Goal: Task Accomplishment & Management: Manage account settings

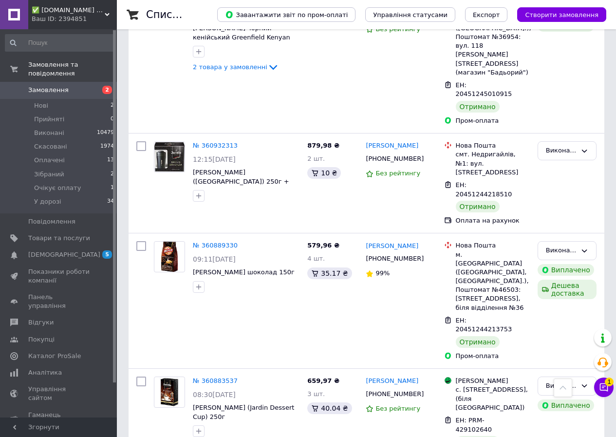
scroll to position [8157, 0]
click at [86, 7] on span "✅ [DOMAIN_NAME] ✅ Інтернет-магазин чаю" at bounding box center [68, 10] width 73 height 9
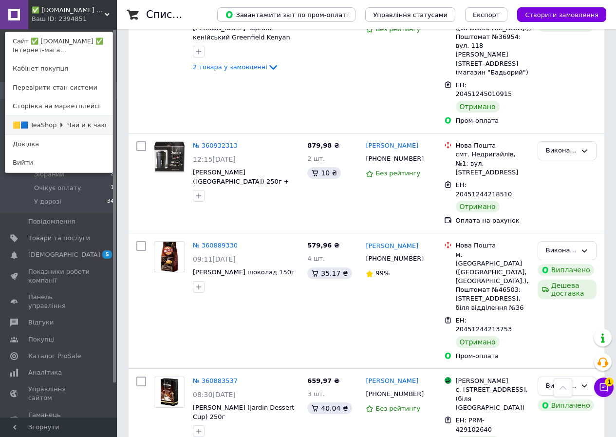
click at [82, 123] on link "🟨🟦 TeaShop 🞂 Чай и к чаю" at bounding box center [58, 125] width 107 height 19
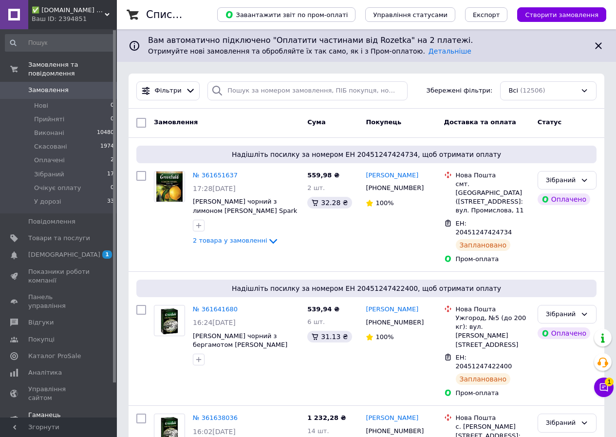
click at [65, 411] on span "Гаманець компанії" at bounding box center [59, 420] width 62 height 18
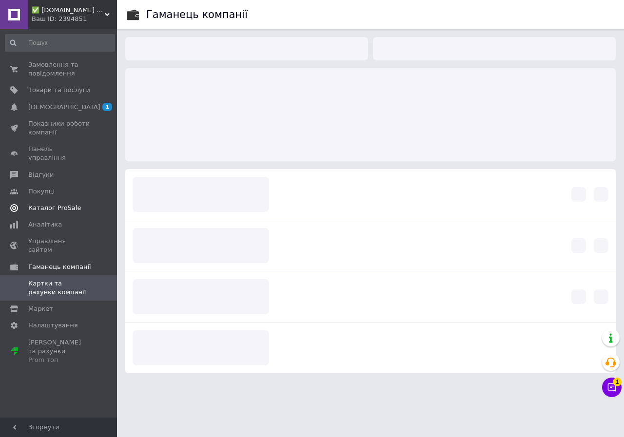
click at [36, 204] on link "Каталог ProSale" at bounding box center [60, 208] width 120 height 17
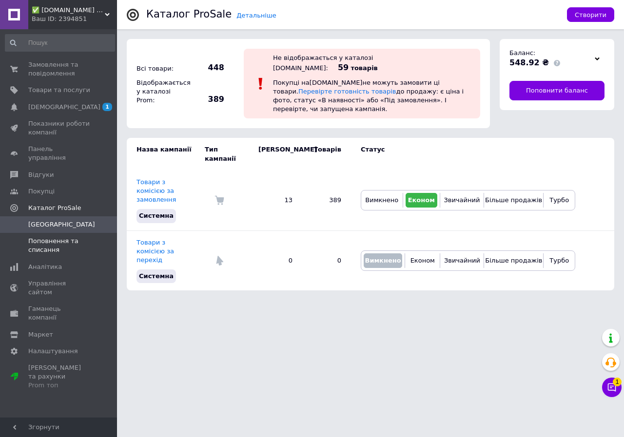
click at [59, 237] on span "Поповнення та списання" at bounding box center [59, 246] width 62 height 18
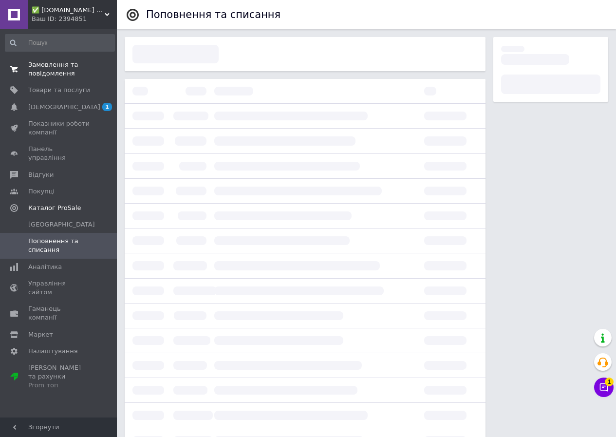
click at [63, 70] on span "Замовлення та повідомлення" at bounding box center [59, 69] width 62 height 18
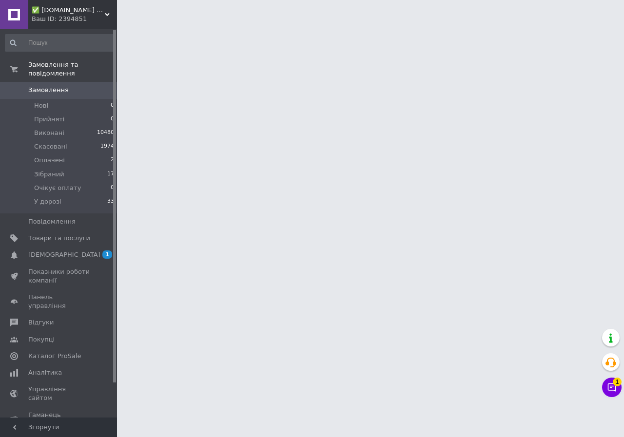
click at [465, 24] on html "✅ greenfield.com.ua ✅ Інтернет-магазин чаю Ваш ID: 2394851 Сайт ✅ greenfield.co…" at bounding box center [312, 12] width 624 height 24
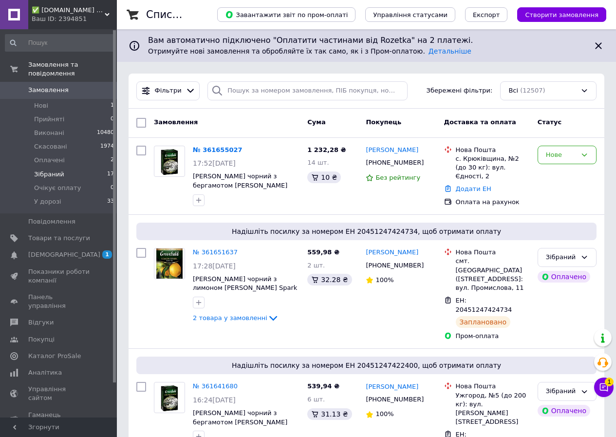
click at [79, 168] on li "Зібраний 17" at bounding box center [60, 175] width 120 height 14
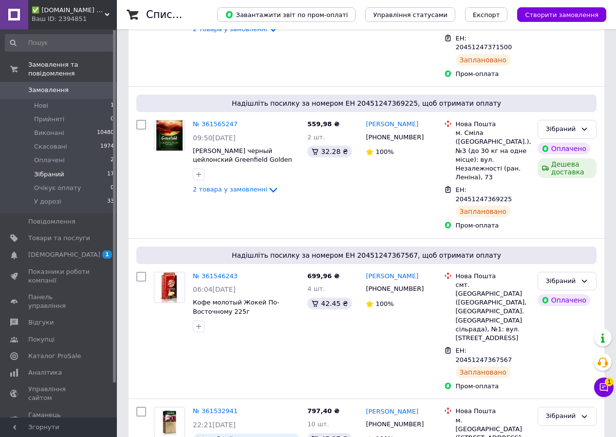
scroll to position [1584, 0]
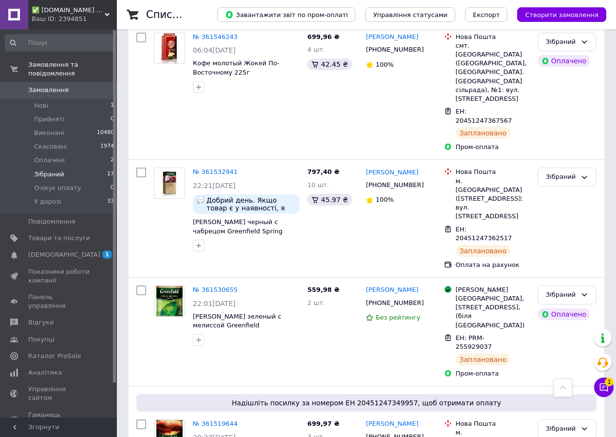
click at [202, 420] on link "№ 361519644" at bounding box center [215, 423] width 45 height 7
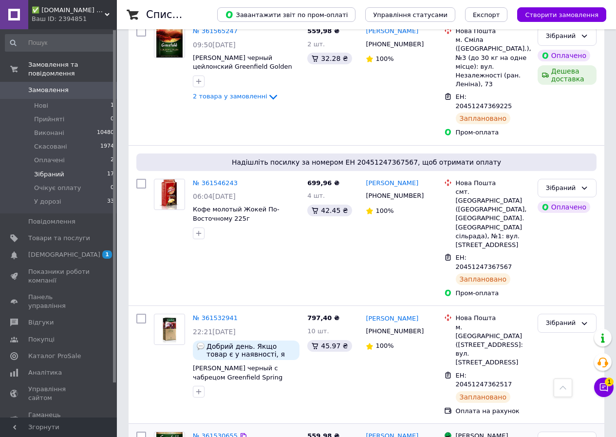
click at [220, 432] on link "№ 361530655" at bounding box center [215, 435] width 45 height 7
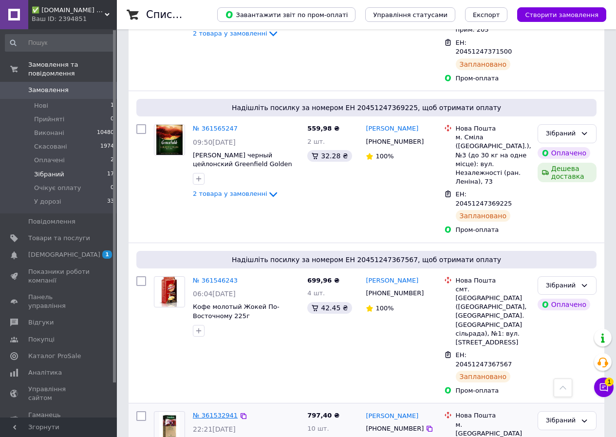
click at [211, 412] on link "№ 361532941" at bounding box center [215, 415] width 45 height 7
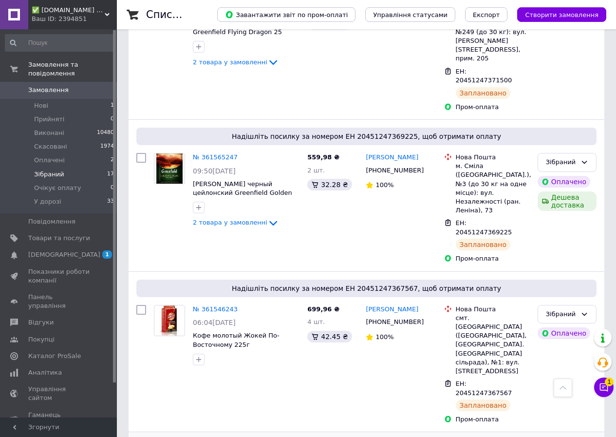
scroll to position [1243, 0]
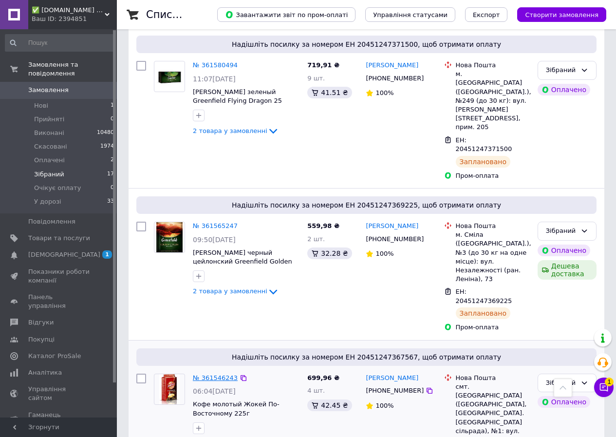
click at [211, 374] on link "№ 361546243" at bounding box center [215, 377] width 45 height 7
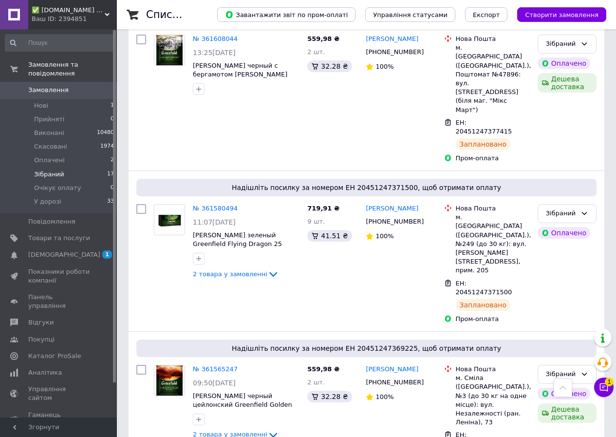
scroll to position [1097, 0]
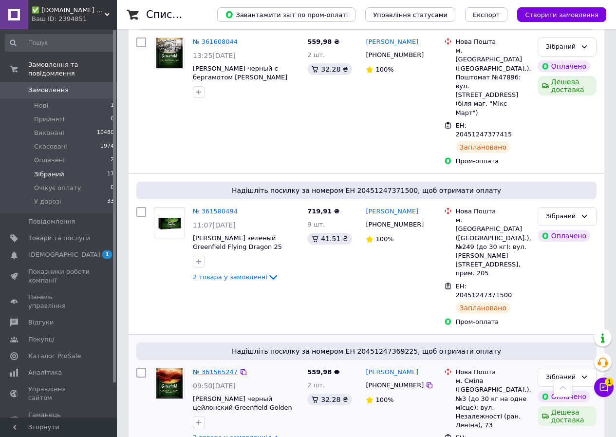
click at [211, 368] on link "№ 361565247" at bounding box center [215, 371] width 45 height 7
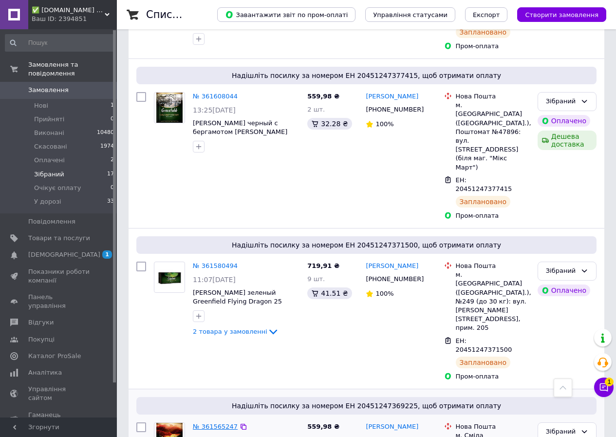
scroll to position [999, 0]
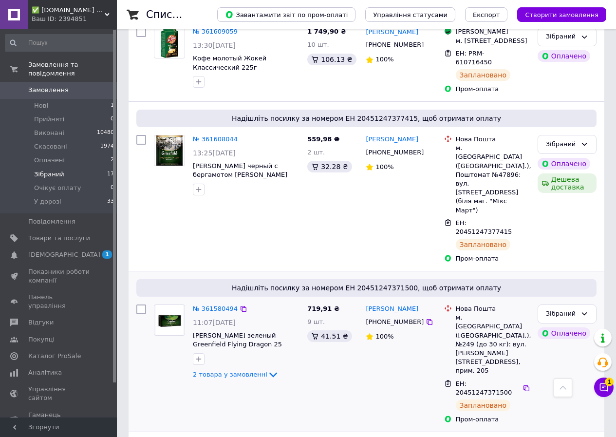
click at [214, 304] on div "№ 361580494" at bounding box center [215, 309] width 47 height 11
click at [218, 305] on link "№ 361580494" at bounding box center [215, 308] width 45 height 7
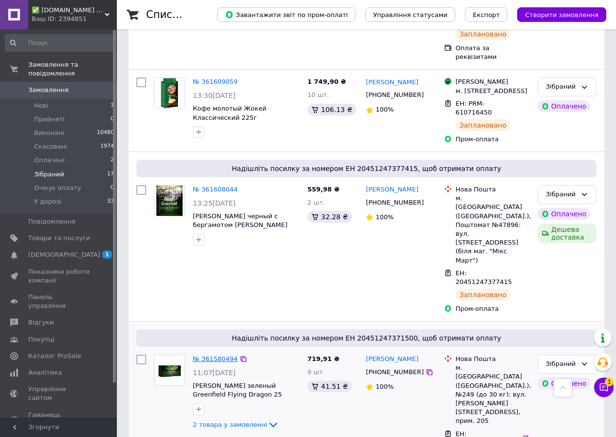
scroll to position [902, 0]
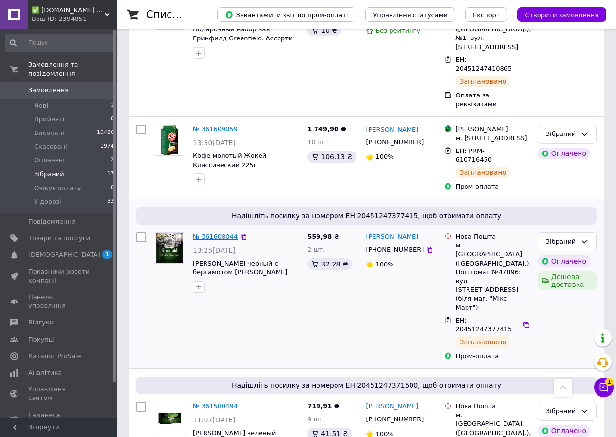
click at [211, 233] on link "№ 361608044" at bounding box center [215, 236] width 45 height 7
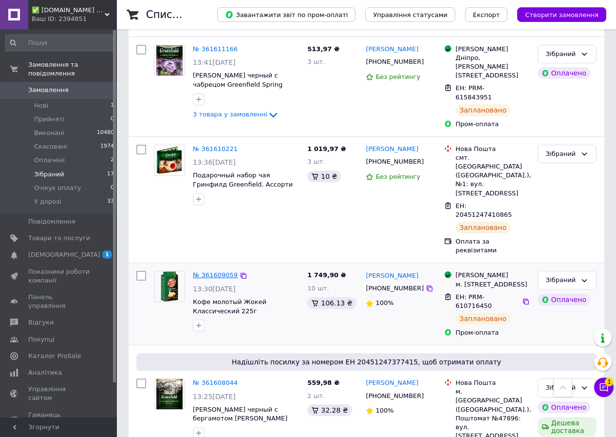
click at [206, 267] on div "№ 361609059 13:30, 12.09.2025 Кофе молотый Жокей Классический 225г" at bounding box center [246, 301] width 115 height 68
click at [211, 271] on link "№ 361609059" at bounding box center [215, 274] width 45 height 7
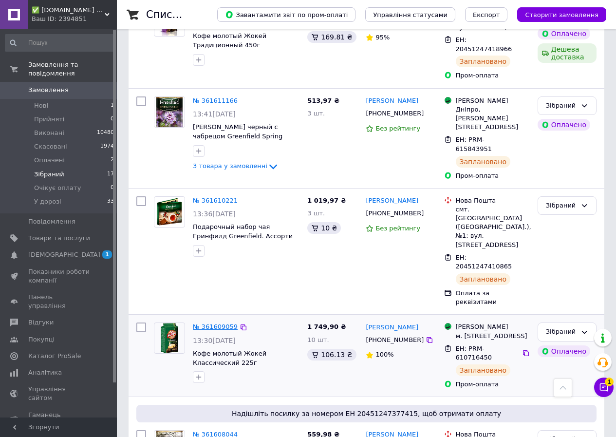
scroll to position [658, 0]
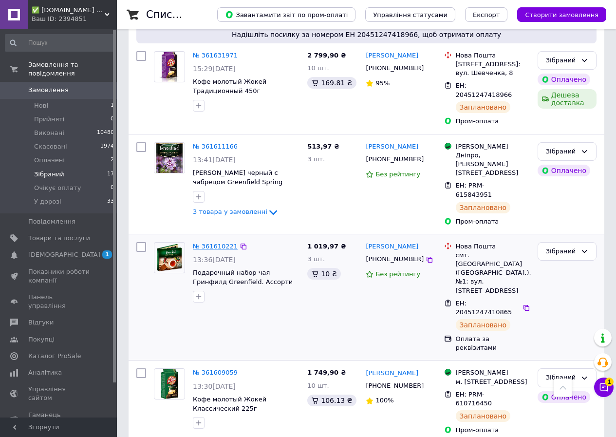
click at [211, 243] on link "№ 361610221" at bounding box center [215, 246] width 45 height 7
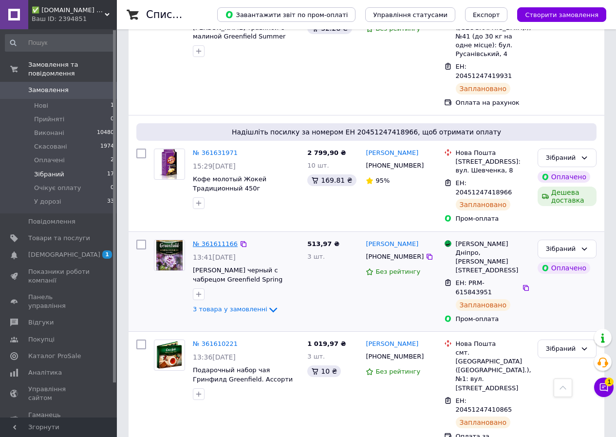
click at [209, 240] on link "№ 361611166" at bounding box center [215, 243] width 45 height 7
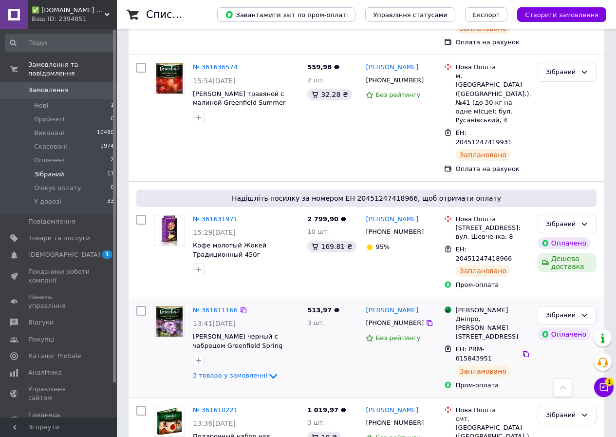
scroll to position [463, 0]
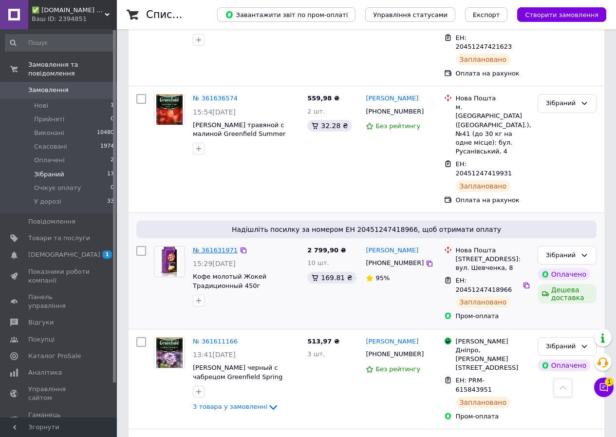
click at [208, 247] on link "№ 361631971" at bounding box center [215, 250] width 45 height 7
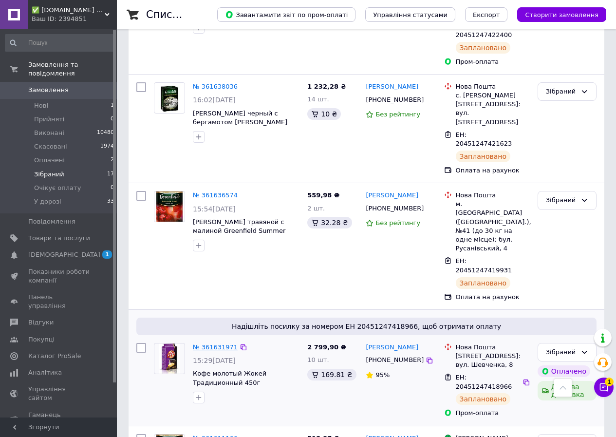
scroll to position [366, 0]
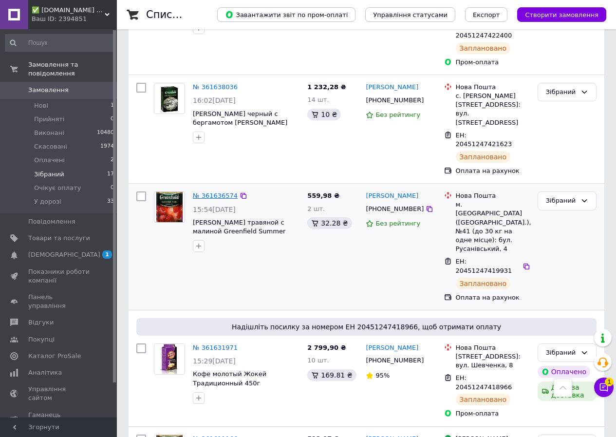
click at [211, 192] on link "№ 361636574" at bounding box center [215, 195] width 45 height 7
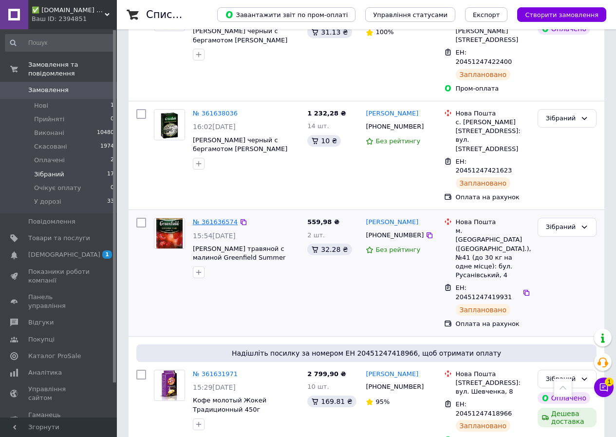
scroll to position [268, 0]
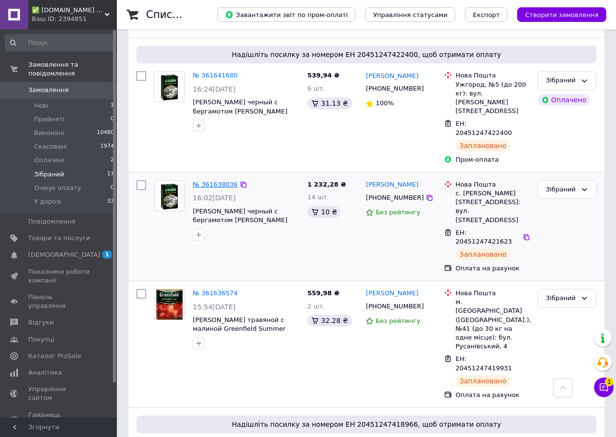
click at [209, 181] on link "№ 361638036" at bounding box center [215, 184] width 45 height 7
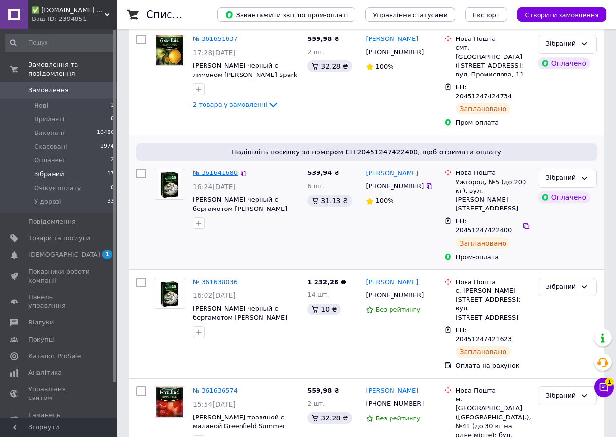
click at [207, 169] on link "№ 361641680" at bounding box center [215, 172] width 45 height 7
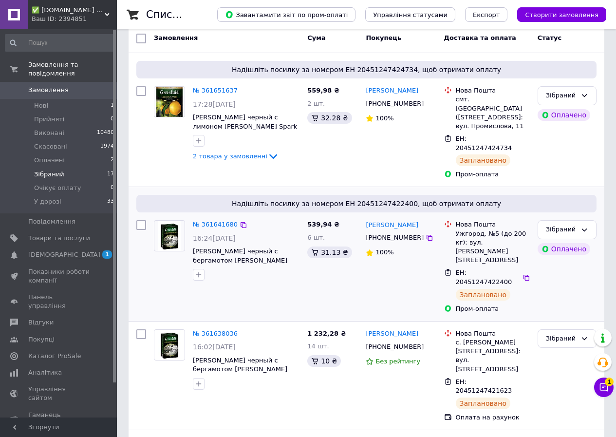
scroll to position [74, 0]
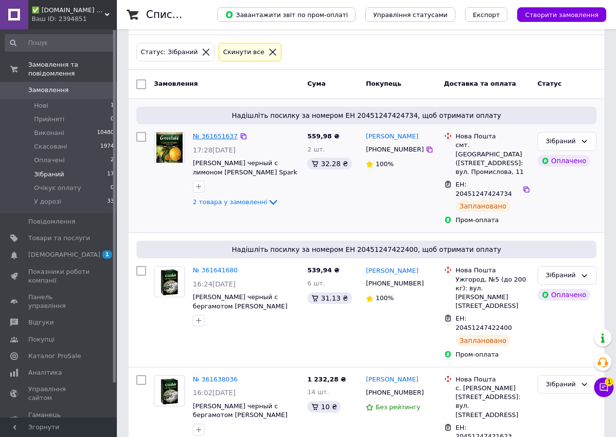
click at [218, 138] on link "№ 361651637" at bounding box center [215, 136] width 45 height 7
click at [140, 84] on input "checkbox" at bounding box center [141, 84] width 10 height 10
checkbox input "true"
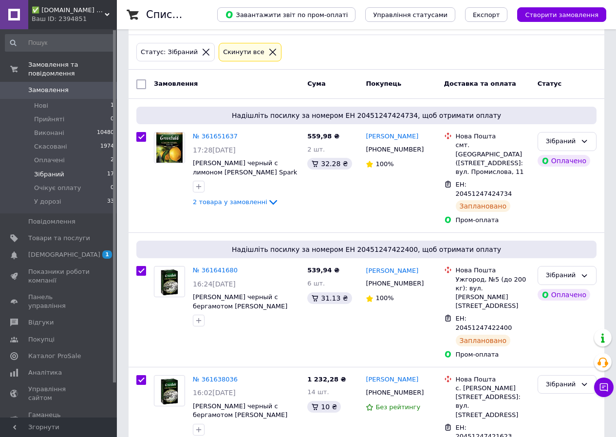
checkbox input "true"
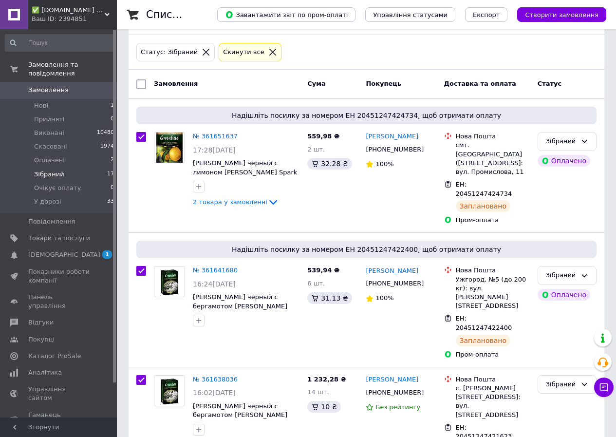
checkbox input "true"
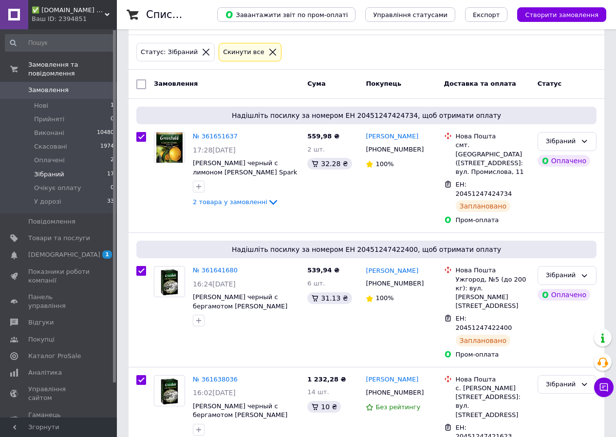
checkbox input "true"
click at [500, 18] on span "Експорт" at bounding box center [486, 14] width 27 height 7
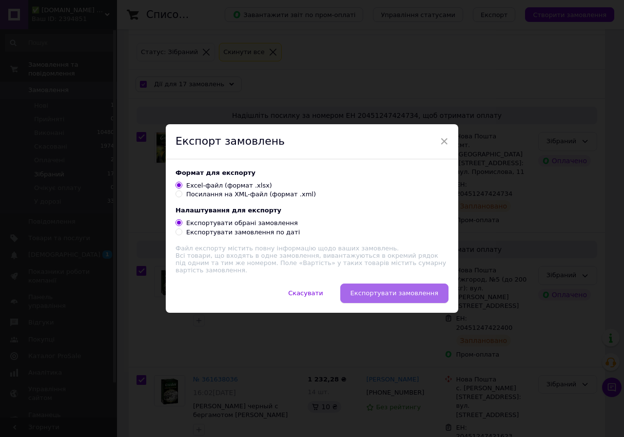
click at [416, 296] on span "Експортувати замовлення" at bounding box center [394, 292] width 88 height 7
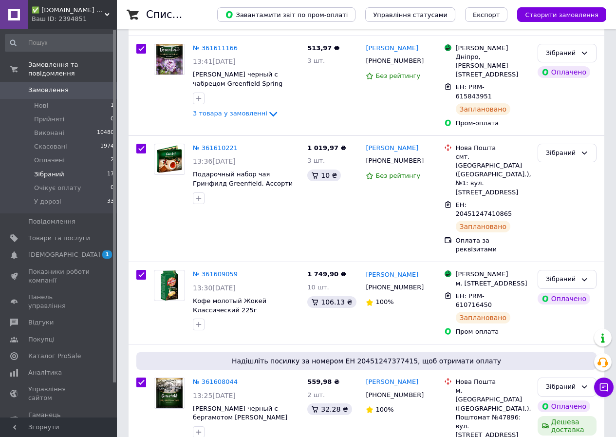
scroll to position [1584, 0]
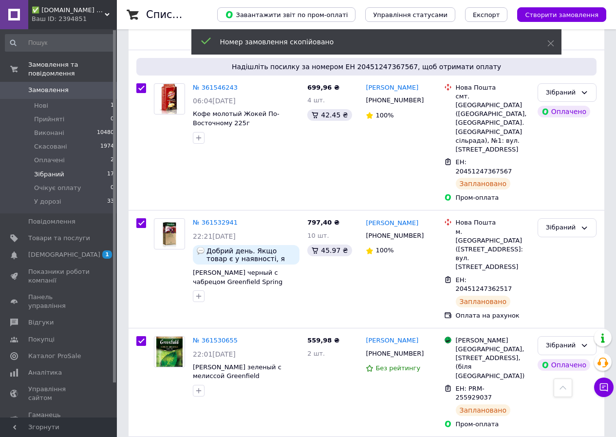
scroll to position [1487, 0]
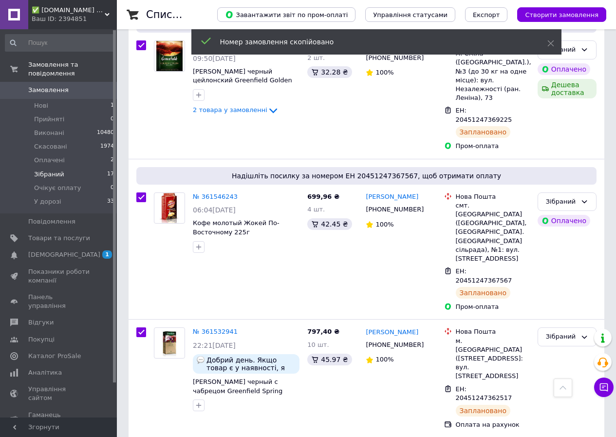
scroll to position [1340, 0]
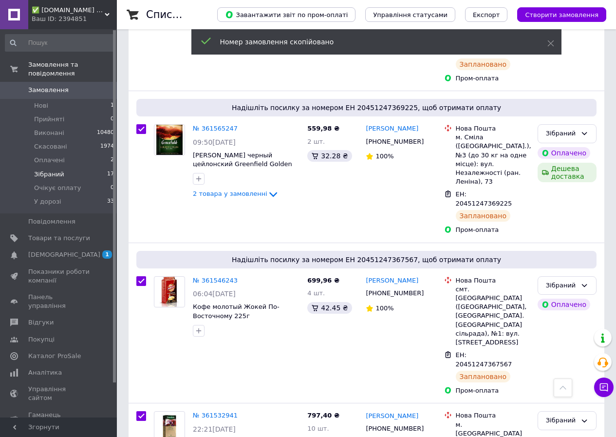
scroll to position [1243, 0]
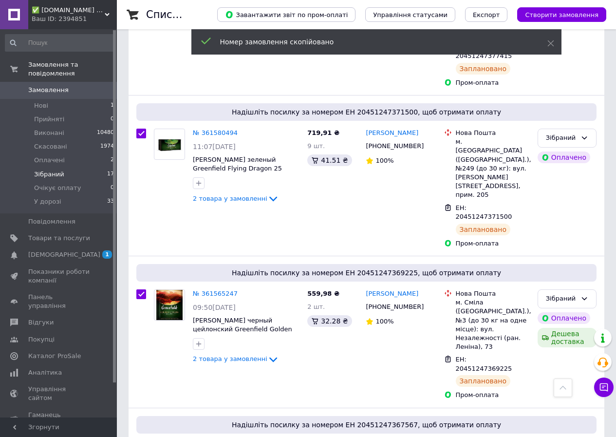
scroll to position [1097, 0]
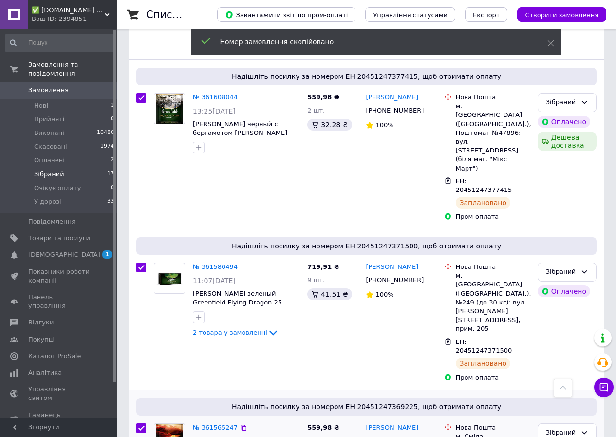
scroll to position [999, 0]
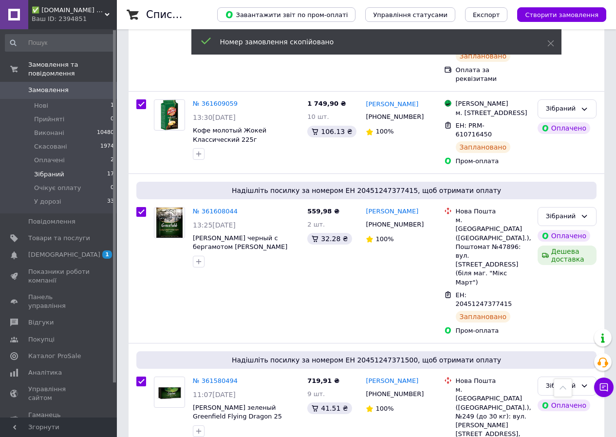
scroll to position [853, 0]
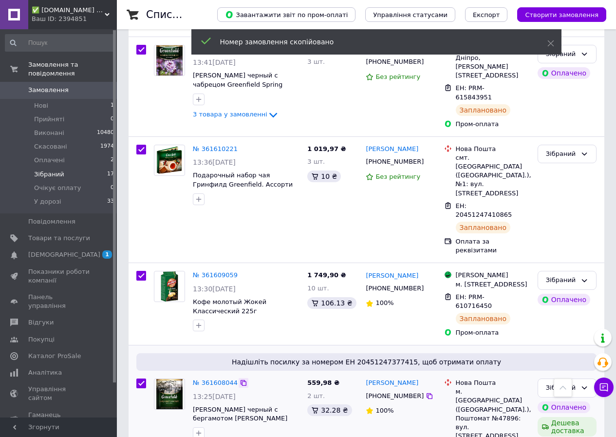
click at [240, 379] on icon at bounding box center [244, 383] width 8 height 8
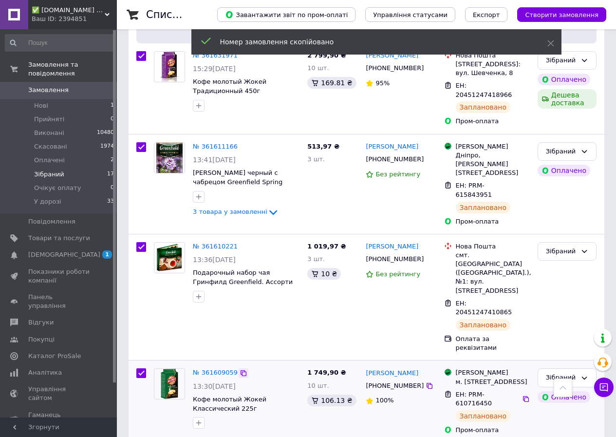
click at [240, 369] on icon at bounding box center [244, 373] width 8 height 8
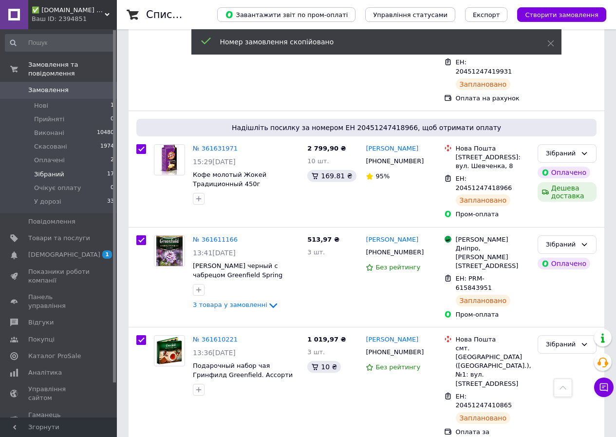
scroll to position [561, 0]
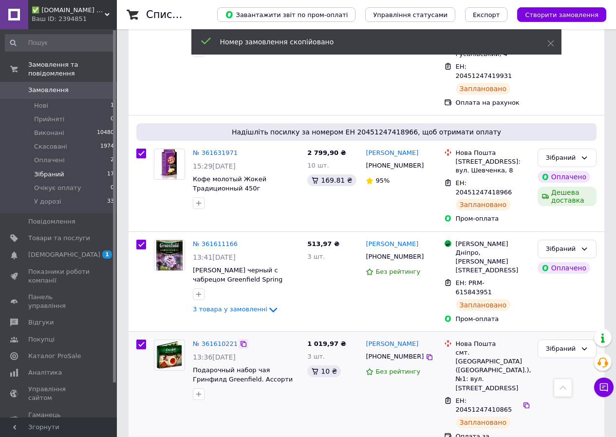
click at [240, 340] on icon at bounding box center [244, 344] width 8 height 8
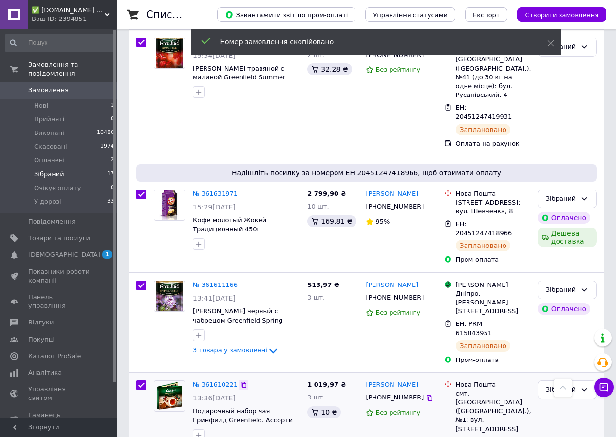
scroll to position [463, 0]
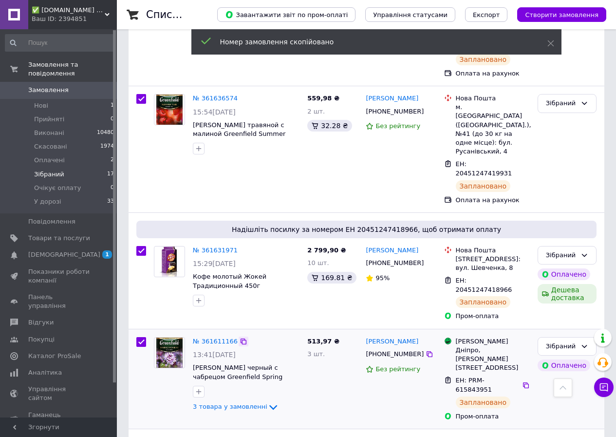
click at [240, 338] on icon at bounding box center [244, 342] width 8 height 8
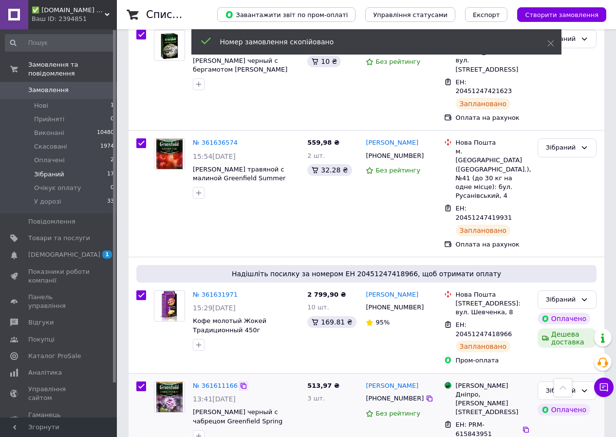
scroll to position [366, 0]
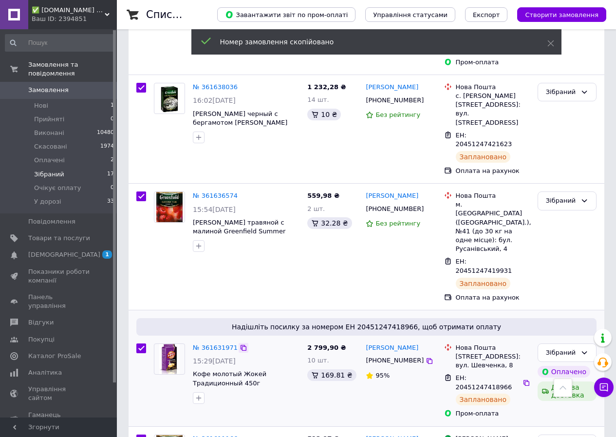
click at [240, 344] on icon at bounding box center [244, 348] width 8 height 8
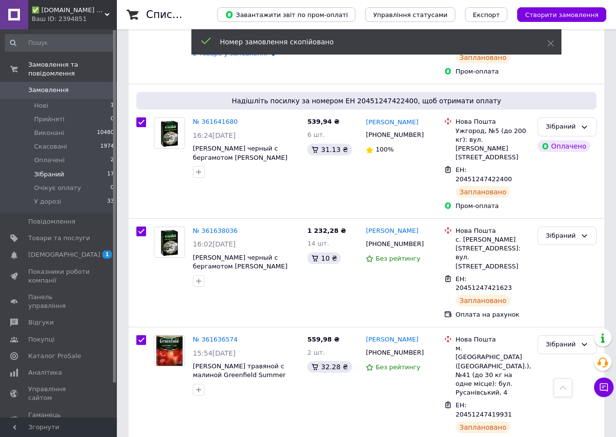
scroll to position [220, 0]
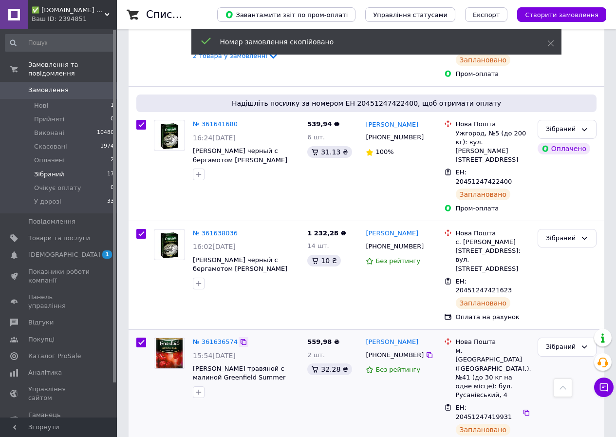
click at [241, 339] on icon at bounding box center [244, 342] width 6 height 6
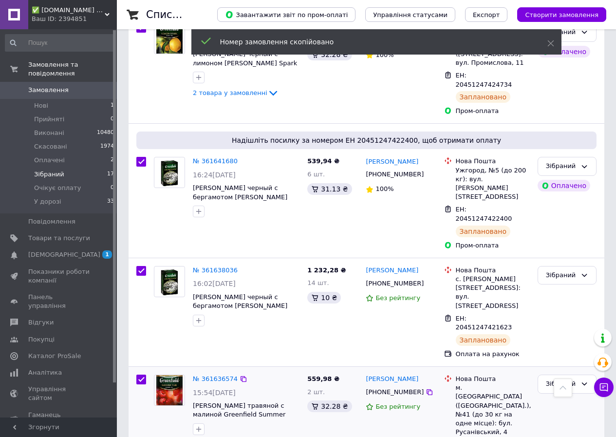
scroll to position [122, 0]
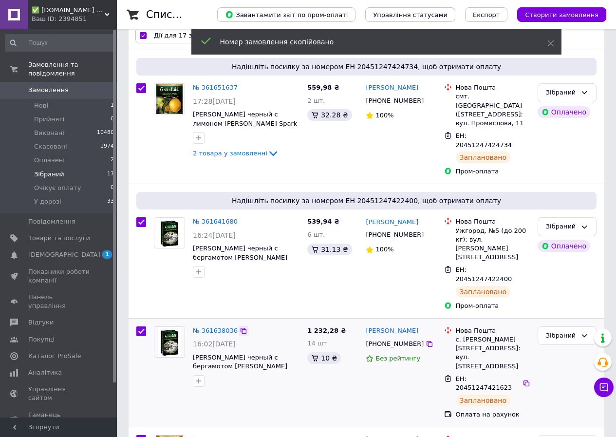
click at [240, 327] on icon at bounding box center [244, 331] width 8 height 8
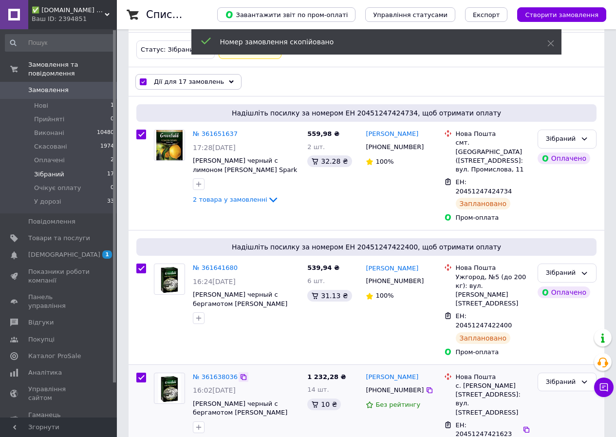
scroll to position [25, 0]
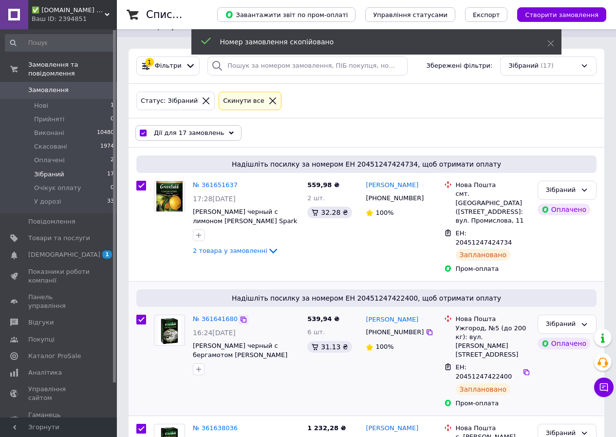
click at [241, 317] on icon at bounding box center [244, 320] width 6 height 6
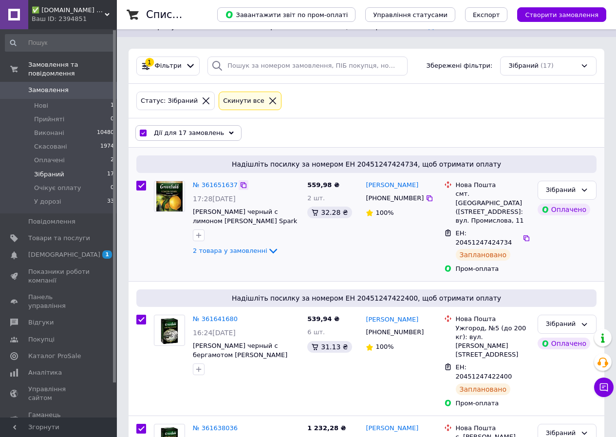
click at [241, 187] on icon at bounding box center [244, 185] width 8 height 8
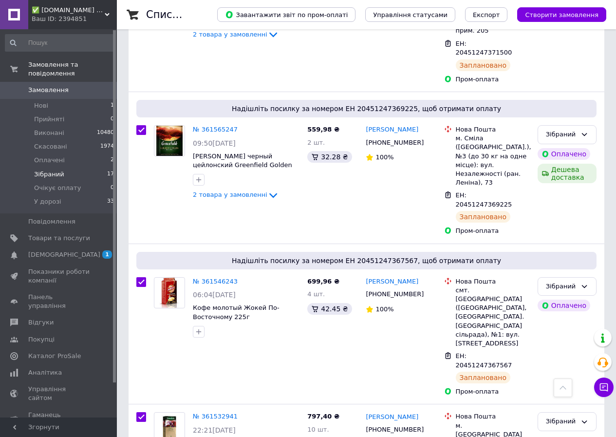
scroll to position [1243, 0]
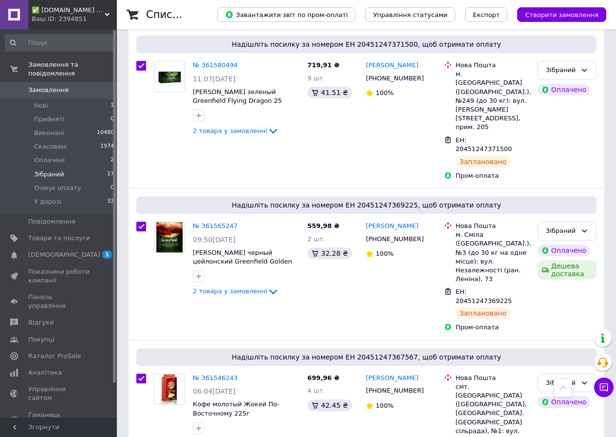
copy span "20451247362517"
click at [595, 370] on div "Зібраний Оплачено" at bounding box center [567, 433] width 67 height 127
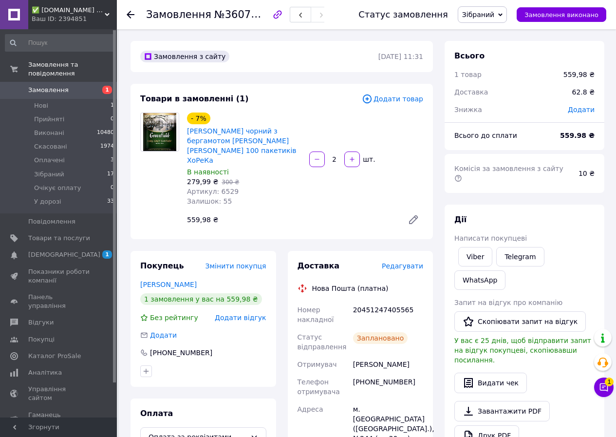
click at [380, 301] on div "20451247405565" at bounding box center [388, 314] width 74 height 27
copy div "20451247405565"
click at [477, 247] on link "Viber" at bounding box center [476, 256] width 34 height 19
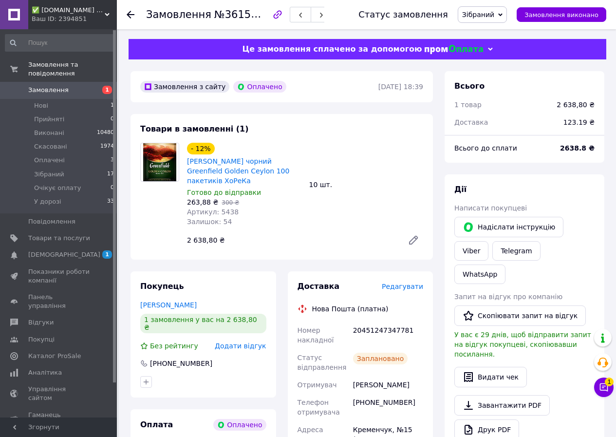
click at [377, 322] on div "20451247347781" at bounding box center [388, 335] width 74 height 27
copy div "20451247347781"
click at [489, 241] on link "Viber" at bounding box center [472, 250] width 34 height 19
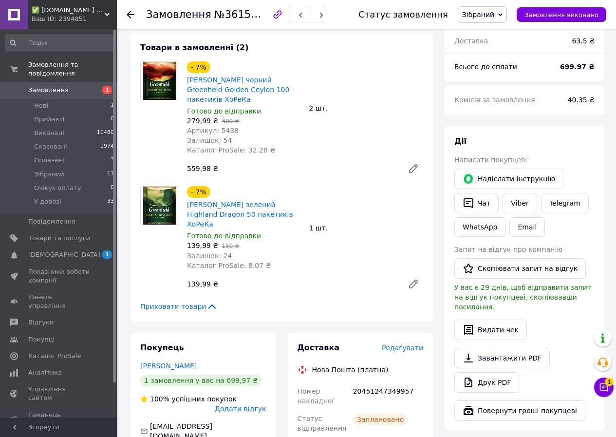
scroll to position [195, 0]
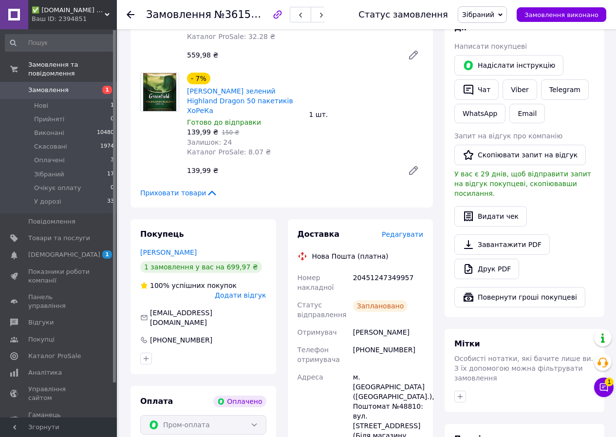
click at [390, 269] on div "20451247349957" at bounding box center [388, 282] width 74 height 27
copy div "20451247349957"
click at [490, 85] on button "Чат" at bounding box center [477, 89] width 44 height 20
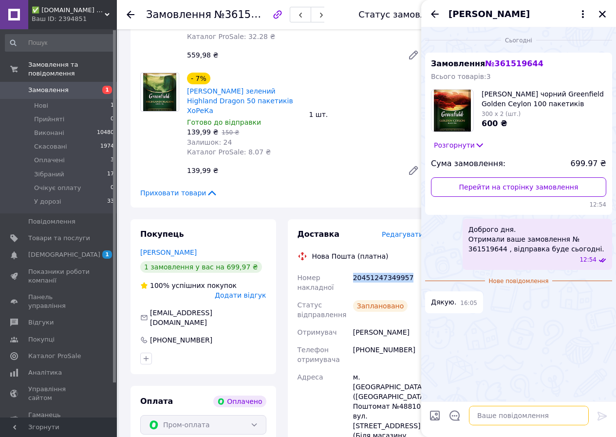
click at [531, 418] on textarea at bounding box center [529, 415] width 120 height 19
paste textarea "Доброго вечора. Номер ТТН 20451247349957 Дякуємо за замовлення!"
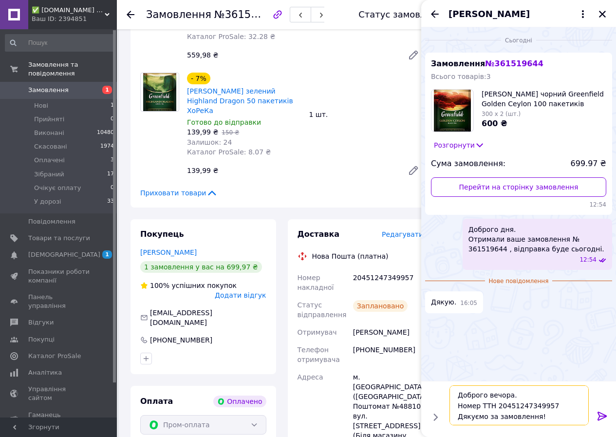
type textarea "Доброго вечора. Номер ТТН 20451247349957 Дякуємо за замовлення!"
click at [599, 419] on icon at bounding box center [602, 416] width 9 height 9
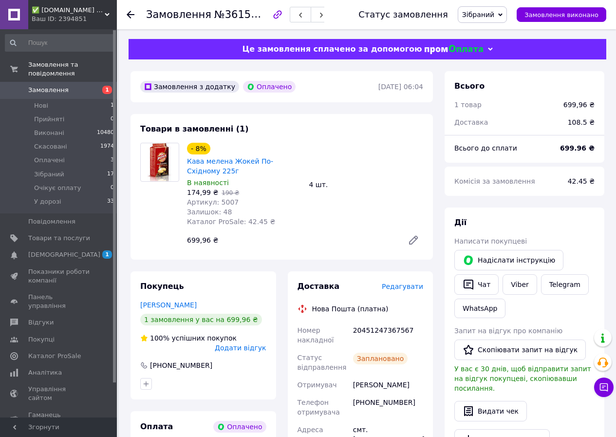
click at [367, 329] on div "20451247367567" at bounding box center [388, 335] width 74 height 27
copy div "20451247367567"
click at [475, 289] on button "Чат" at bounding box center [477, 284] width 44 height 20
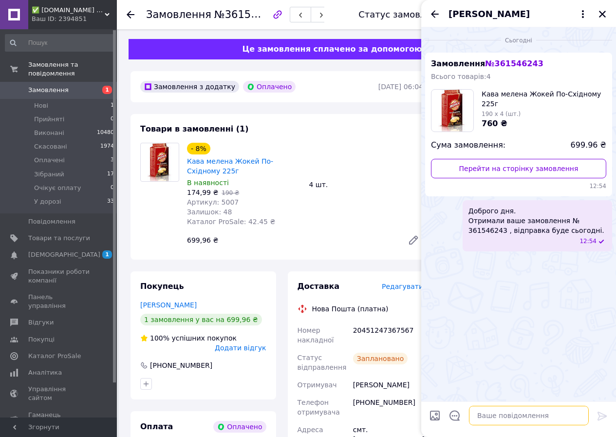
click at [549, 418] on textarea at bounding box center [529, 415] width 120 height 19
paste textarea "Доброго вечора. Номер ТТН 20451247367567 Дякуємо за замовлення!"
type textarea "Доброго вечора. Номер ТТН 20451247367567 Дякуємо за замовлення!"
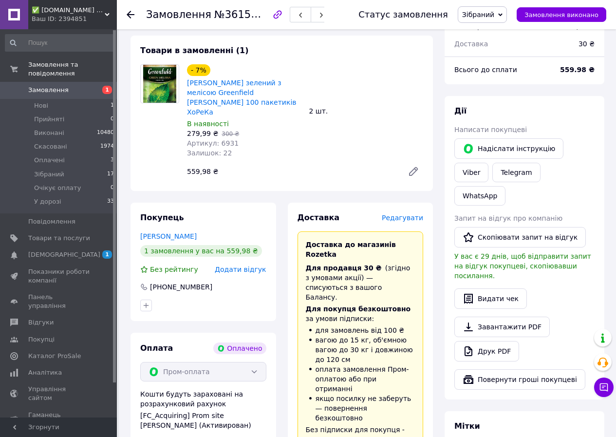
scroll to position [195, 0]
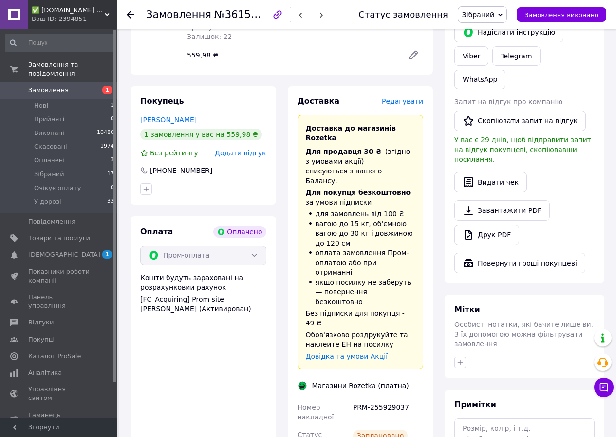
click at [359, 399] on div "PRM-255929037" at bounding box center [388, 412] width 74 height 27
click at [358, 399] on div "PRM-255929037" at bounding box center [388, 412] width 74 height 27
copy div "PRM-255929037"
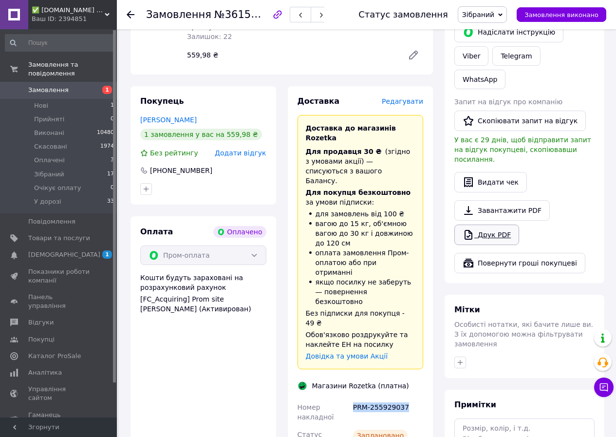
scroll to position [0, 0]
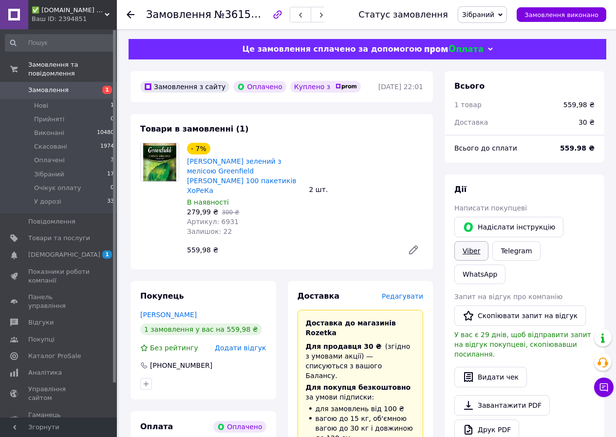
click at [489, 241] on link "Viber" at bounding box center [472, 250] width 34 height 19
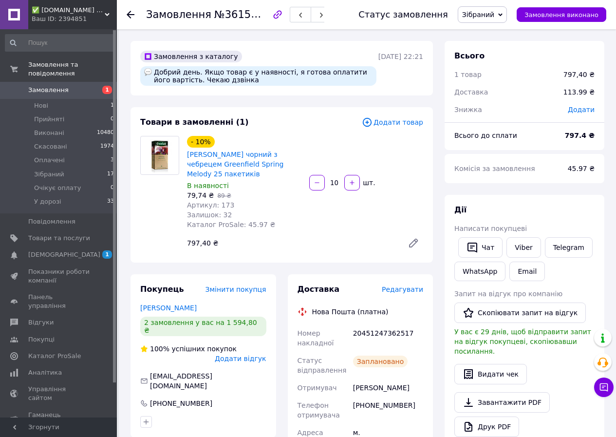
click at [372, 333] on div "20451247362517" at bounding box center [388, 338] width 74 height 27
click at [373, 333] on div "20451247362517" at bounding box center [388, 338] width 74 height 27
copy div "20451247362517"
click at [50, 250] on span "[DEMOGRAPHIC_DATA]" at bounding box center [64, 254] width 72 height 9
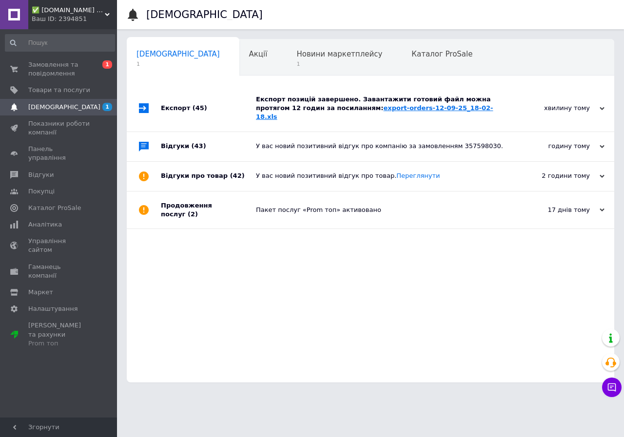
click at [376, 112] on link "export-orders-12-09-25_18-02-18.xls" at bounding box center [374, 112] width 237 height 16
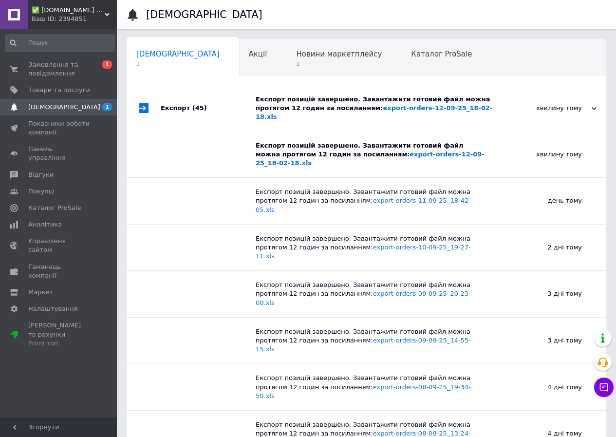
click at [87, 19] on div "Ваш ID: 2394851" at bounding box center [74, 19] width 85 height 9
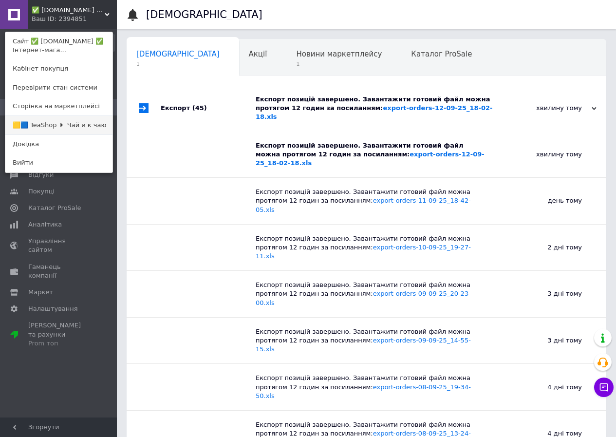
click at [92, 124] on link "🟨🟦 TeaShop 🞂 Чай и к чаю" at bounding box center [58, 125] width 107 height 19
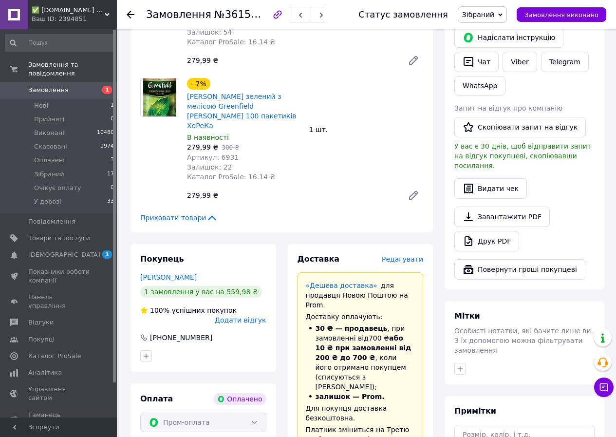
scroll to position [292, 0]
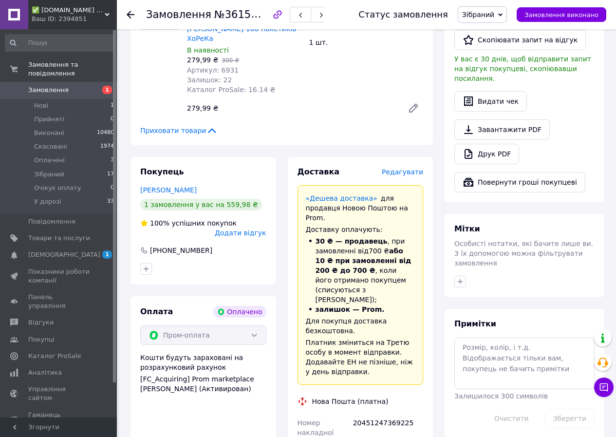
click at [379, 414] on div "20451247369225" at bounding box center [388, 427] width 74 height 27
copy div "20451247369225"
drag, startPoint x: 404, startPoint y: 336, endPoint x: 424, endPoint y: 279, distance: 59.9
click at [404, 336] on div "Доставка Редагувати «Дешева доставка»   для продавця Новою Поштою на Prom. Дост…" at bounding box center [361, 423] width 126 height 513
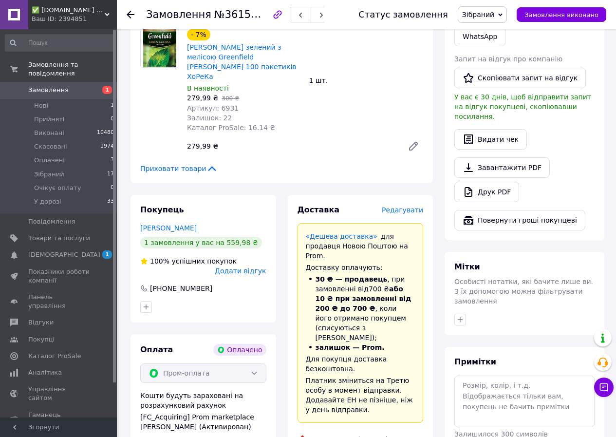
scroll to position [97, 0]
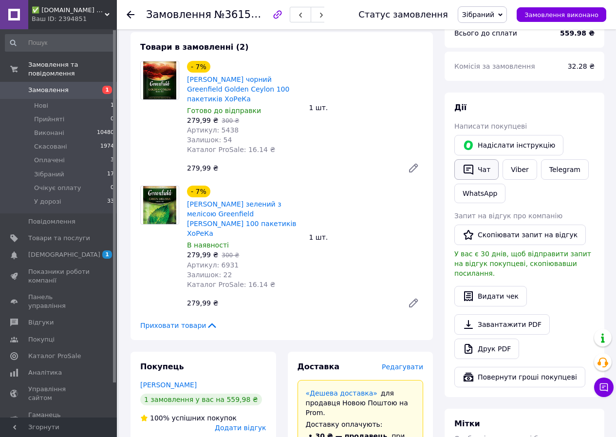
click at [467, 171] on icon "button" at bounding box center [469, 170] width 12 height 12
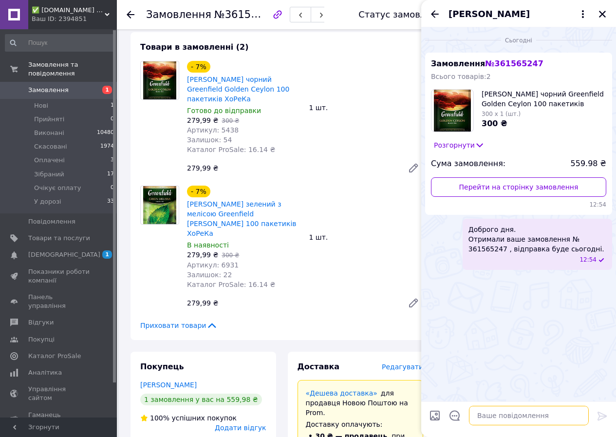
click at [542, 414] on textarea at bounding box center [529, 415] width 120 height 19
paste textarea "Доброго вечора. Номер ТТН 20451247369225 Дякуємо за замовлення!"
type textarea "Доброго вечора. Номер ТТН 20451247369225 Дякуємо за замовлення!"
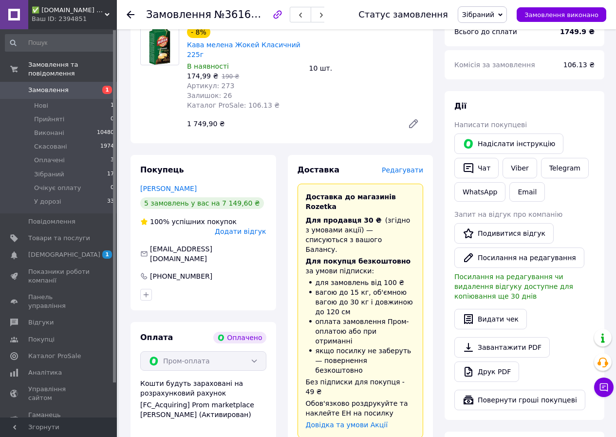
scroll to position [195, 0]
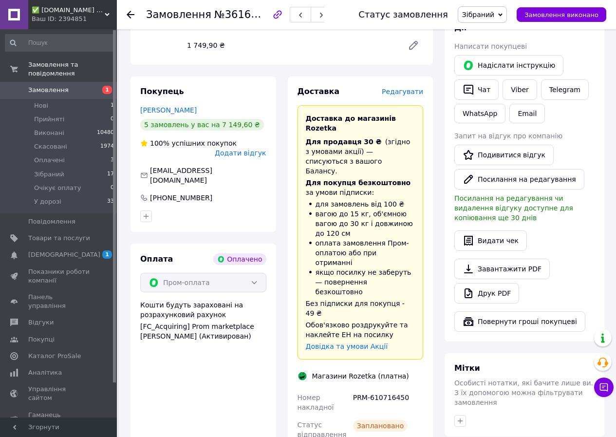
click at [396, 389] on div "PRM-610716450" at bounding box center [388, 402] width 74 height 27
copy div "610716450"
click at [472, 82] on button "Чат" at bounding box center [477, 89] width 44 height 20
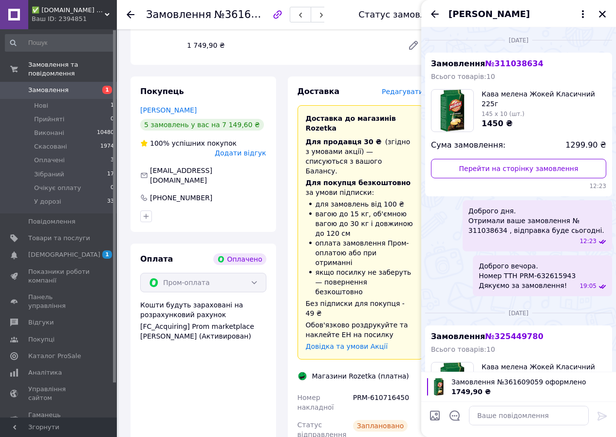
scroll to position [118, 0]
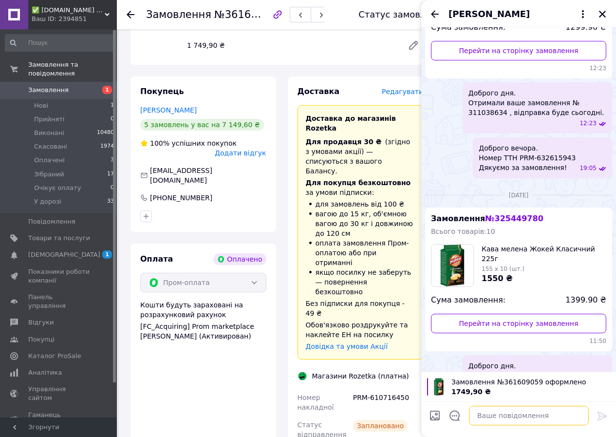
click at [551, 407] on textarea at bounding box center [529, 415] width 120 height 19
paste textarea "Доброго вечора. Номер ТТН PRM-610716450 Дякуємо за замовлення!"
type textarea "Доброго вечора. Номер ТТН PRM-610716450 Дякуємо за замовлення!"
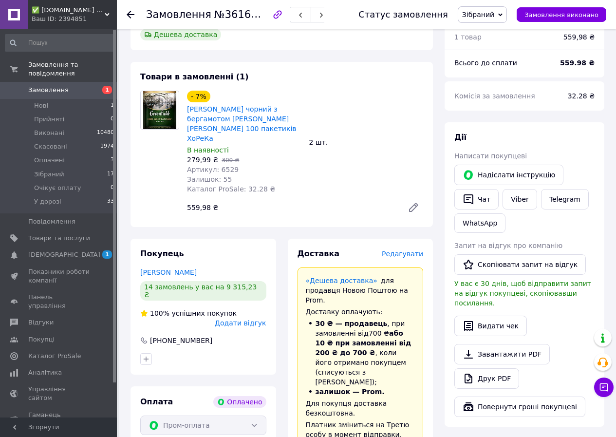
scroll to position [146, 0]
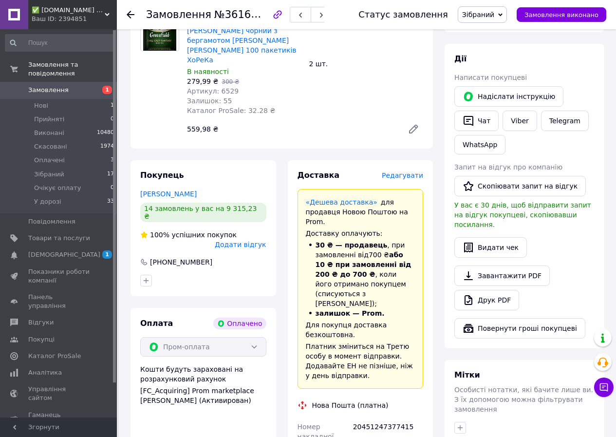
click at [372, 418] on div "20451247377415" at bounding box center [388, 431] width 74 height 27
copy div "20451247377415"
click at [486, 106] on button "Надіслати інструкцію" at bounding box center [509, 96] width 109 height 20
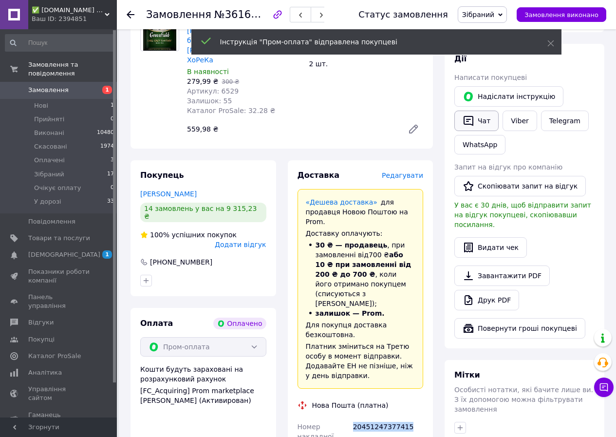
click at [484, 123] on button "Чат" at bounding box center [477, 121] width 44 height 20
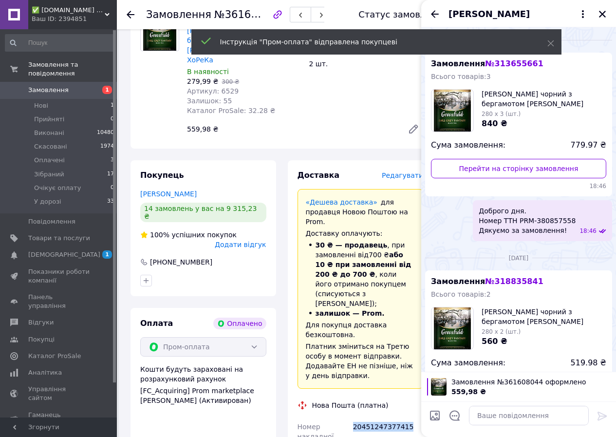
scroll to position [118, 0]
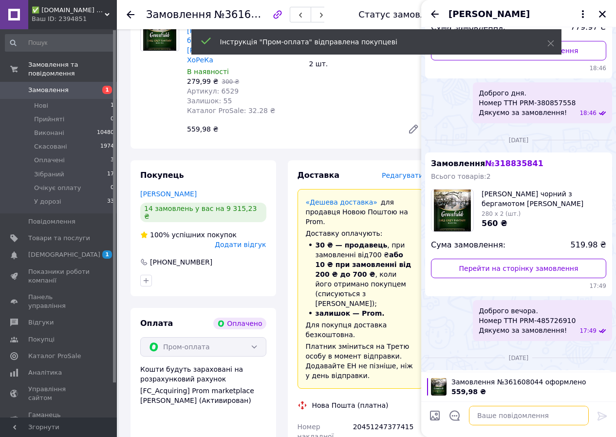
click at [512, 414] on textarea at bounding box center [529, 415] width 120 height 19
paste textarea "Доброго вечора. Номер ТТН 20451247377415 Дякуємо за замовлення!"
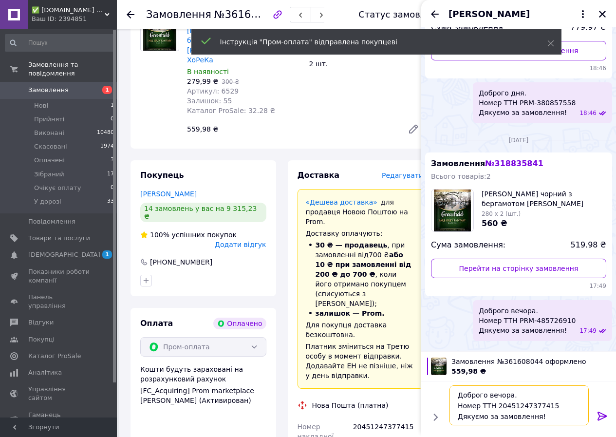
type textarea "Доброго вечора. Номер ТТН 20451247377415 Дякуємо за замовлення!"
click at [609, 415] on div at bounding box center [602, 417] width 19 height 23
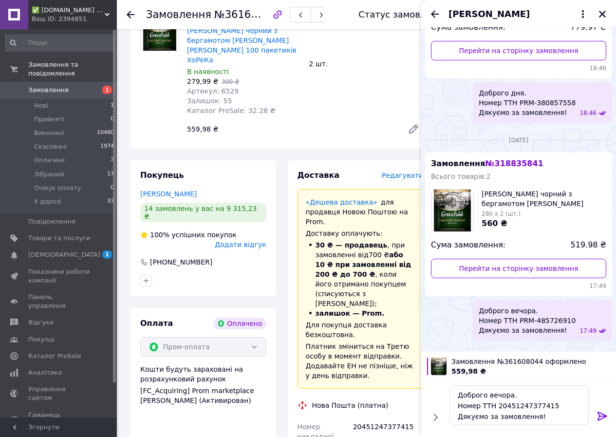
click at [600, 418] on icon at bounding box center [603, 416] width 12 height 12
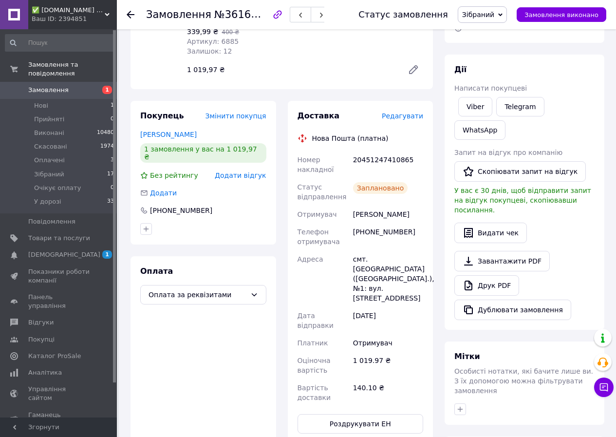
scroll to position [97, 0]
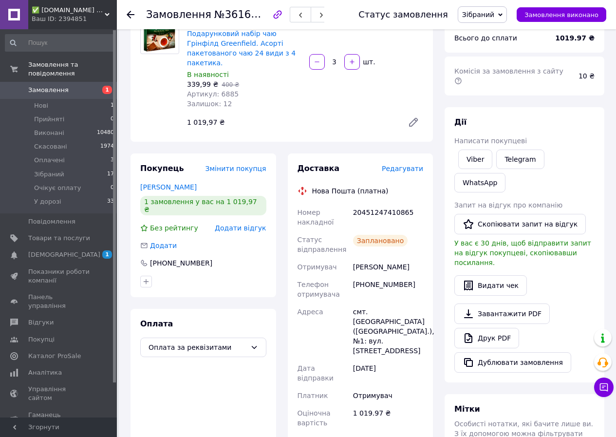
click at [372, 204] on div "20451247410865" at bounding box center [388, 217] width 74 height 27
copy div "20451247410865"
click at [468, 151] on link "Viber" at bounding box center [476, 159] width 34 height 19
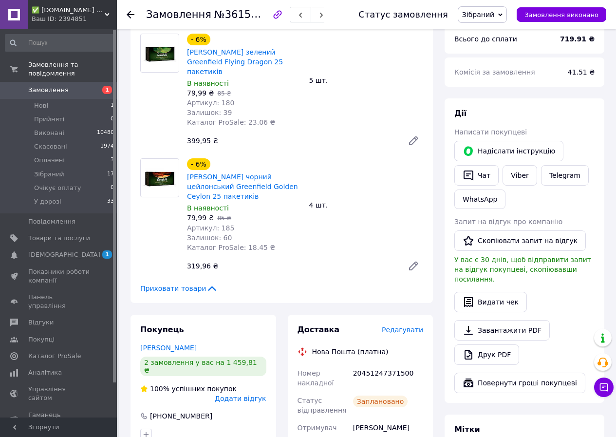
scroll to position [195, 0]
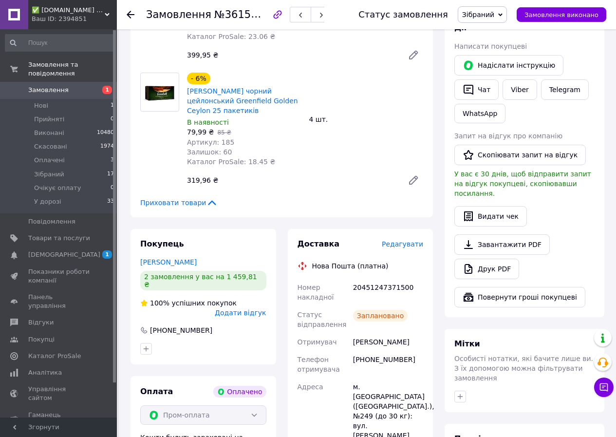
click at [375, 279] on div "20451247371500" at bounding box center [388, 292] width 74 height 27
copy div "20451247371500"
drag, startPoint x: 378, startPoint y: 364, endPoint x: 445, endPoint y: 245, distance: 137.3
click at [379, 364] on div "+380971008941" at bounding box center [388, 364] width 74 height 27
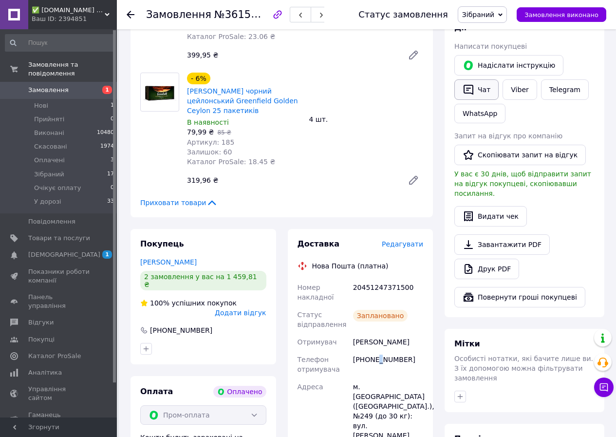
click at [480, 91] on button "Чат" at bounding box center [477, 89] width 44 height 20
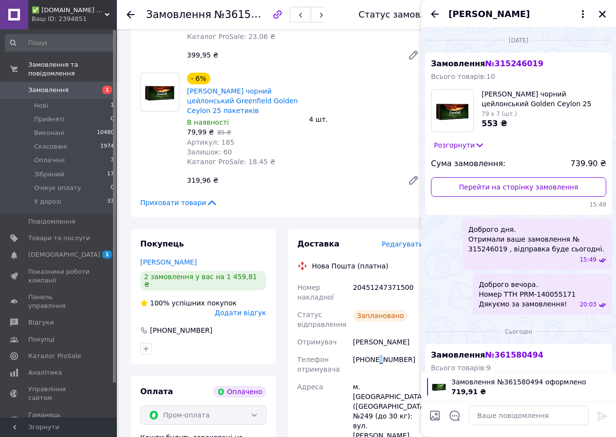
scroll to position [375, 0]
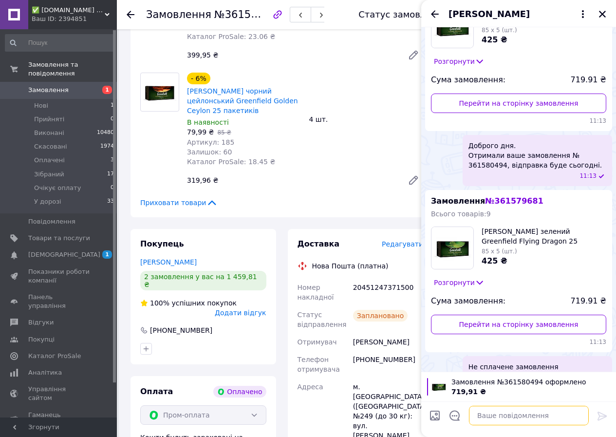
click at [526, 415] on textarea at bounding box center [529, 415] width 120 height 19
paste textarea "Доброго вечора. Номер ТТН 20451247371500 Дякуємо за замовлення!"
type textarea "Доброго вечора. Номер ТТН 20451247371500 Дякуємо за замовлення!"
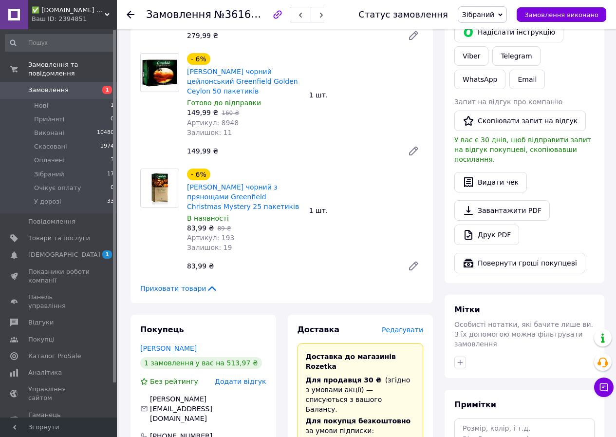
scroll to position [487, 0]
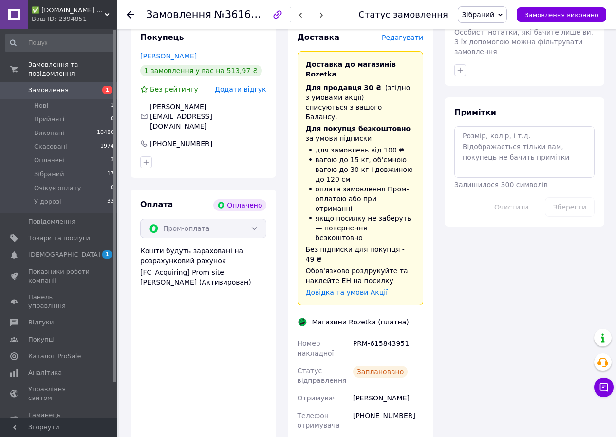
click at [391, 335] on div "PRM-615843951" at bounding box center [388, 348] width 74 height 27
copy div "615843951"
drag, startPoint x: 417, startPoint y: 334, endPoint x: 433, endPoint y: 316, distance: 24.2
click at [417, 362] on div "Заплановано" at bounding box center [388, 375] width 74 height 27
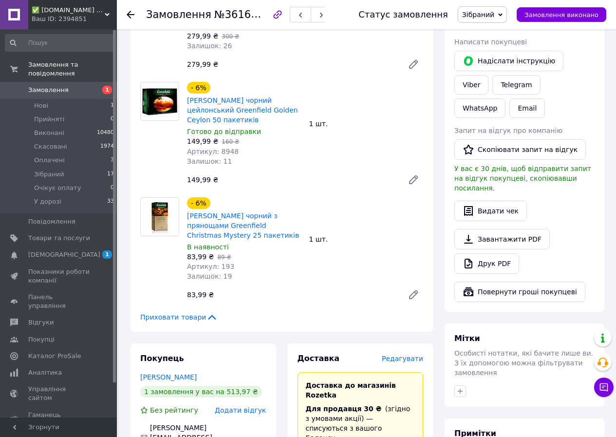
scroll to position [146, 0]
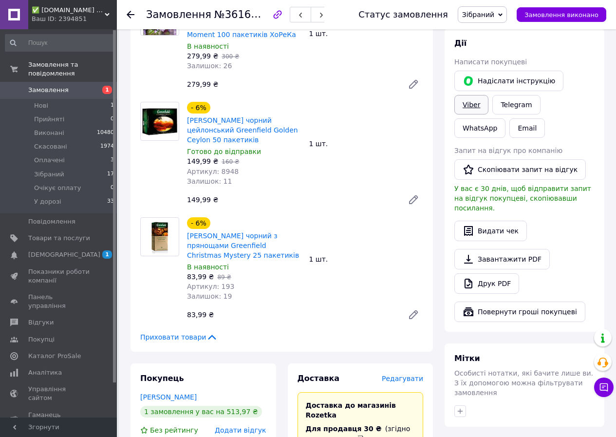
click at [489, 95] on link "Viber" at bounding box center [472, 104] width 34 height 19
click at [346, 345] on div "Товари в замовленні (3) - 7% Чай Грінфілд чорний з чабрецем Greenfield Spring M…" at bounding box center [282, 159] width 303 height 383
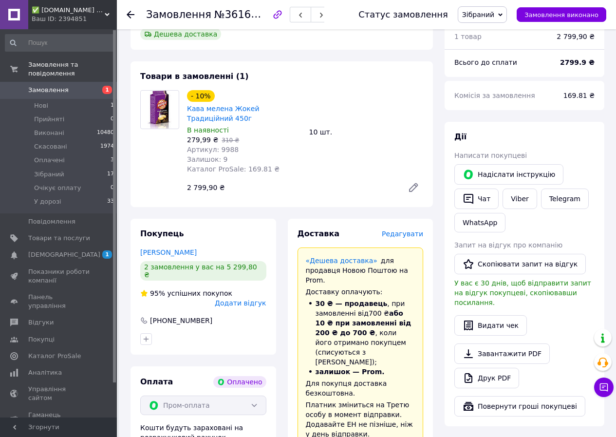
scroll to position [195, 0]
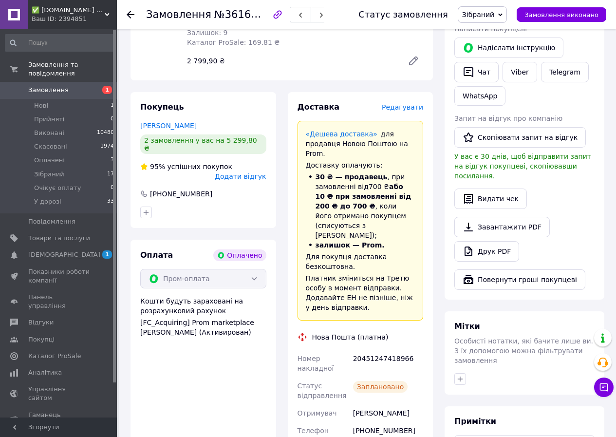
click at [381, 350] on div "20451247418966" at bounding box center [388, 363] width 74 height 27
copy div "20451247418966"
click at [475, 75] on button "Чат" at bounding box center [477, 72] width 44 height 20
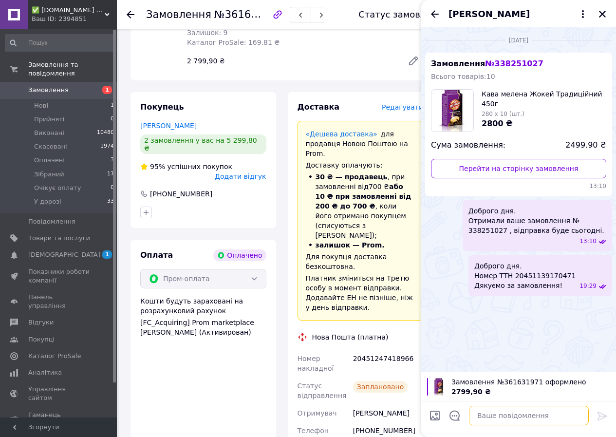
click at [522, 417] on textarea at bounding box center [529, 415] width 120 height 19
paste textarea "Доброго вечора. Номер ТТН 20451247418966 Дякуємо за замовлення!"
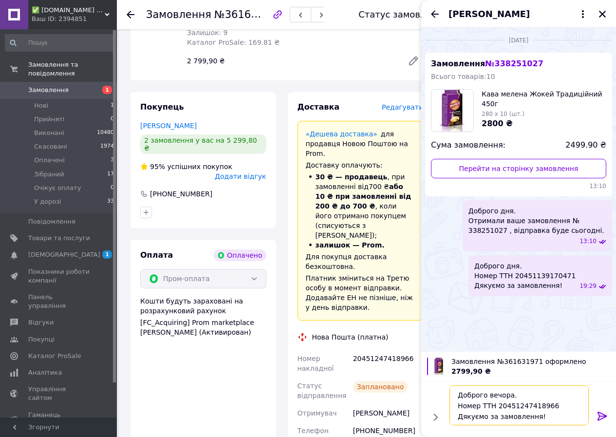
type textarea "Доброго вечора. Номер ТТН 20451247418966 Дякуємо за замовлення!"
click at [597, 414] on icon at bounding box center [603, 416] width 12 height 12
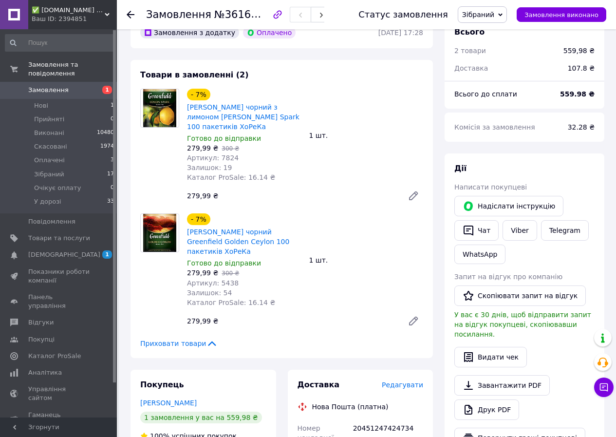
scroll to position [195, 0]
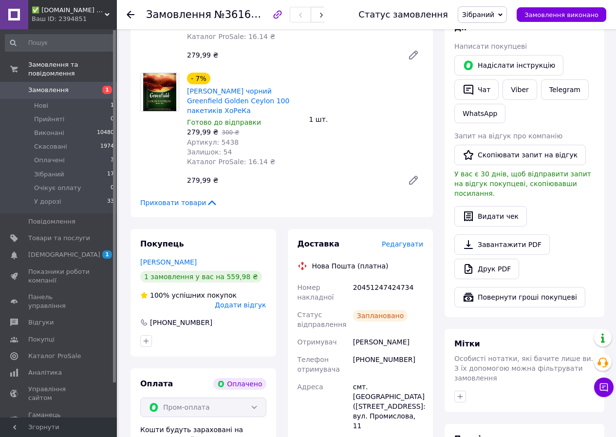
click at [384, 280] on div "20451247424734" at bounding box center [388, 292] width 74 height 27
copy div "20451247424734"
drag, startPoint x: 407, startPoint y: 331, endPoint x: 465, endPoint y: 280, distance: 77.0
click at [411, 333] on div "Поспелова Татьяна" at bounding box center [388, 342] width 74 height 18
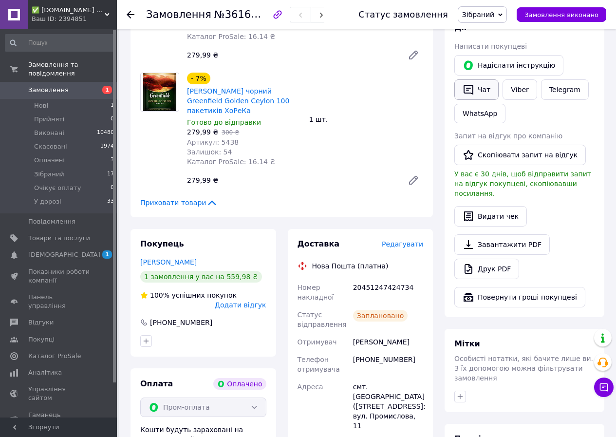
click at [464, 95] on icon "button" at bounding box center [469, 90] width 12 height 12
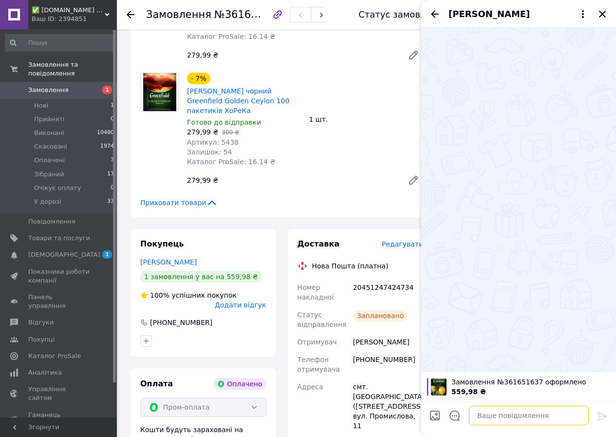
click at [511, 415] on textarea at bounding box center [529, 415] width 120 height 19
paste textarea "Доброго вечора. Номер ТТН 20451247424734 Дякуємо за замовлення!"
type textarea "Доброго вечора. Номер ТТН 20451247424734 Дякуємо за замовлення!"
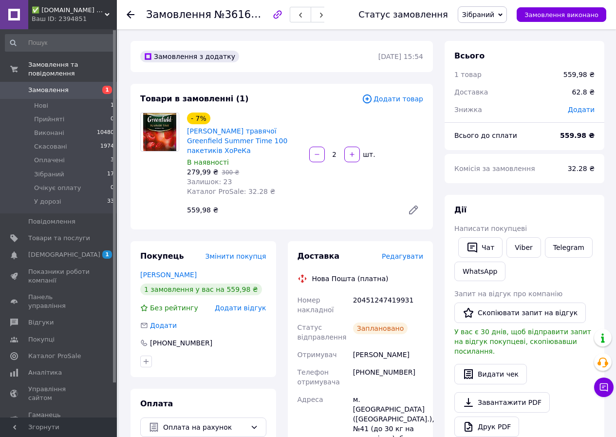
click at [378, 291] on div "20451247419931" at bounding box center [388, 304] width 74 height 27
copy div "20451247419931"
drag, startPoint x: 566, startPoint y: 216, endPoint x: 557, endPoint y: 226, distance: 13.4
click at [566, 216] on div "Дії Написати покупцеві   Чат Viber Telegram WhatsApp Запит на відгук про компан…" at bounding box center [525, 333] width 140 height 257
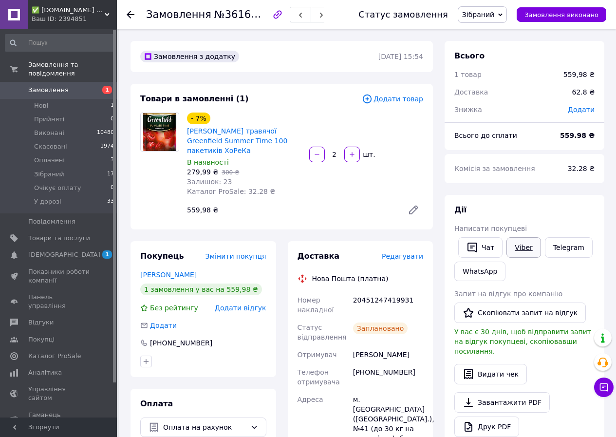
click at [507, 242] on link "Viber" at bounding box center [524, 247] width 34 height 20
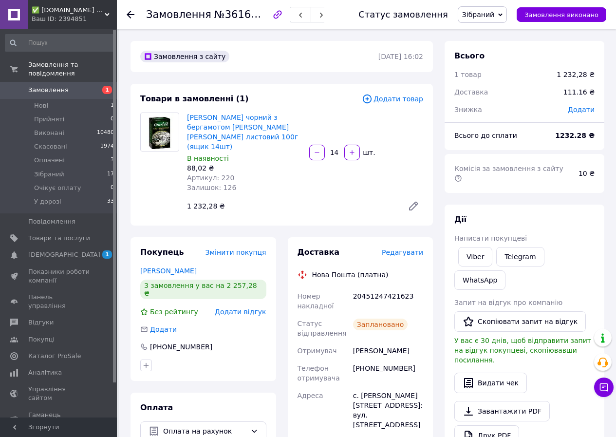
click at [380, 287] on div "20451247421623" at bounding box center [388, 300] width 74 height 27
copy div "20451247421623"
click at [561, 205] on div "[PERSON_NAME] покупцеві Viber Telegram WhatsApp Запит на відгук про компанію   …" at bounding box center [525, 342] width 160 height 275
click at [470, 248] on link "Viber" at bounding box center [476, 256] width 34 height 19
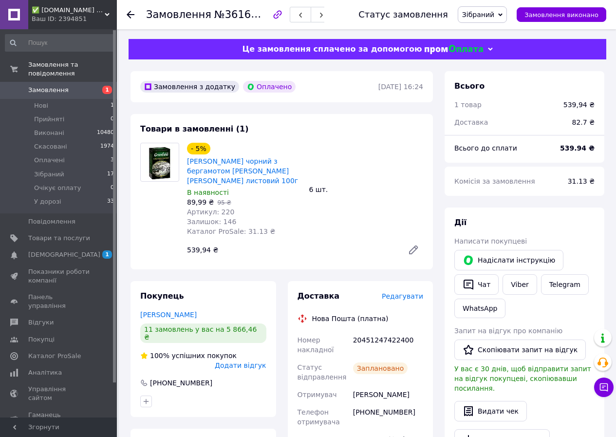
click at [379, 335] on div "20451247422400" at bounding box center [388, 344] width 74 height 27
copy div "20451247422400"
drag, startPoint x: 441, startPoint y: 332, endPoint x: 476, endPoint y: 316, distance: 38.4
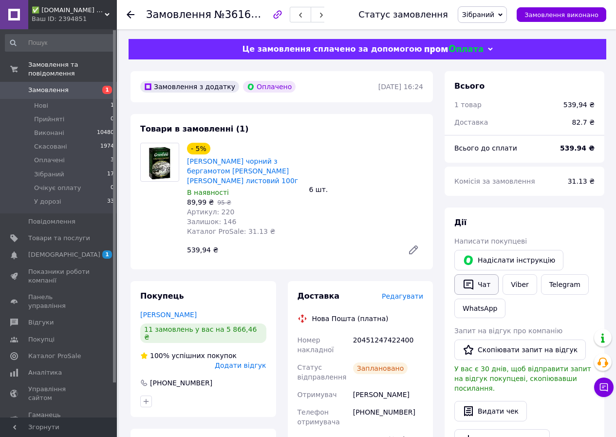
click at [483, 279] on button "Чат" at bounding box center [477, 284] width 44 height 20
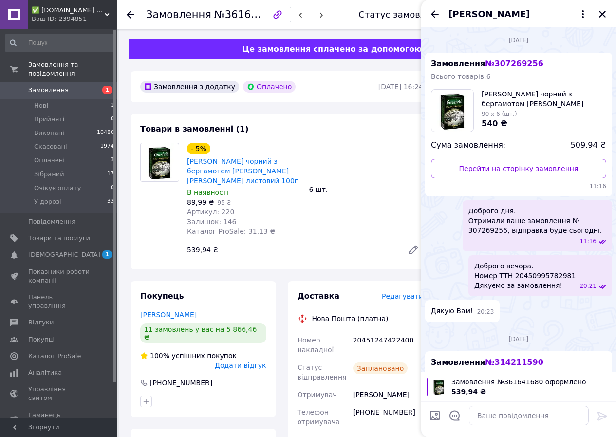
scroll to position [118, 0]
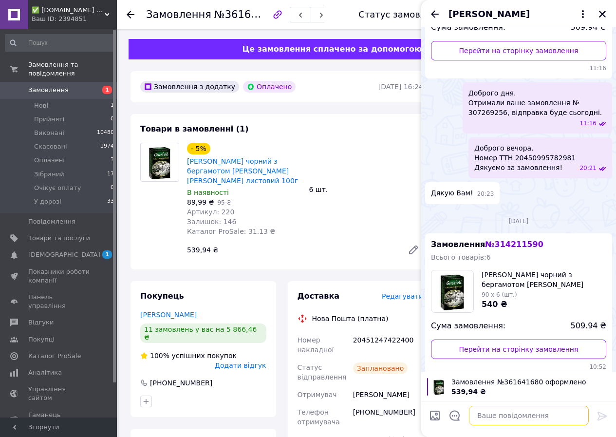
click at [505, 424] on textarea at bounding box center [529, 415] width 120 height 19
paste textarea "Доброго вечора. Номер ТТН 20451247422400 Дякуємо за замовлення!"
type textarea "Доброго вечора. Номер ТТН 20451247422400 Дякуємо за замовлення!"
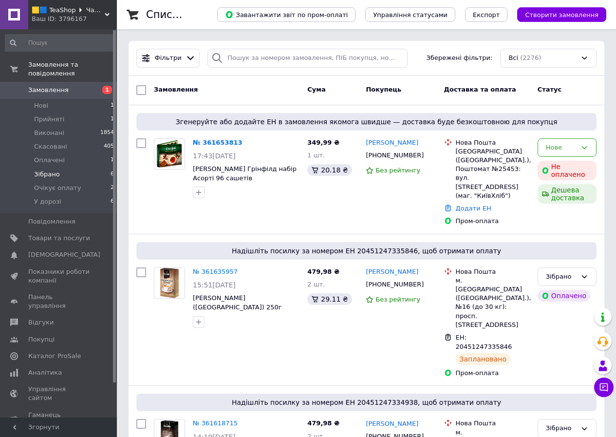
click at [87, 168] on li "Зібрано 6" at bounding box center [60, 175] width 120 height 14
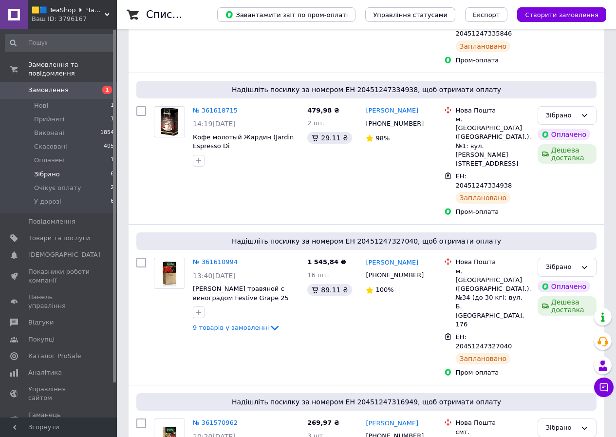
scroll to position [463, 0]
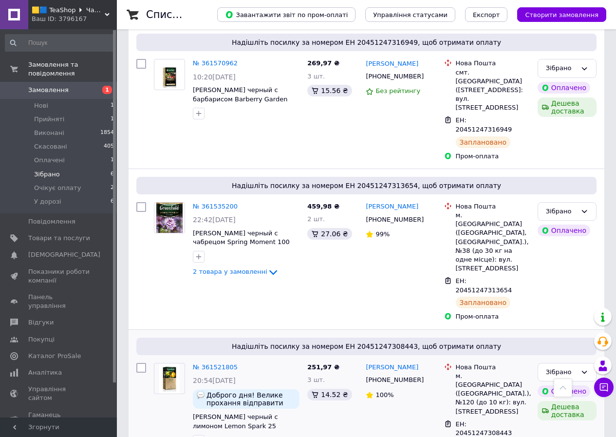
scroll to position [581, 0]
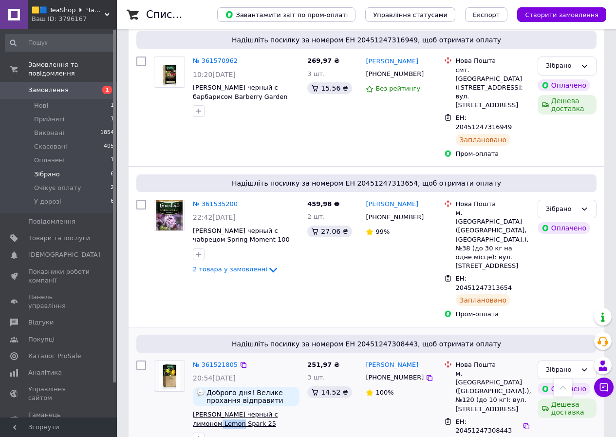
drag, startPoint x: 190, startPoint y: 263, endPoint x: 213, endPoint y: 265, distance: 23.5
click at [213, 357] on div "№ 361521805 20:54, 11.09.2025 Доброго дня! Велике прохання відправити завтра, 1…" at bounding box center [246, 410] width 115 height 107
copy span "Lemon"
drag, startPoint x: 191, startPoint y: 361, endPoint x: 219, endPoint y: 361, distance: 27.8
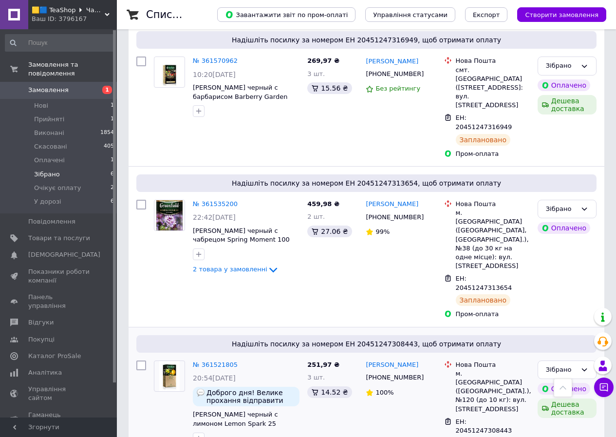
copy link "Christmas"
drag, startPoint x: 189, startPoint y: 402, endPoint x: 234, endPoint y: 398, distance: 45.6
copy link "Spring Melody"
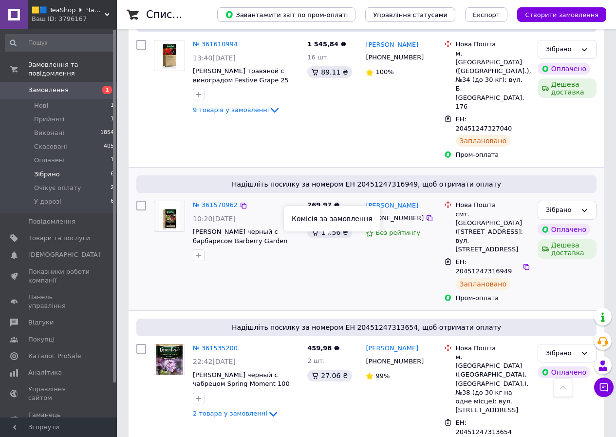
scroll to position [435, 0]
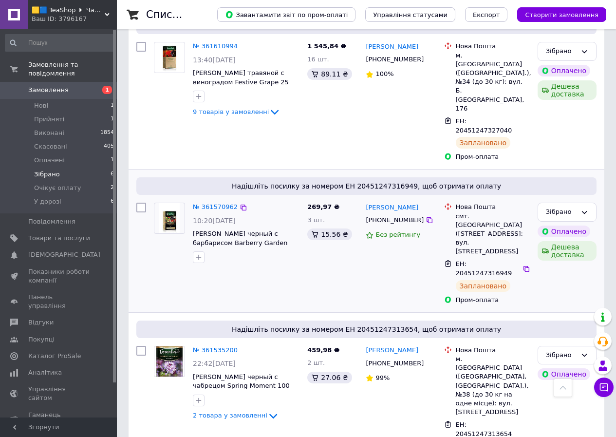
click at [272, 229] on span "[PERSON_NAME] черный с барбарисом Barberry Garden 100г листовой" at bounding box center [246, 238] width 107 height 18
drag, startPoint x: 293, startPoint y: 135, endPoint x: 255, endPoint y: 138, distance: 38.2
click at [255, 229] on span "[PERSON_NAME] черный с барбарисом Barberry Garden 100г листовой" at bounding box center [246, 238] width 107 height 18
copy span "Garden 100г"
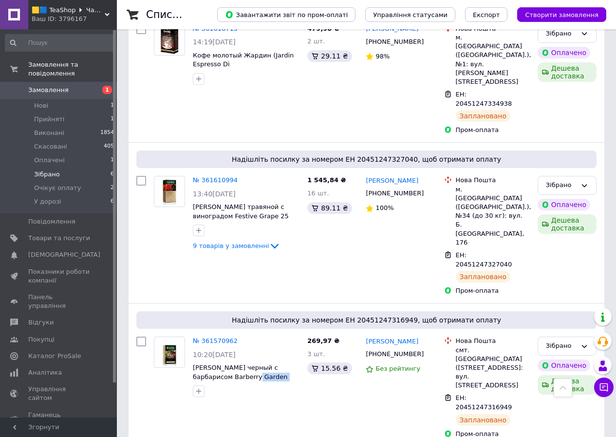
scroll to position [288, 0]
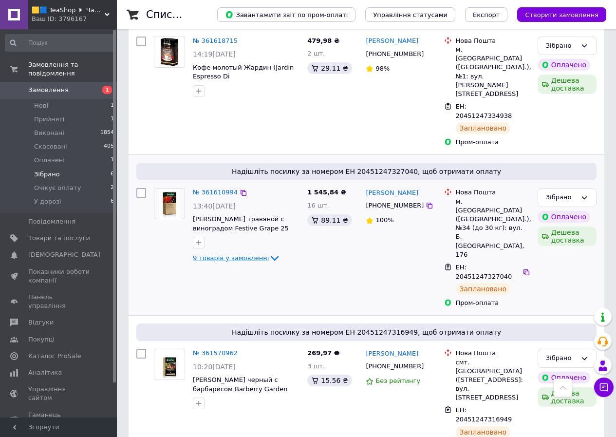
click at [237, 254] on span "9 товарів у замовленні" at bounding box center [231, 257] width 76 height 7
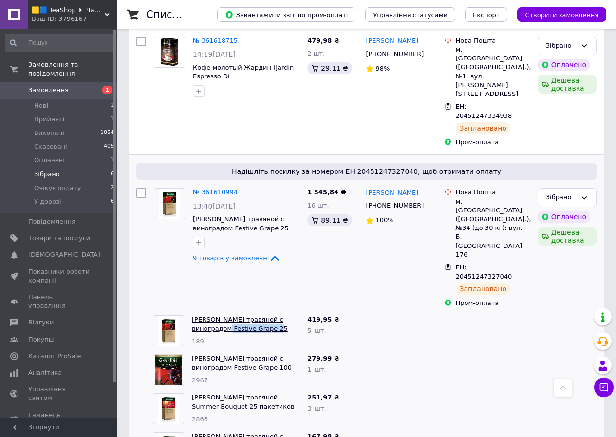
drag, startPoint x: 256, startPoint y: 225, endPoint x: 229, endPoint y: 225, distance: 27.8
click at [229, 315] on span "[PERSON_NAME] травяной с виноградом Festive Grape 25 пакетиков" at bounding box center [246, 324] width 108 height 18
copy link "Festive Grape 25"
drag, startPoint x: 189, startPoint y: 298, endPoint x: 207, endPoint y: 302, distance: 18.8
click at [207, 389] on div "Чай Гринфилд травяной Summer Bouquet 25 пакетиков 2866" at bounding box center [245, 408] width 115 height 39
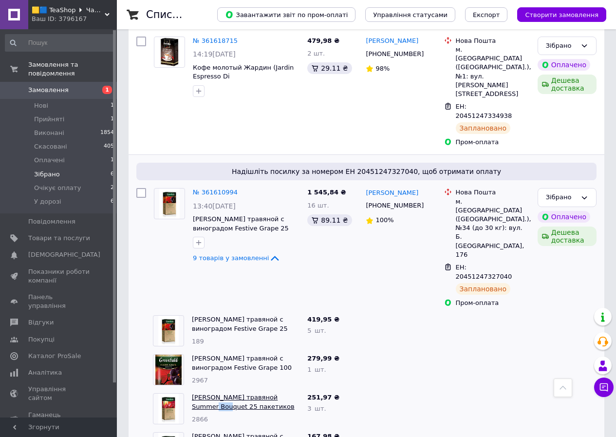
copy link "Bouq"
drag, startPoint x: 191, startPoint y: 339, endPoint x: 230, endPoint y: 338, distance: 39.5
copy link "Rich Camomil"
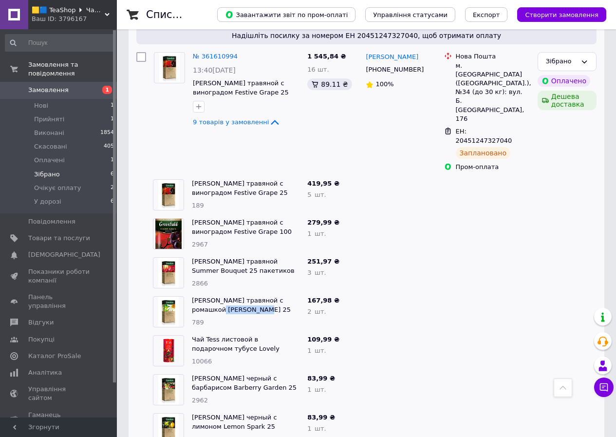
scroll to position [435, 0]
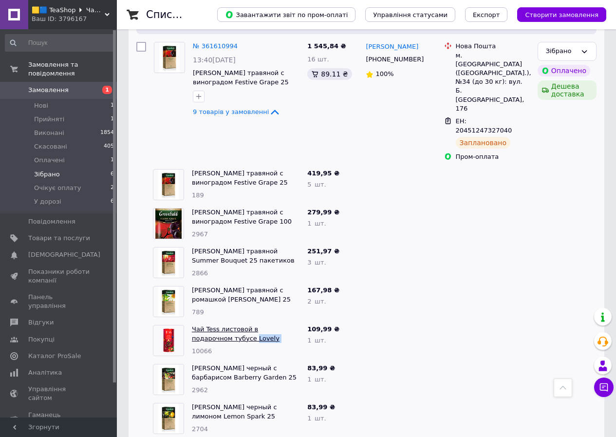
drag, startPoint x: 276, startPoint y: 233, endPoint x: 212, endPoint y: 236, distance: 64.4
click at [212, 325] on span "Чай Tess листовой в подарочном тубусе Lovely Souvenir 90г" at bounding box center [246, 334] width 108 height 18
copy link "Lovely Souvenir 90г"
drag, startPoint x: 286, startPoint y: 273, endPoint x: 228, endPoint y: 271, distance: 58.0
click at [228, 364] on span "[PERSON_NAME] черный с барбарисом Barberry Garden 25 пакетиков" at bounding box center [246, 373] width 108 height 18
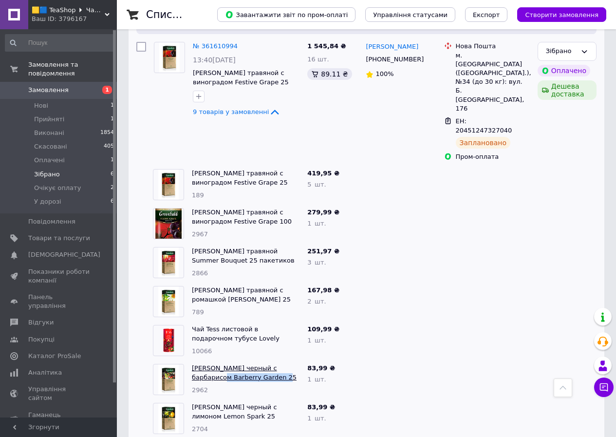
copy link "Barberry Garden 25"
click at [190, 399] on div "Чай Гринфилд черный с лимоном Lemon Spark 25 пакетиков 2704" at bounding box center [245, 418] width 115 height 39
copy link "Lemon"
drag, startPoint x: 191, startPoint y: 349, endPoint x: 214, endPoint y: 351, distance: 23.5
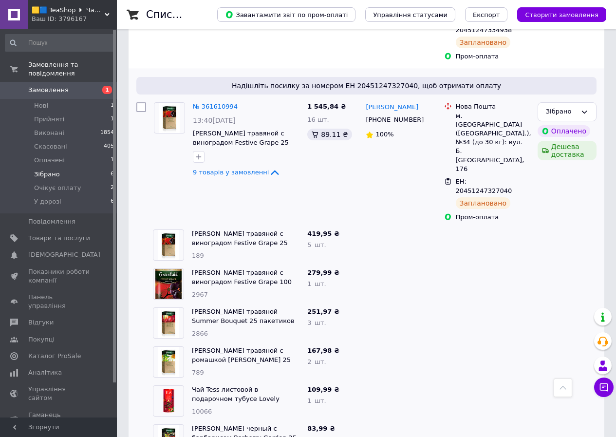
scroll to position [288, 0]
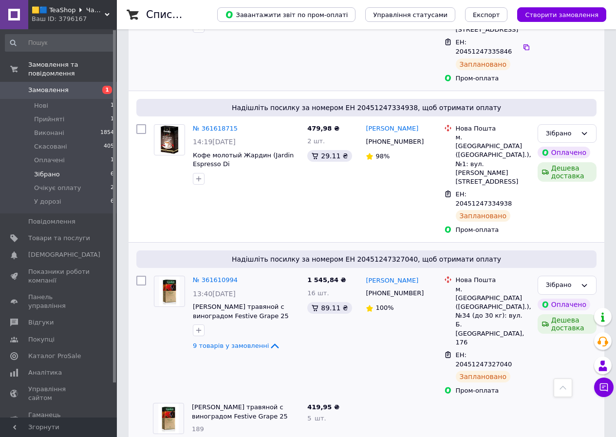
scroll to position [45, 0]
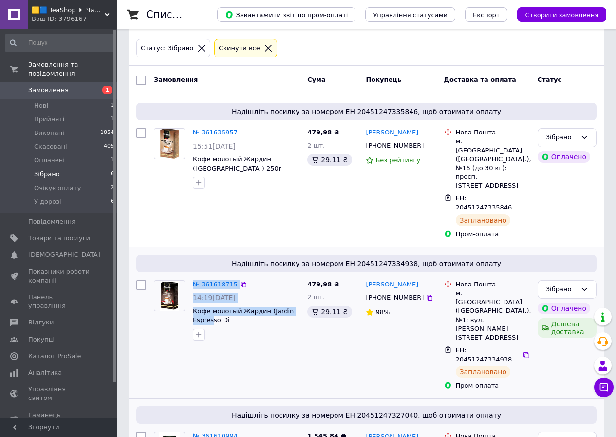
drag, startPoint x: 189, startPoint y: 283, endPoint x: 210, endPoint y: 285, distance: 22.0
click at [210, 285] on div "№ 361618715 14:19, 12.09.2025 Кофе молотый Жардин (Jardin Espresso Di Milano) 2…" at bounding box center [226, 310] width 153 height 68
click at [190, 286] on div "№ 361618715 14:19, 12.09.2025 Кофе молотый Жардин (Jardin Espresso Di Milano) 2…" at bounding box center [246, 310] width 115 height 68
drag, startPoint x: 190, startPoint y: 286, endPoint x: 218, endPoint y: 287, distance: 28.3
click at [218, 287] on div "№ 361618715 14:19, 12.09.2025 Кофе молотый Жардин (Jardin Espresso Di Milano) 2…" at bounding box center [246, 310] width 115 height 68
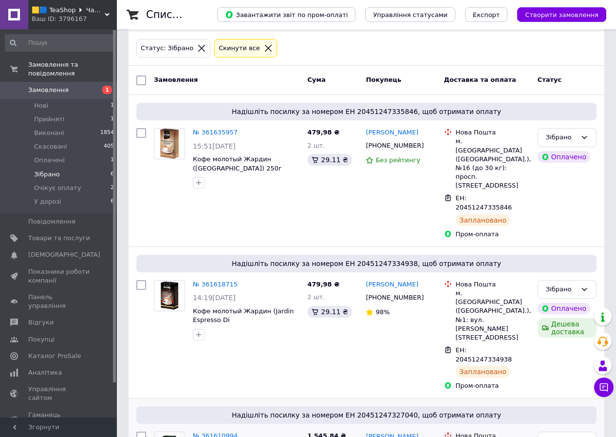
click at [260, 77] on div "Замовлення" at bounding box center [226, 81] width 153 height 18
drag, startPoint x: 190, startPoint y: 168, endPoint x: 233, endPoint y: 169, distance: 43.4
click at [233, 169] on div "№ 361635957 15:51, 12.09.2025 Кофе молотый Жардин (Jardin Americano Crema) 250г" at bounding box center [246, 158] width 115 height 68
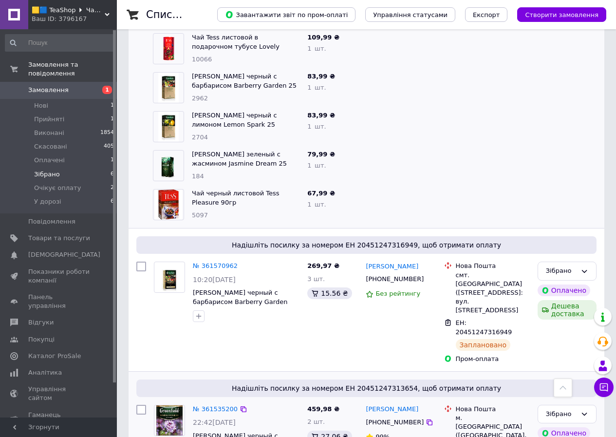
scroll to position [727, 0]
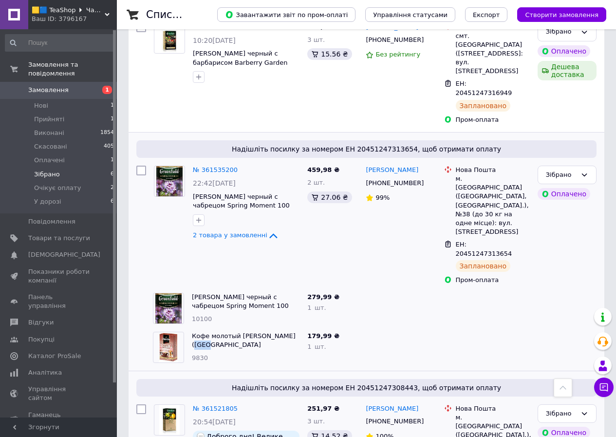
scroll to position [1010, 0]
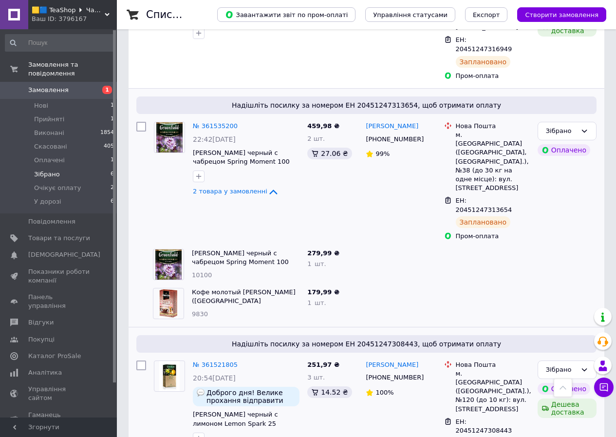
click at [298, 288] on span "Кофе молотый [PERSON_NAME] ([GEOGRAPHIC_DATA] [GEOGRAPHIC_DATA]) 250г" at bounding box center [246, 297] width 108 height 18
drag, startPoint x: 190, startPoint y: 101, endPoint x: 210, endPoint y: 104, distance: 21.2
click at [210, 245] on div "Чай Гринфилд черный с чабрецом Spring Moment 100 пакетиков ХоРеКа 10100" at bounding box center [245, 264] width 115 height 39
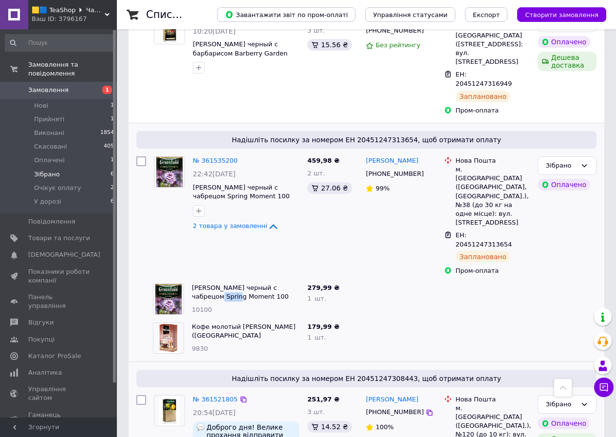
scroll to position [815, 0]
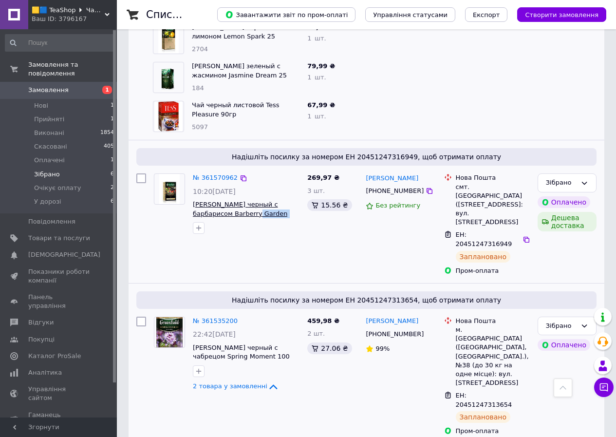
drag, startPoint x: 291, startPoint y: 107, endPoint x: 257, endPoint y: 110, distance: 34.8
click at [257, 200] on span "[PERSON_NAME] черный с барбарисом Barberry Garden 100г листовой" at bounding box center [246, 209] width 107 height 18
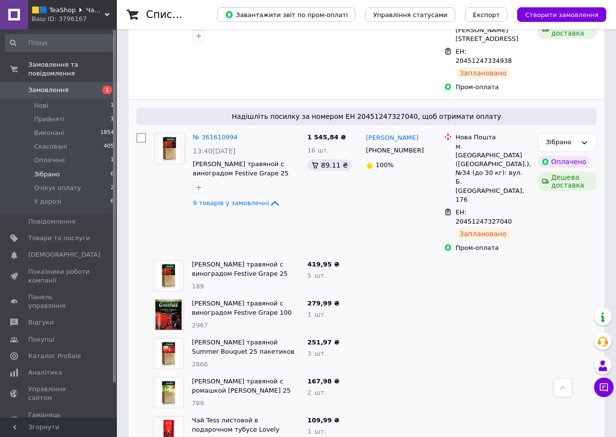
scroll to position [327, 0]
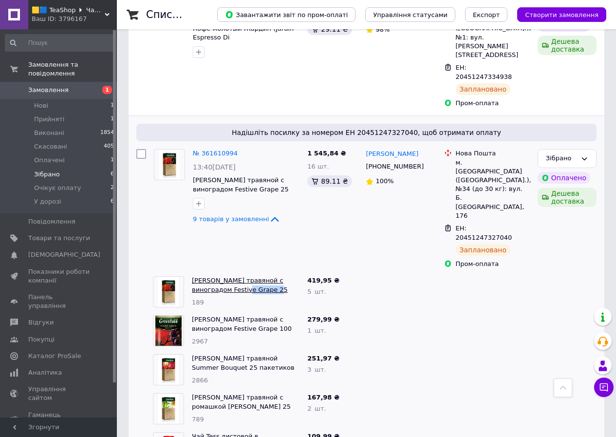
drag, startPoint x: 264, startPoint y: 183, endPoint x: 249, endPoint y: 183, distance: 15.1
click at [249, 276] on span "[PERSON_NAME] травяной с виноградом Festive Grape 25 пакетиков" at bounding box center [246, 285] width 108 height 18
drag, startPoint x: 191, startPoint y: 263, endPoint x: 213, endPoint y: 263, distance: 22.9
click at [213, 350] on div "Чай Гринфилд травяной Summer Bouquet 25 пакетиков 2866" at bounding box center [245, 369] width 115 height 39
drag, startPoint x: 189, startPoint y: 298, endPoint x: 206, endPoint y: 301, distance: 17.4
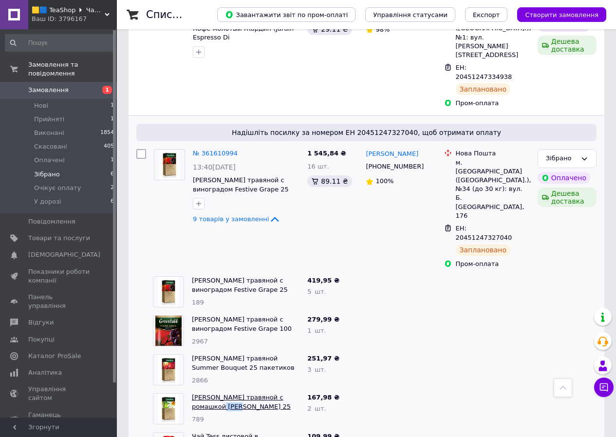
click at [206, 389] on div "Чай Гринфилд травяной с ромашкой Rich Camomile 25 пакетиков 789" at bounding box center [245, 408] width 115 height 39
drag, startPoint x: 271, startPoint y: 339, endPoint x: 233, endPoint y: 338, distance: 37.5
click at [233, 432] on span "Чай Tess листовой в подарочном тубусе Lovely Souvenir 90г" at bounding box center [246, 441] width 108 height 18
drag, startPoint x: 291, startPoint y: 380, endPoint x: 232, endPoint y: 382, distance: 59.0
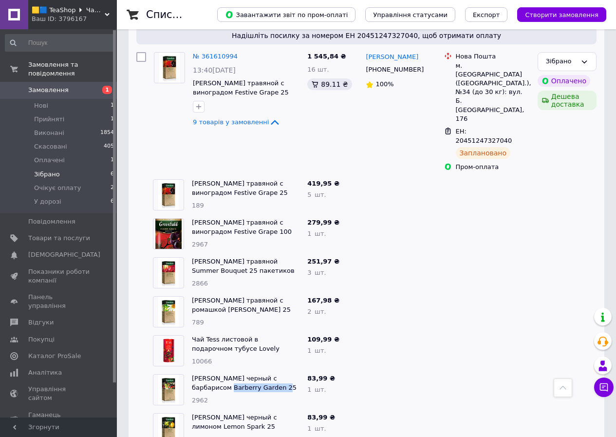
scroll to position [425, 0]
drag, startPoint x: 190, startPoint y: 321, endPoint x: 211, endPoint y: 321, distance: 21.4
click at [211, 409] on div "Чай Гринфилд черный с лимоном Lemon Spark 25 пакетиков 2704" at bounding box center [245, 428] width 115 height 39
drag, startPoint x: 190, startPoint y: 358, endPoint x: 216, endPoint y: 359, distance: 25.8
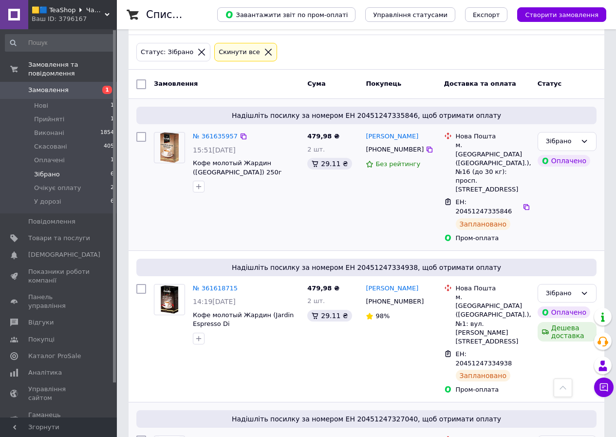
scroll to position [35, 0]
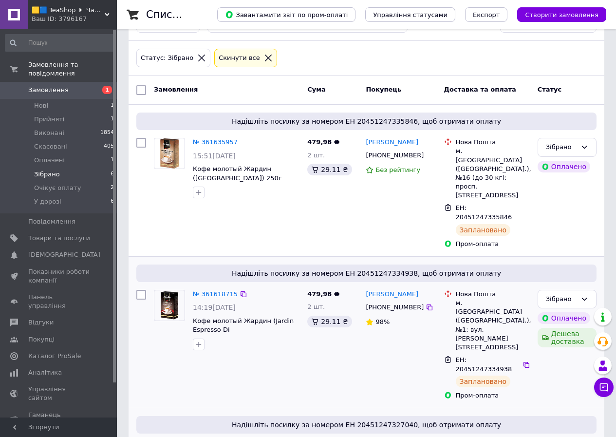
click at [189, 295] on div "№ 361618715 14:19, 12.09.2025 Кофе молотый Жардин (Jardin Espresso Di Milano) 2…" at bounding box center [246, 320] width 115 height 68
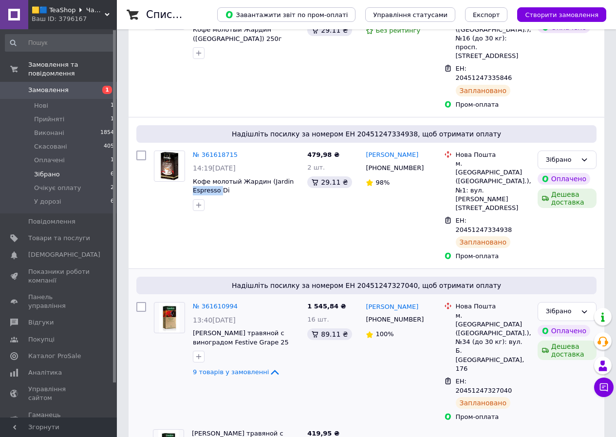
scroll to position [230, 0]
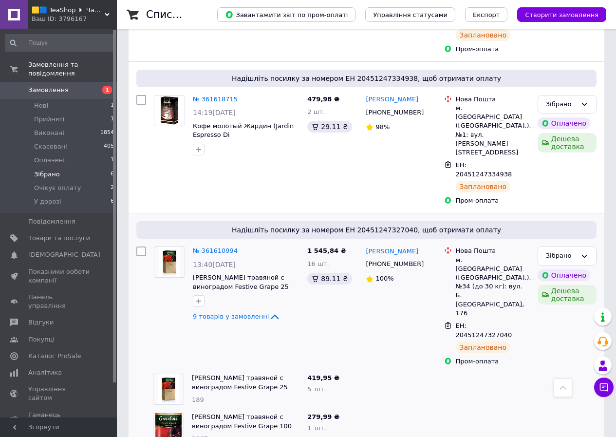
drag, startPoint x: 188, startPoint y: 399, endPoint x: 206, endPoint y: 396, distance: 18.7
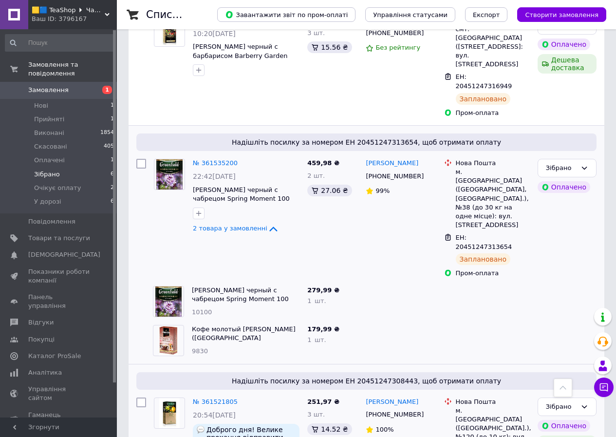
scroll to position [1010, 0]
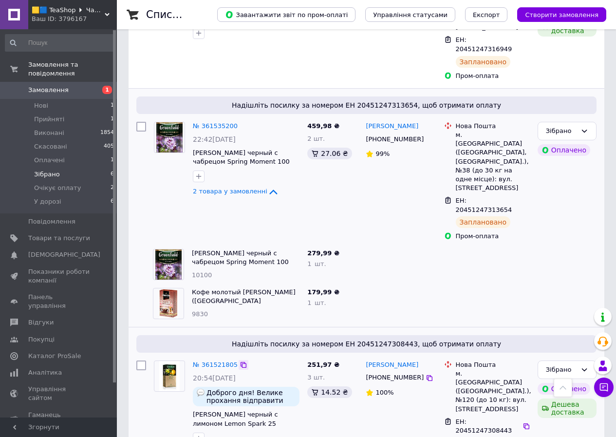
click at [242, 361] on icon at bounding box center [244, 365] width 8 height 8
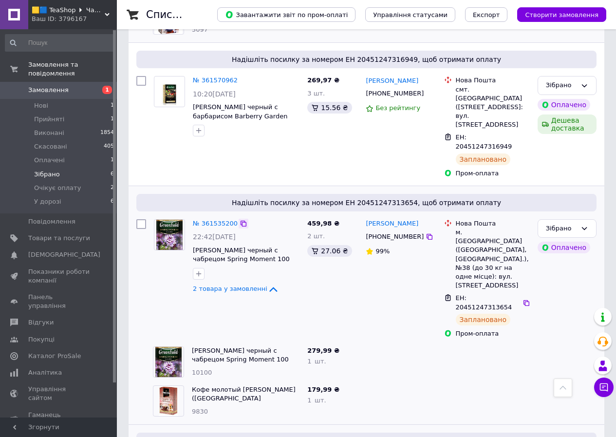
click at [240, 220] on icon at bounding box center [244, 224] width 8 height 8
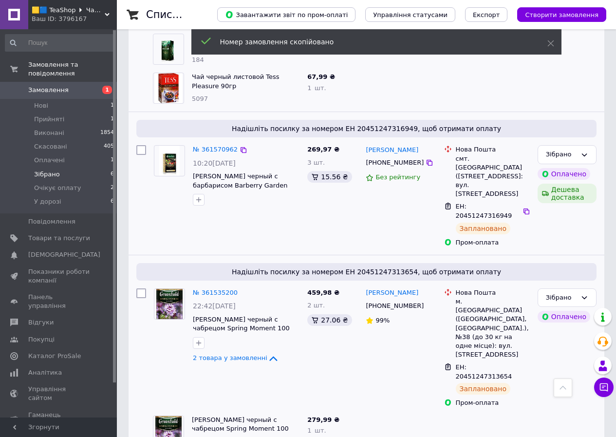
scroll to position [766, 0]
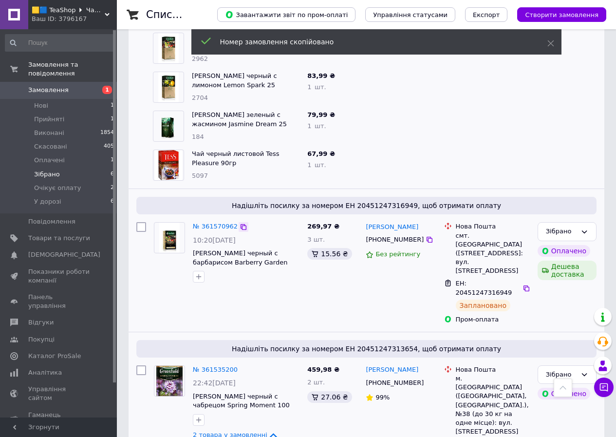
click at [240, 223] on icon at bounding box center [244, 227] width 8 height 8
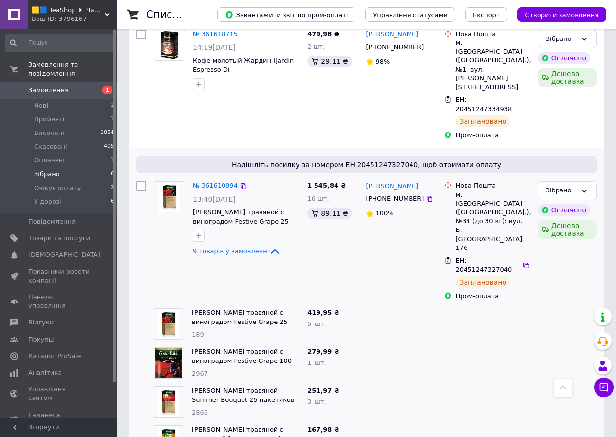
scroll to position [279, 0]
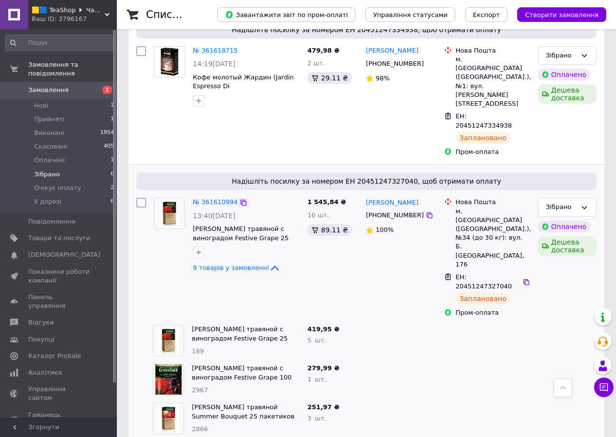
click at [241, 200] on icon at bounding box center [244, 203] width 6 height 6
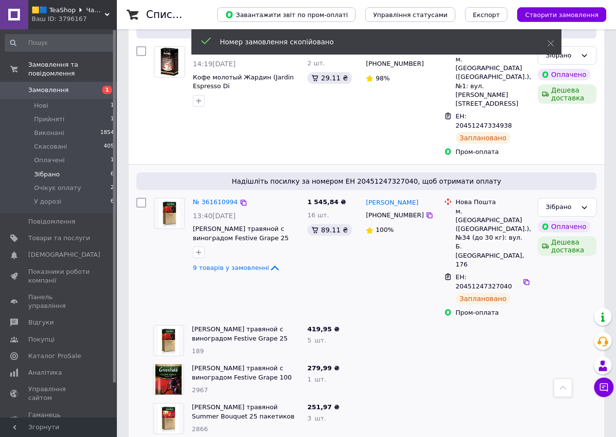
scroll to position [133, 0]
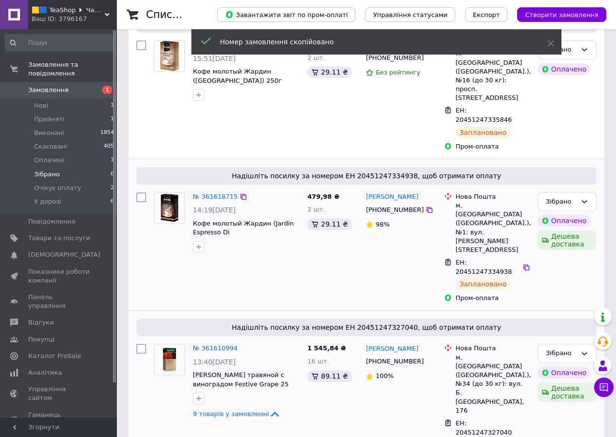
click at [245, 191] on div "№ 361618715" at bounding box center [246, 196] width 109 height 11
click at [240, 193] on icon at bounding box center [244, 197] width 8 height 8
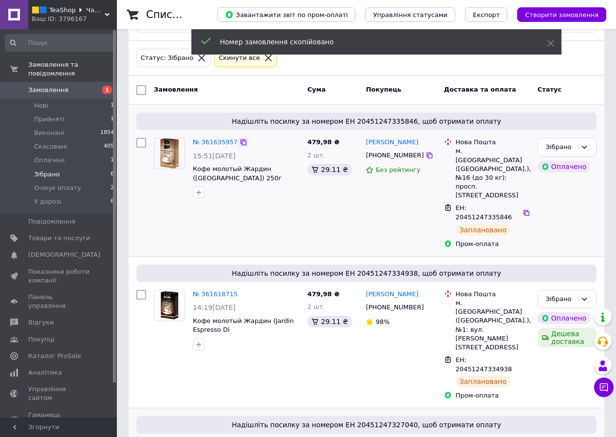
click at [241, 139] on icon at bounding box center [244, 142] width 8 height 8
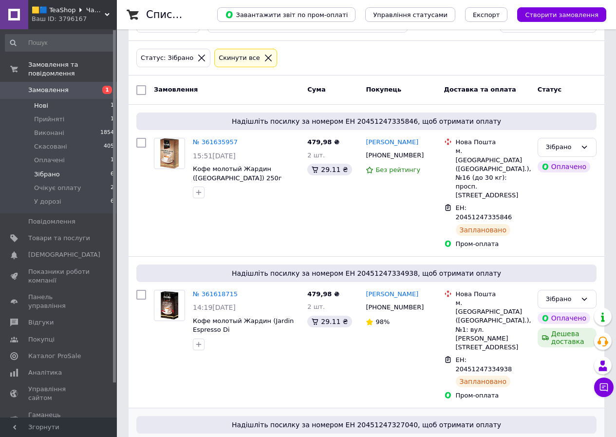
click at [66, 99] on li "Нові 1" at bounding box center [60, 106] width 120 height 14
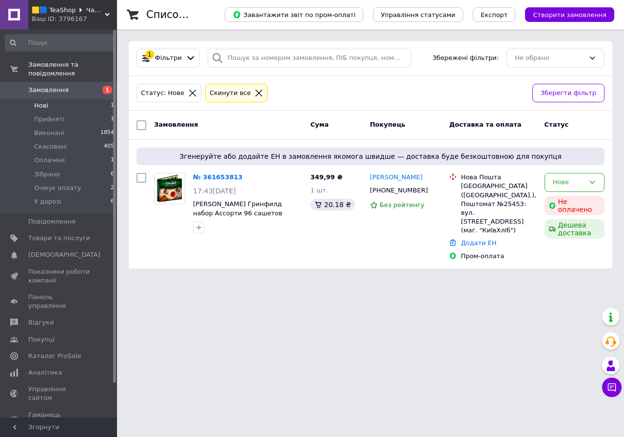
drag, startPoint x: 62, startPoint y: 13, endPoint x: 65, endPoint y: 20, distance: 8.1
click at [62, 13] on span "🟨🟦 TeaShop 🞂 Чай та до чаю" at bounding box center [68, 10] width 73 height 9
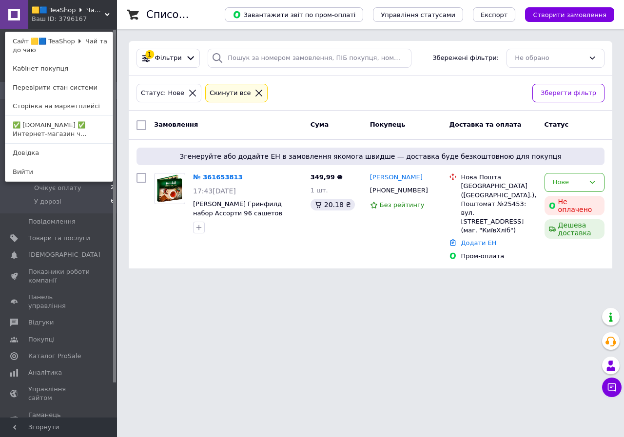
click at [83, 130] on link "✅ [DOMAIN_NAME] ✅ Интернет-магазин ч..." at bounding box center [58, 129] width 107 height 27
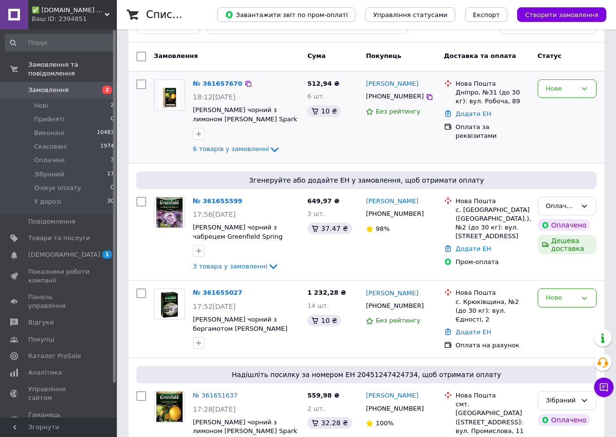
scroll to position [97, 0]
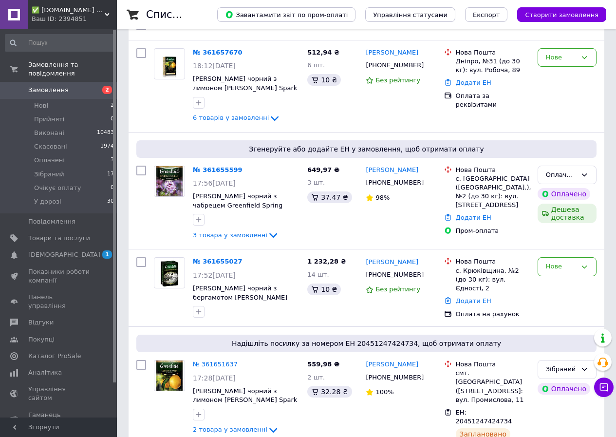
click at [70, 20] on div "Ваш ID: 2394851" at bounding box center [74, 19] width 85 height 9
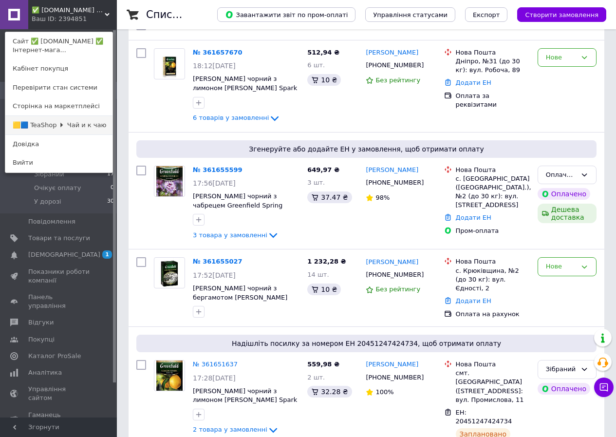
click at [92, 128] on link "🟨🟦 TeaShop 🞂 Чай и к чаю" at bounding box center [58, 125] width 107 height 19
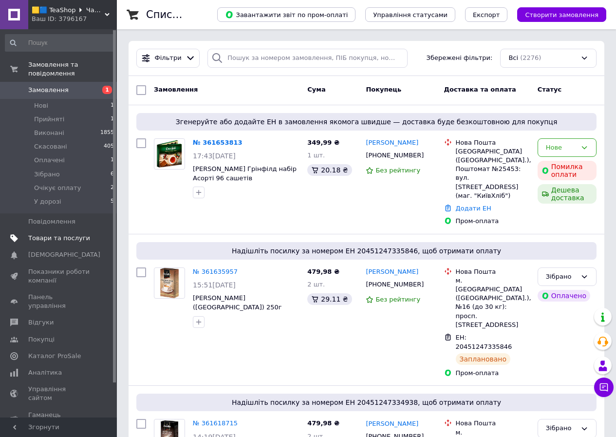
click at [83, 234] on span "Товари та послуги" at bounding box center [59, 238] width 62 height 9
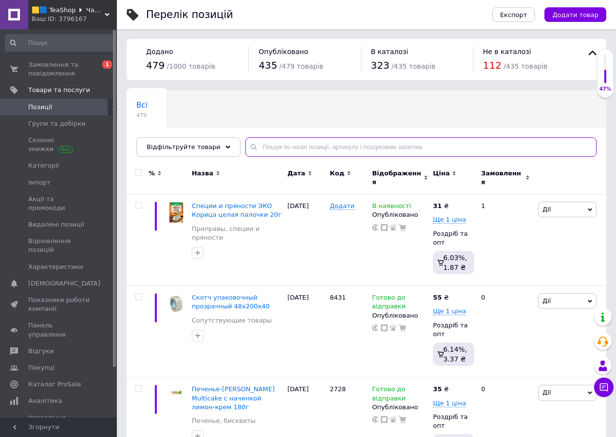
click at [319, 152] on input "text" at bounding box center [421, 146] width 351 height 19
type input "трад"
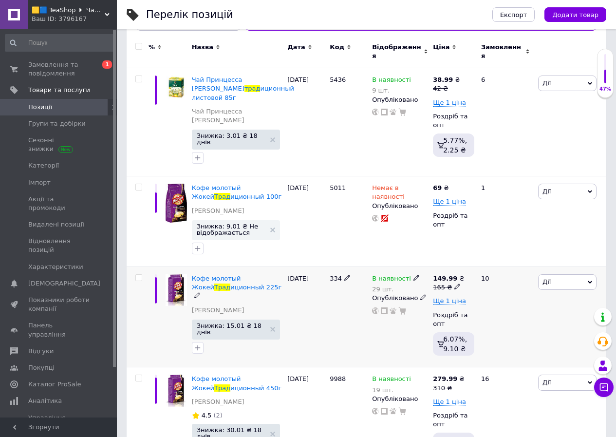
scroll to position [153, 0]
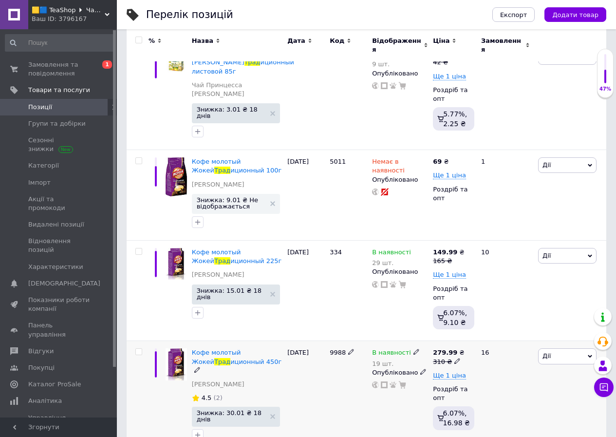
click at [398, 349] on span "В наявності" at bounding box center [391, 354] width 39 height 10
click at [462, 372] on li "Під замовлення" at bounding box center [469, 379] width 93 height 14
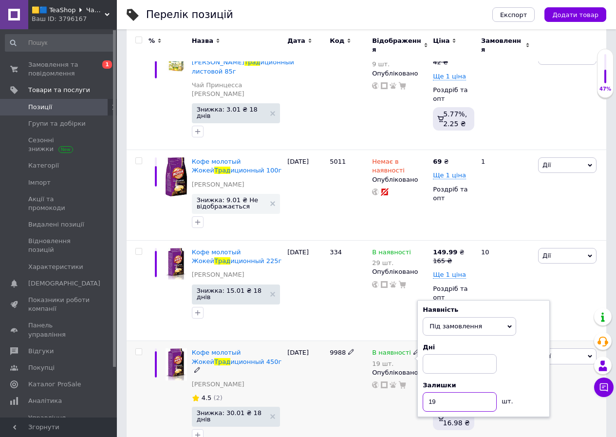
click at [453, 392] on input "19" at bounding box center [460, 401] width 74 height 19
type input "7"
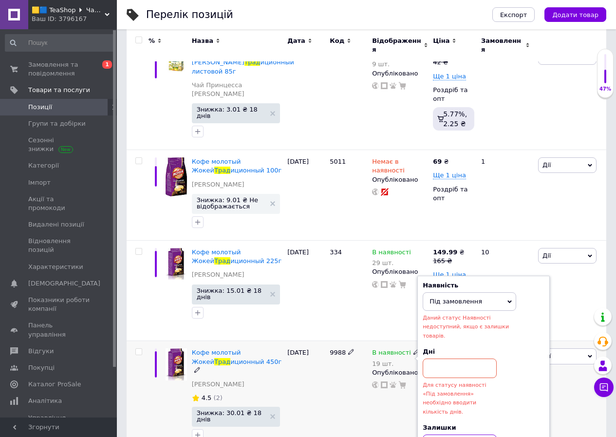
drag, startPoint x: 456, startPoint y: 419, endPoint x: 375, endPoint y: 415, distance: 81.0
click at [376, 415] on div "В наявності 19 шт. Наявність Під замовлення В наявності Немає в наявності [PERS…" at bounding box center [400, 397] width 61 height 112
click at [453, 359] on input at bounding box center [460, 368] width 74 height 19
type input "7"
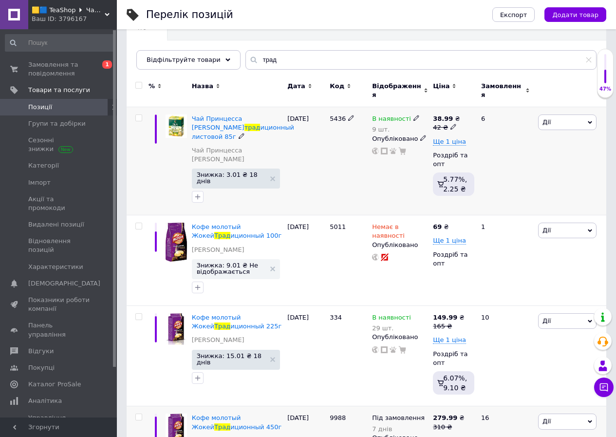
scroll to position [0, 0]
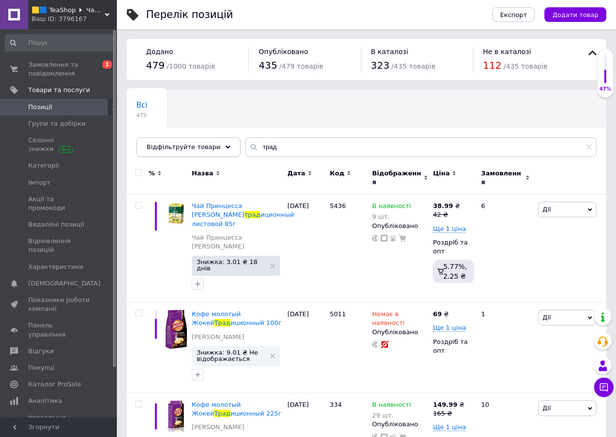
click at [214, 150] on div "Відфільтруйте товари" at bounding box center [188, 146] width 104 height 19
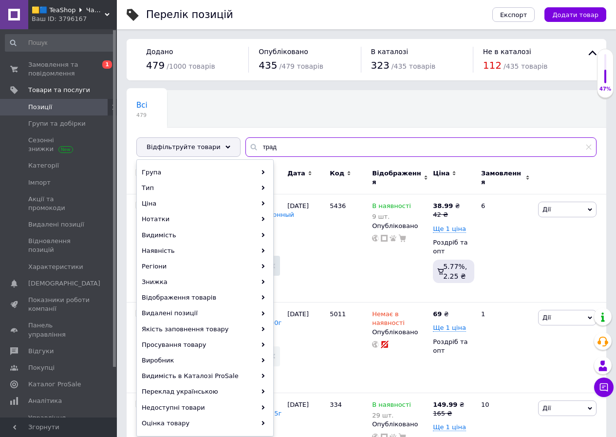
click at [280, 147] on input "трад" at bounding box center [421, 146] width 351 height 19
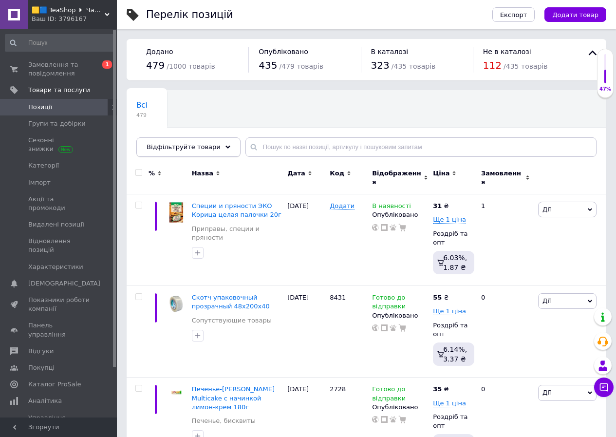
click at [203, 147] on span "Відфільтруйте товари" at bounding box center [184, 146] width 74 height 7
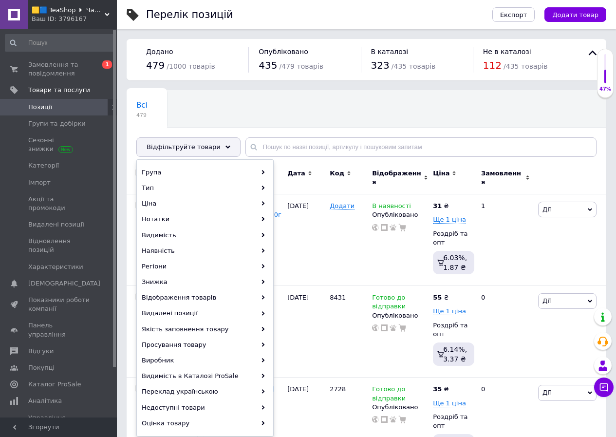
click at [209, 160] on div "Група Тип Ціна Нотатки Видимість Наявність Регіони Знижка Відображення товарів …" at bounding box center [204, 297] width 137 height 277
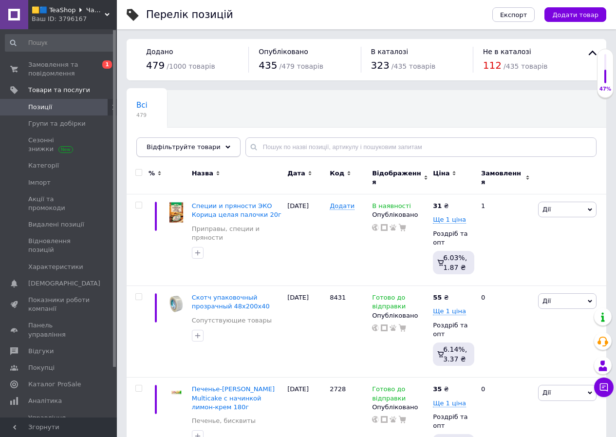
click at [194, 143] on span "Відфільтруйте товари" at bounding box center [184, 146] width 74 height 7
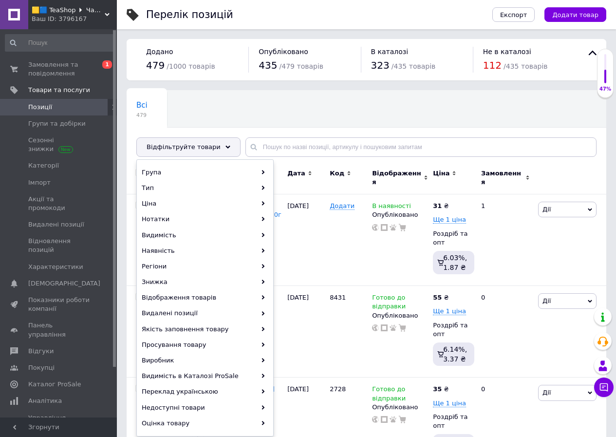
click at [207, 164] on div "Група Тип Ціна Нотатки Видимість Наявність Регіони Знижка Відображення товарів …" at bounding box center [204, 297] width 137 height 277
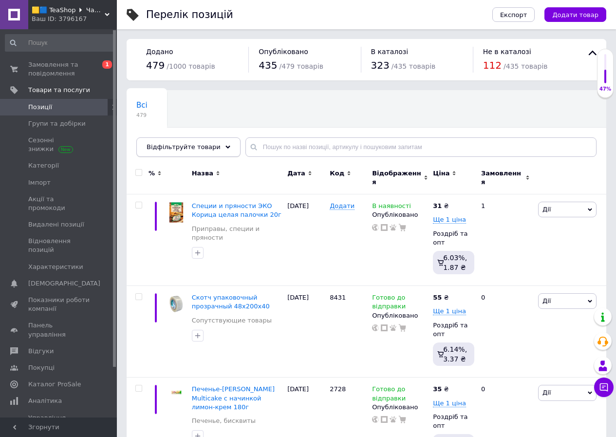
click at [207, 152] on div "Відфільтруйте товари" at bounding box center [188, 146] width 104 height 19
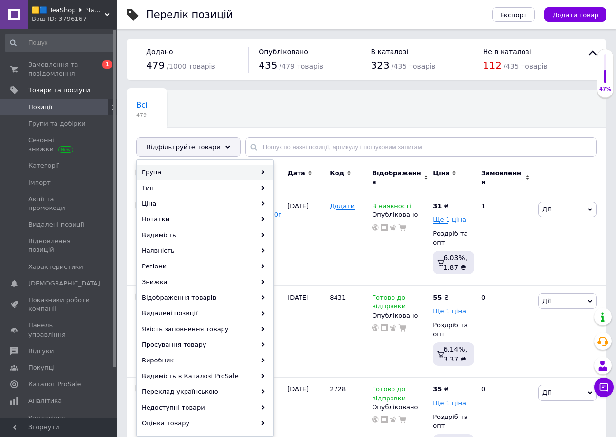
click at [224, 175] on div "Група" at bounding box center [204, 173] width 135 height 16
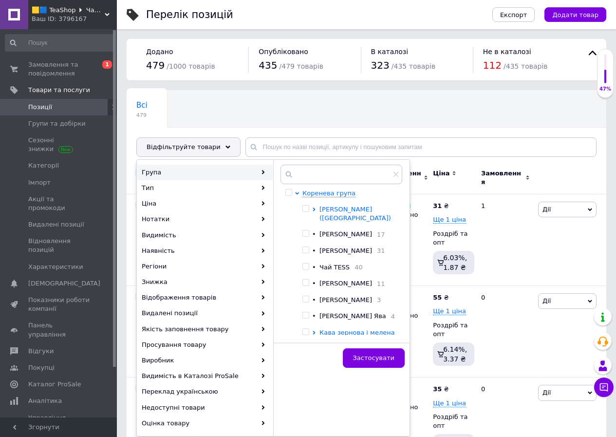
click at [312, 210] on icon at bounding box center [314, 210] width 4 height 4
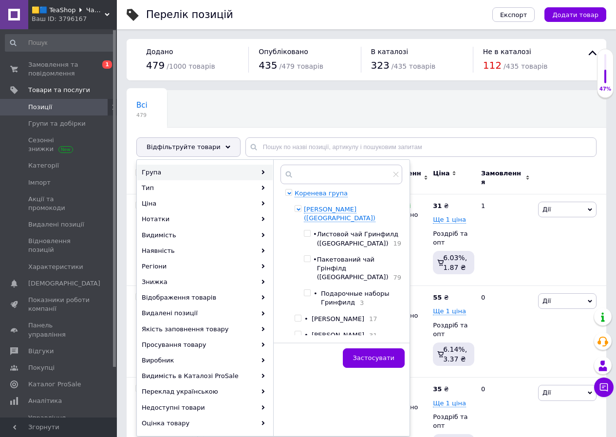
click at [301, 209] on input "checkbox" at bounding box center [298, 209] width 6 height 6
checkbox input "true"
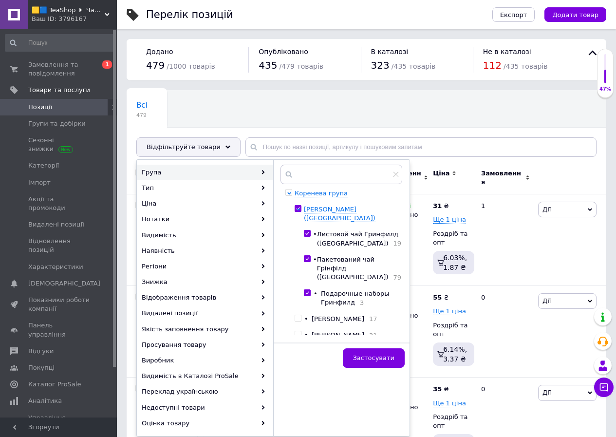
scroll to position [97, 0]
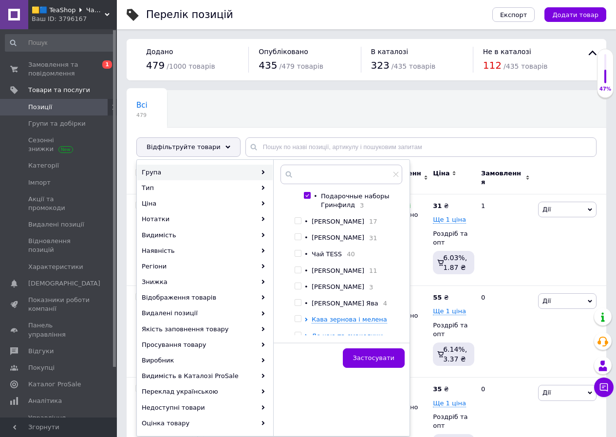
click at [302, 257] on div at bounding box center [298, 253] width 7 height 7
click at [301, 257] on input "checkbox" at bounding box center [298, 253] width 6 height 6
checkbox input "true"
click at [301, 273] on input "checkbox" at bounding box center [298, 270] width 6 height 6
checkbox input "true"
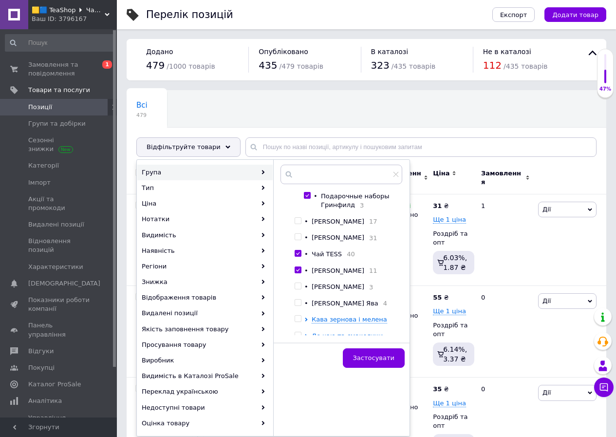
drag, startPoint x: 309, startPoint y: 299, endPoint x: 309, endPoint y: 309, distance: 10.2
click at [302, 289] on span at bounding box center [298, 286] width 7 height 7
click at [301, 289] on input "checkbox" at bounding box center [298, 286] width 6 height 6
checkbox input "true"
click at [301, 306] on input "checkbox" at bounding box center [298, 303] width 6 height 6
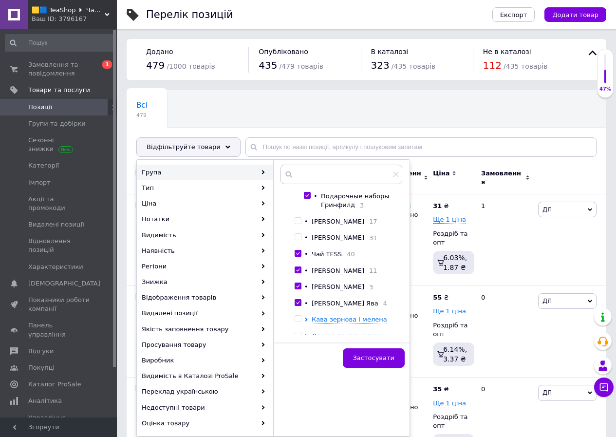
checkbox input "true"
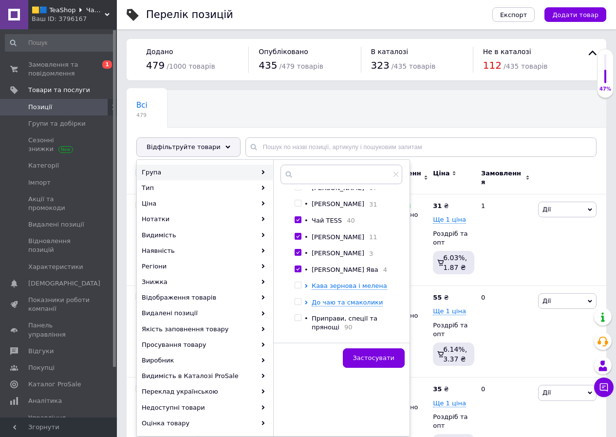
scroll to position [146, 0]
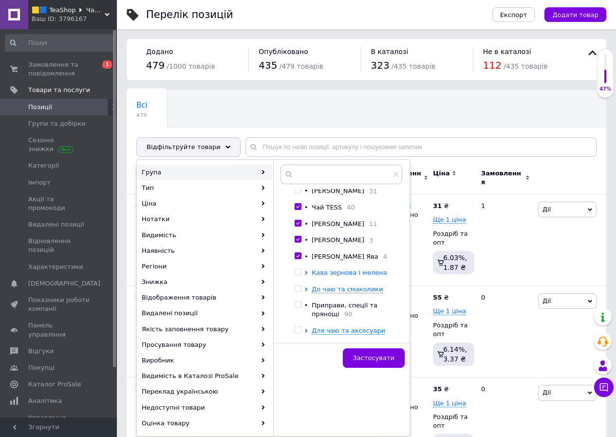
click at [308, 275] on icon at bounding box center [307, 273] width 4 height 4
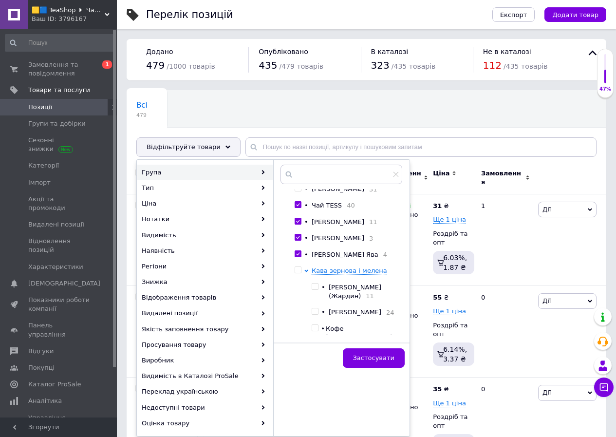
click at [301, 273] on input "checkbox" at bounding box center [298, 270] width 6 height 6
checkbox input "true"
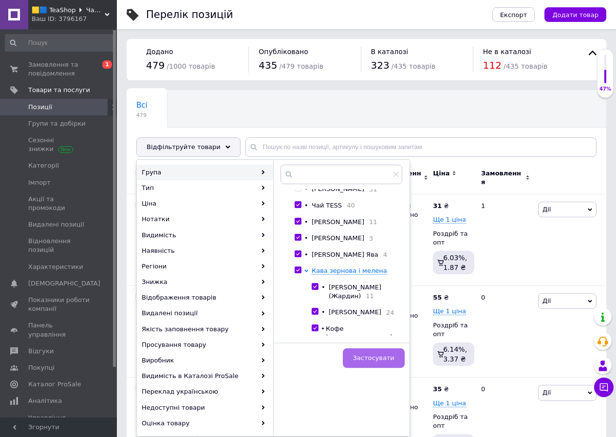
click at [377, 357] on span "Застосувати" at bounding box center [373, 357] width 41 height 7
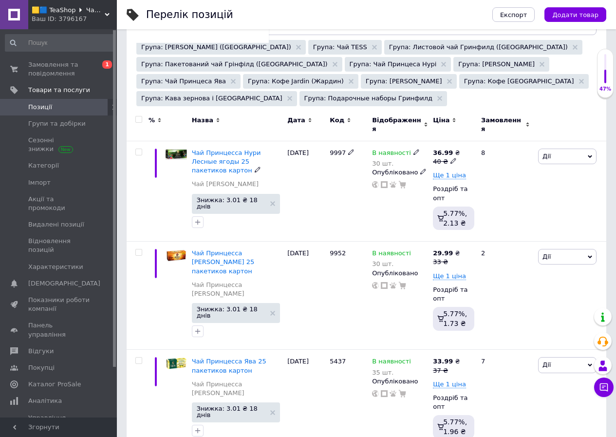
scroll to position [49, 0]
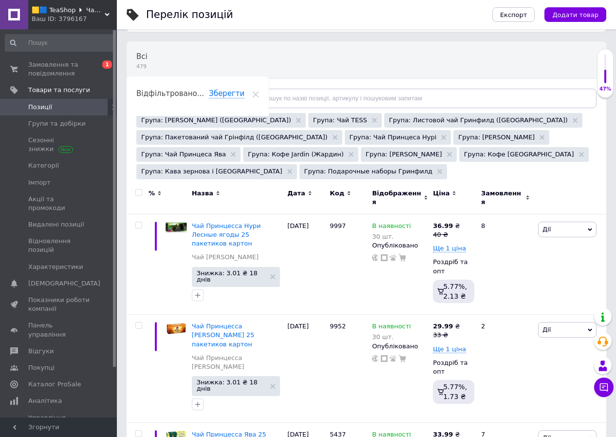
click at [400, 193] on span "Відображення" at bounding box center [396, 198] width 49 height 18
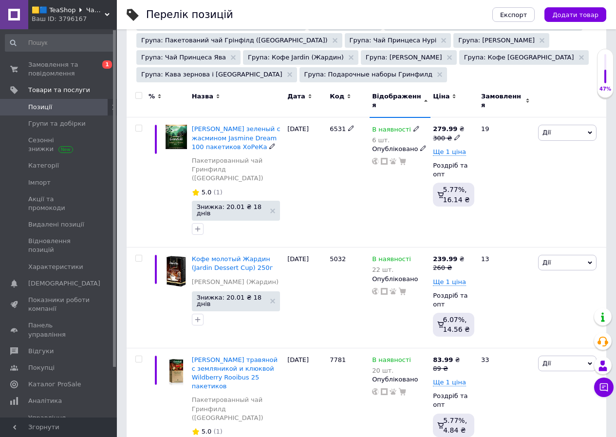
scroll to position [146, 0]
click at [396, 125] on span "В наявності" at bounding box center [391, 130] width 39 height 10
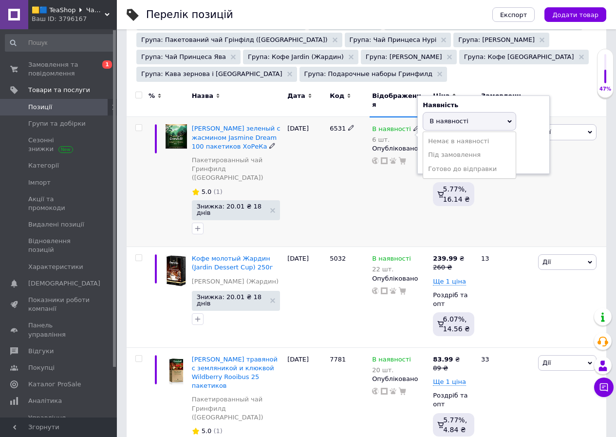
click at [536, 127] on div "Наявність В наявності Немає в наявності Під замовлення Готово до відправки Зали…" at bounding box center [484, 135] width 122 height 68
click at [484, 150] on input "6" at bounding box center [460, 158] width 74 height 19
type input "10"
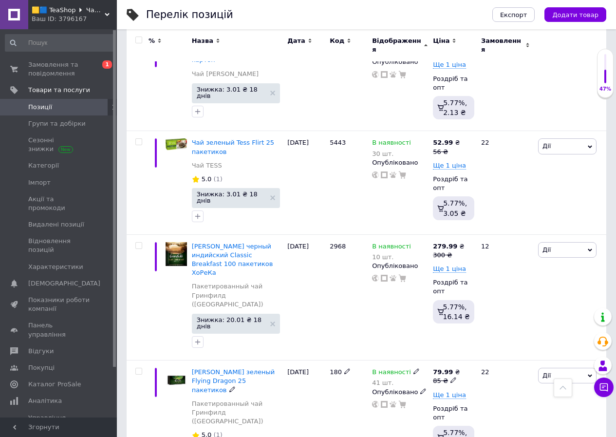
scroll to position [4288, 0]
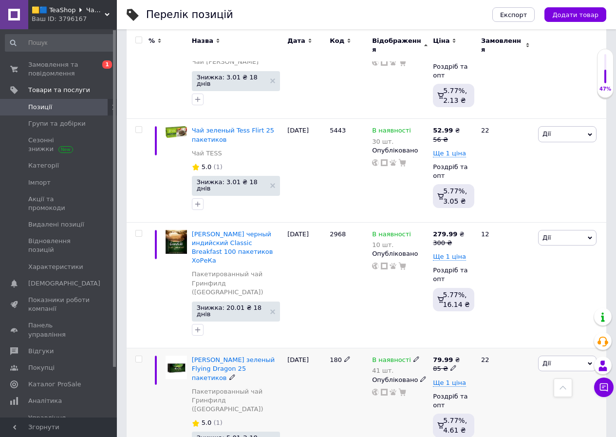
click at [387, 356] on span "В наявності" at bounding box center [391, 361] width 39 height 10
click at [524, 369] on div "Залишки" at bounding box center [484, 373] width 122 height 9
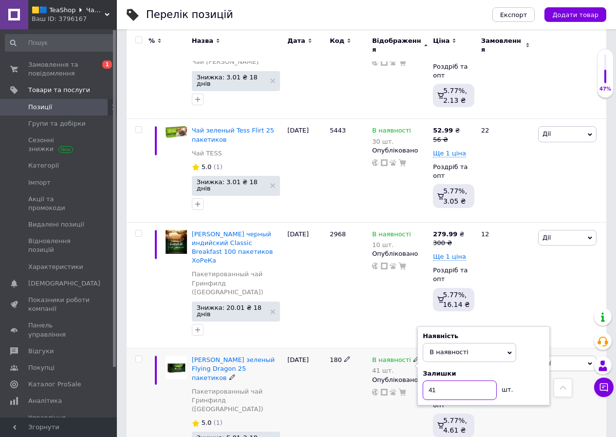
click at [479, 381] on input "41" at bounding box center [460, 390] width 74 height 19
type input "45"
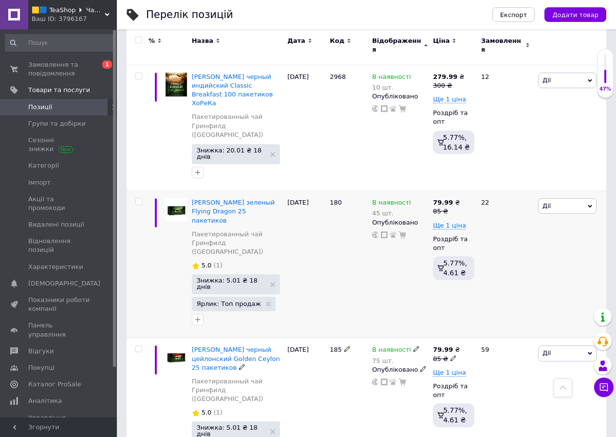
scroll to position [4483, 0]
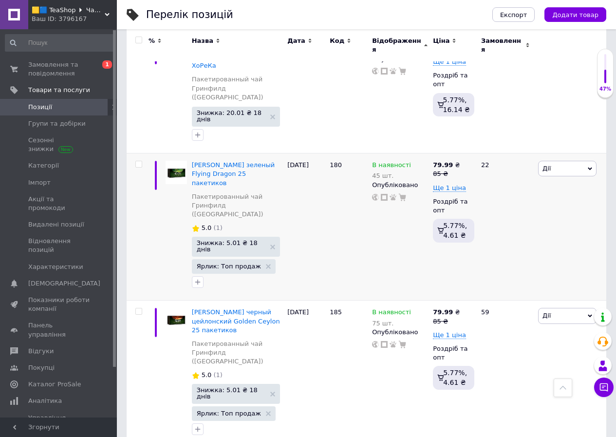
drag, startPoint x: 532, startPoint y: 149, endPoint x: 498, endPoint y: 187, distance: 50.7
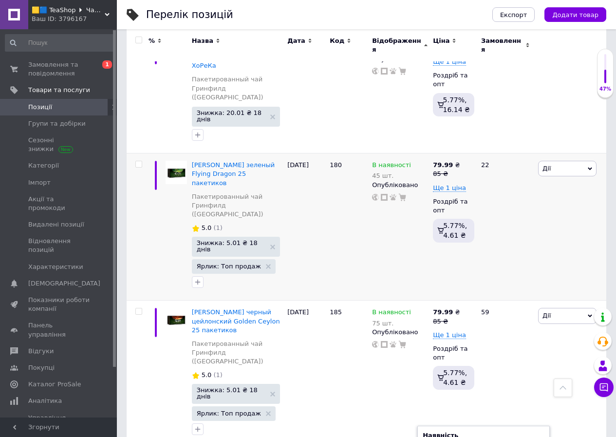
type input "30"
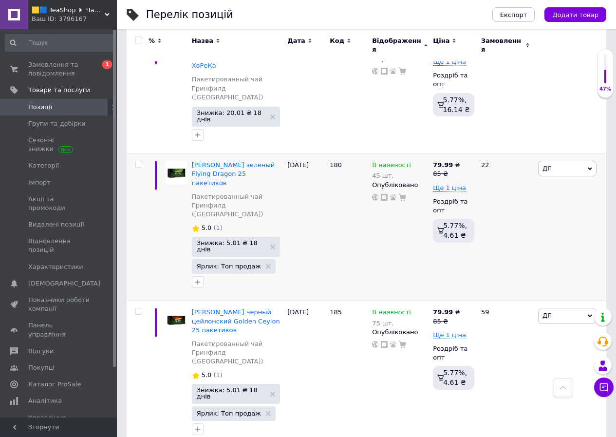
type input "30"
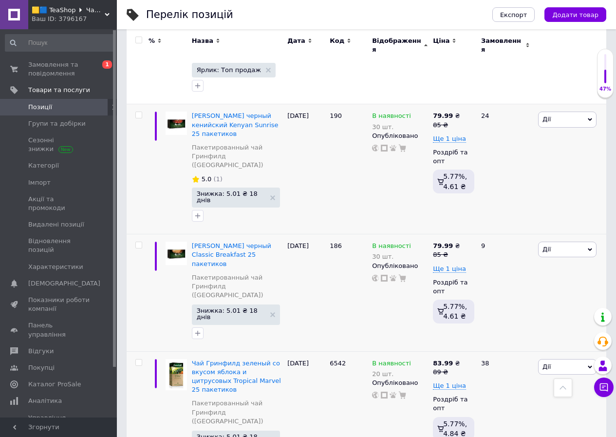
scroll to position [4873, 0]
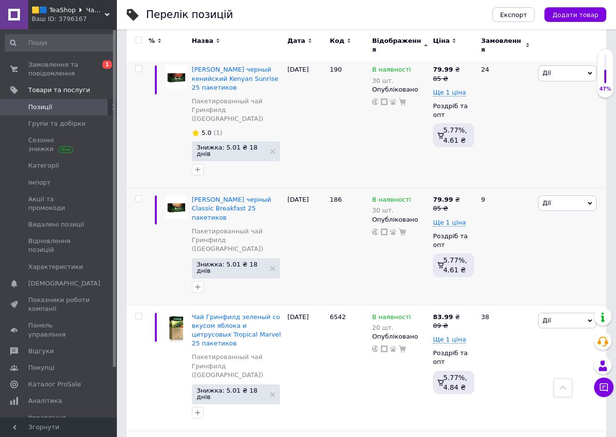
type input "10"
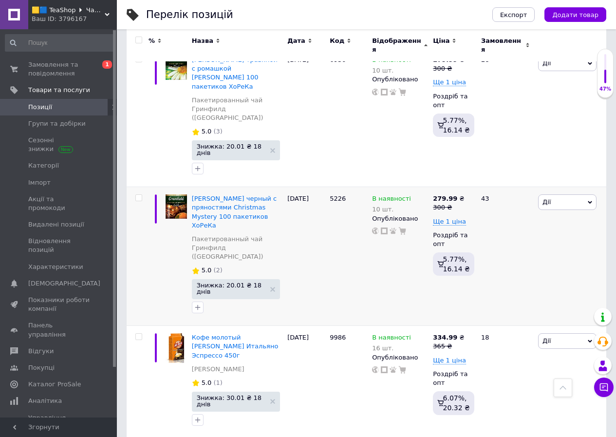
scroll to position [5311, 0]
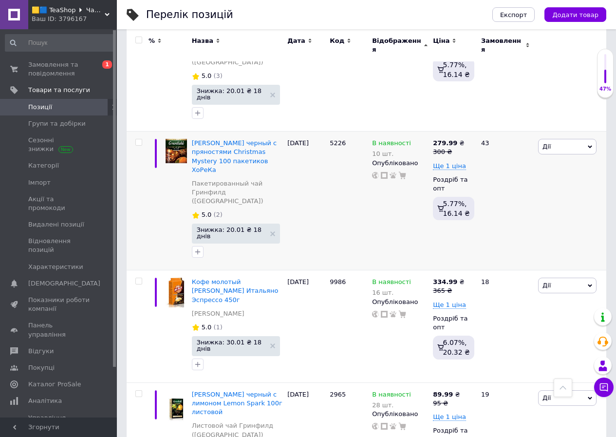
type input "140"
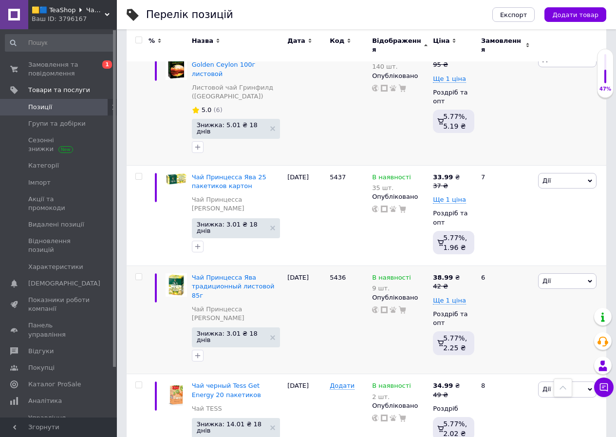
scroll to position [5896, 0]
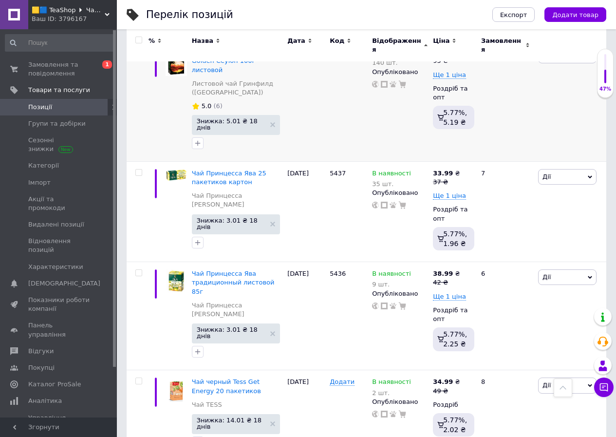
type input "10"
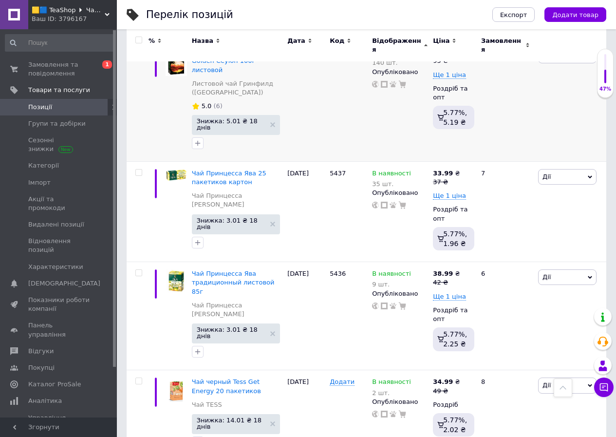
scroll to position [5944, 0]
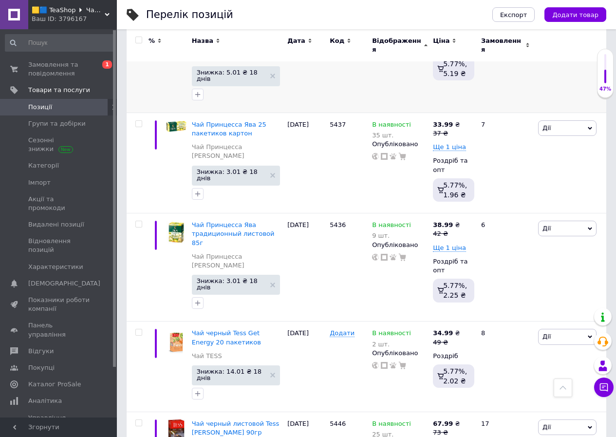
type input "1"
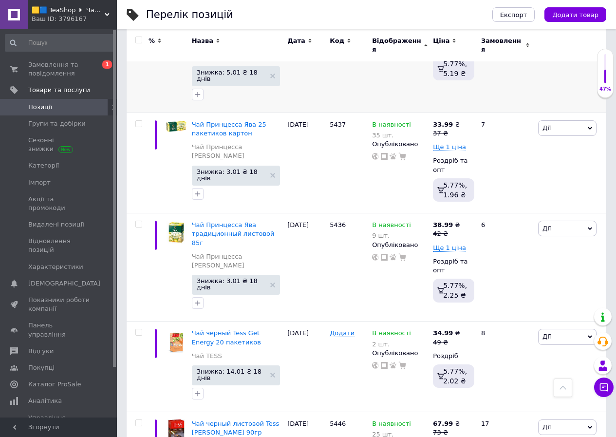
type input "70"
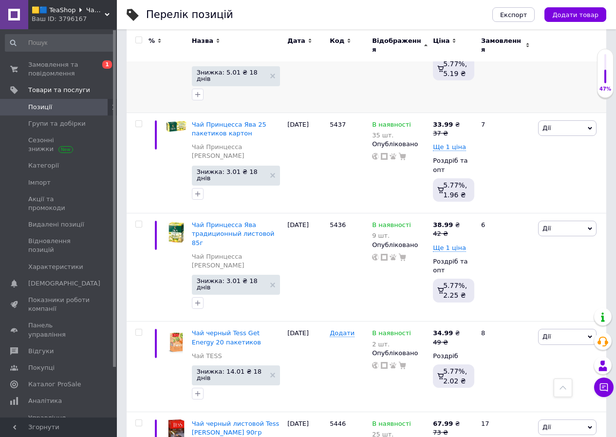
type input "70"
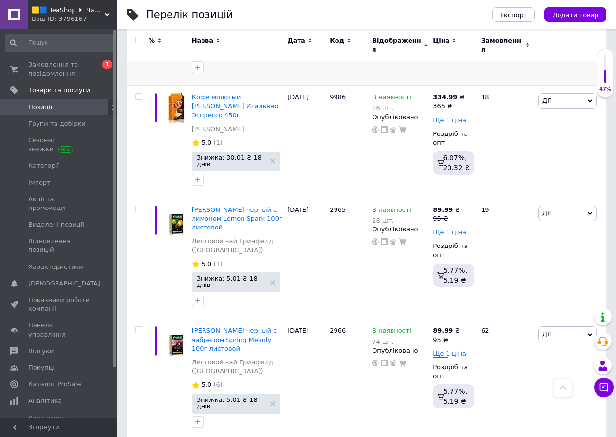
scroll to position [5408, 0]
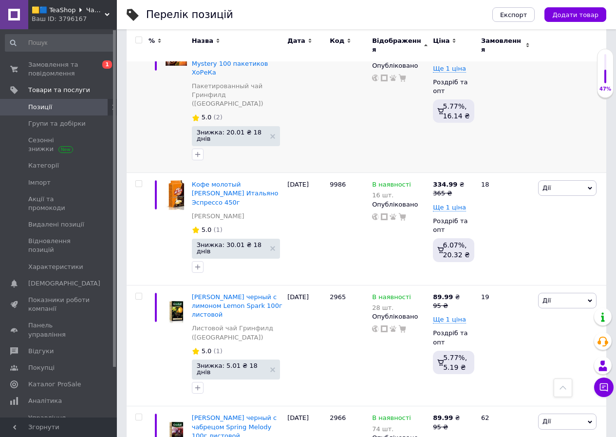
type input "70"
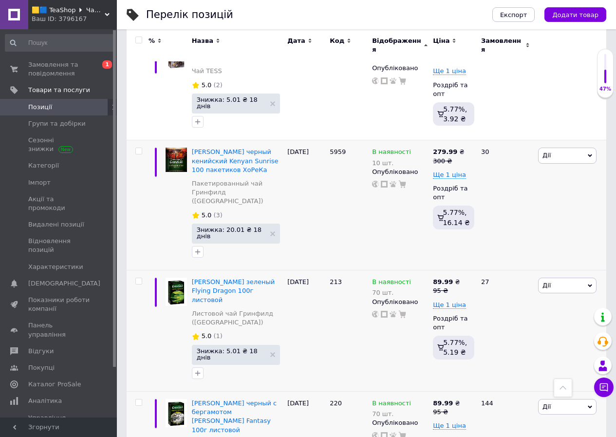
scroll to position [6334, 0]
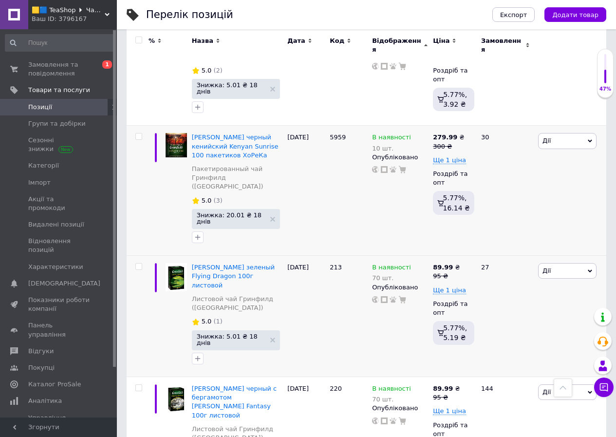
type input "24"
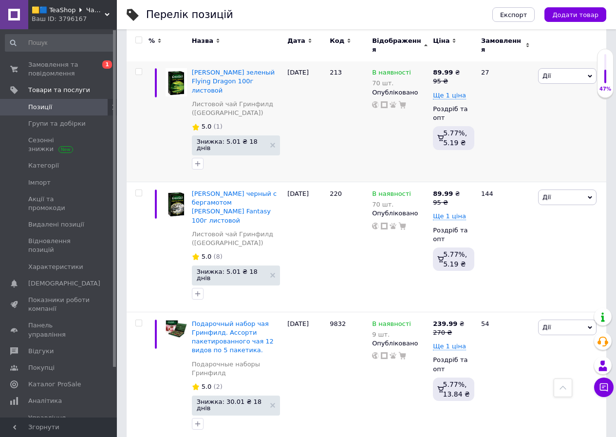
scroll to position [6578, 0]
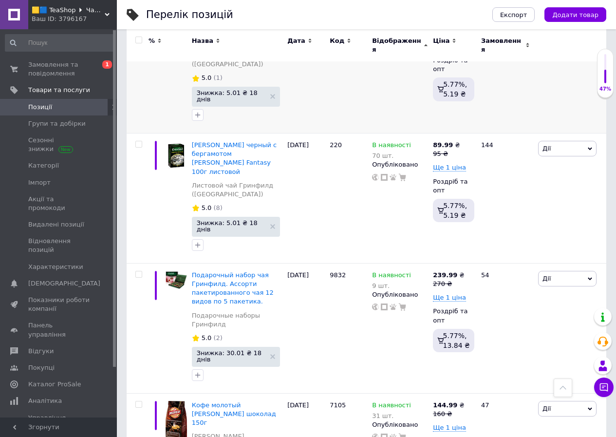
type input "42"
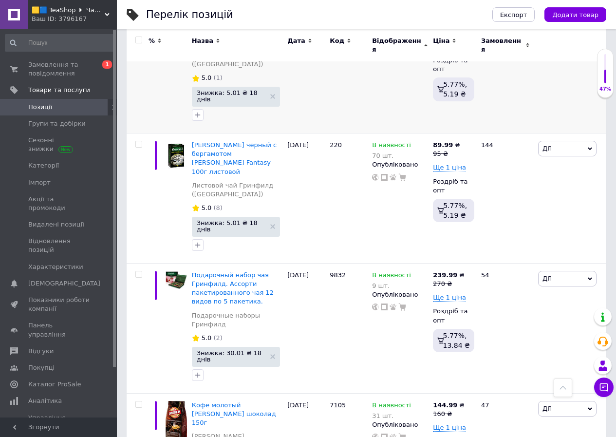
type input "30"
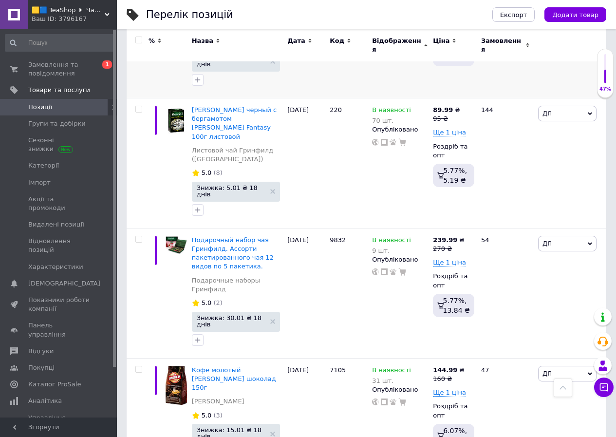
scroll to position [6724, 0]
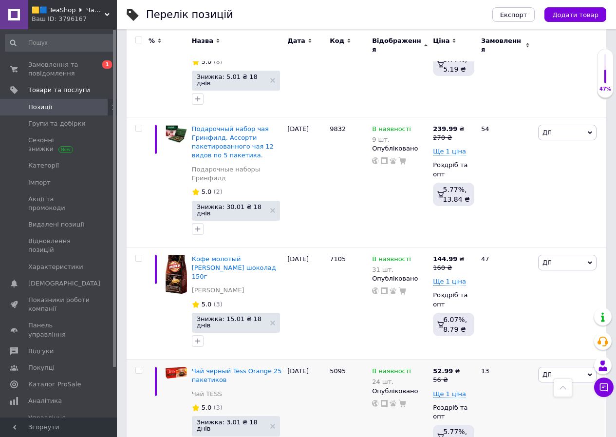
drag, startPoint x: 541, startPoint y: 311, endPoint x: 486, endPoint y: 338, distance: 61.2
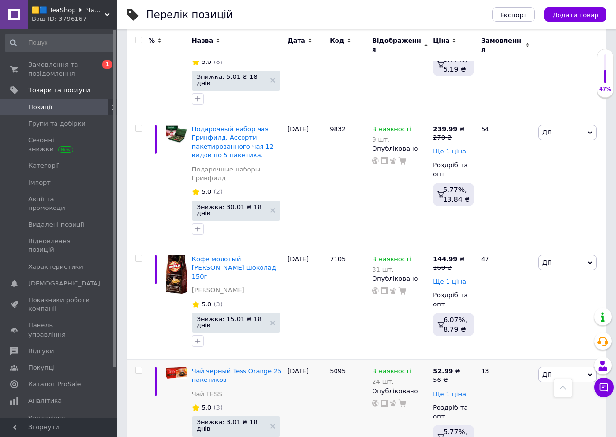
type input "30"
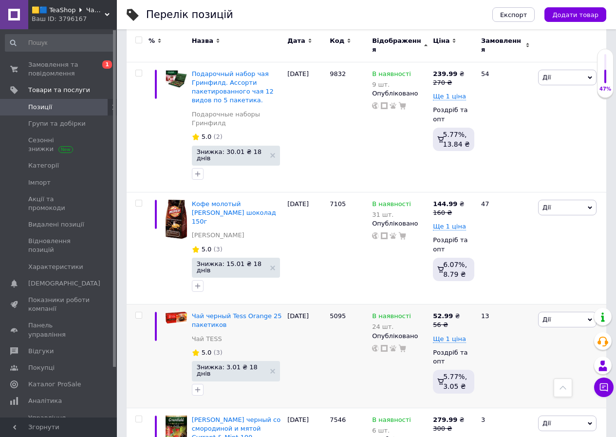
scroll to position [6968, 0]
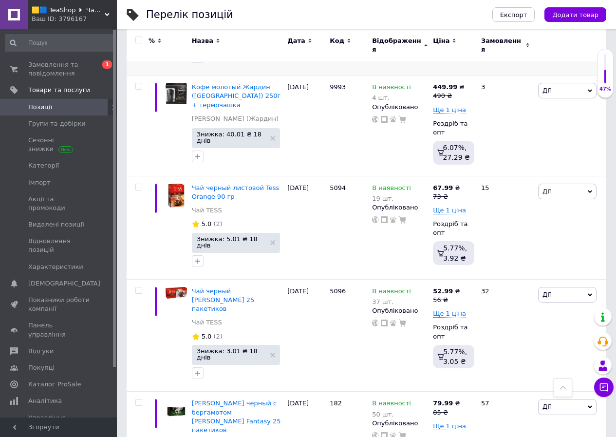
scroll to position [7650, 0]
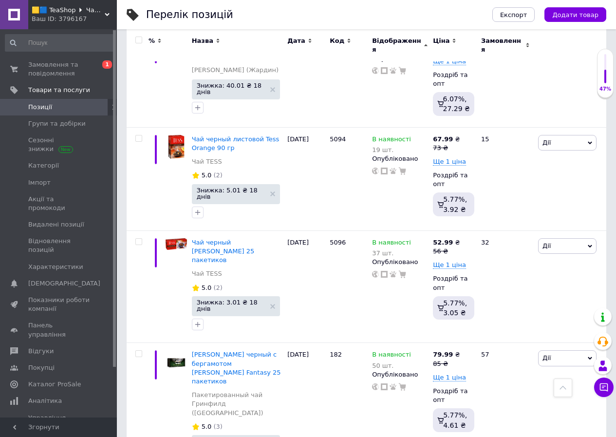
drag, startPoint x: 538, startPoint y: 227, endPoint x: 492, endPoint y: 249, distance: 51.4
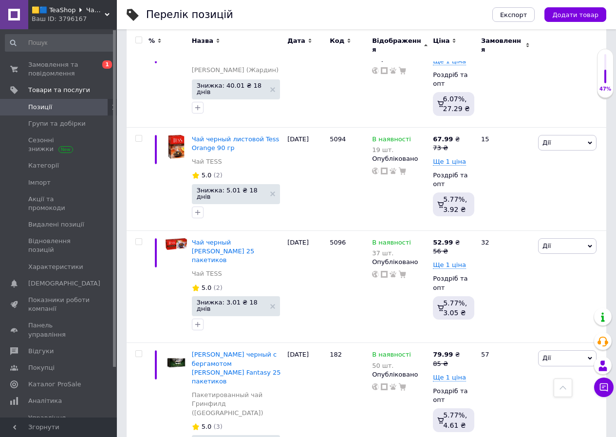
type input "20"
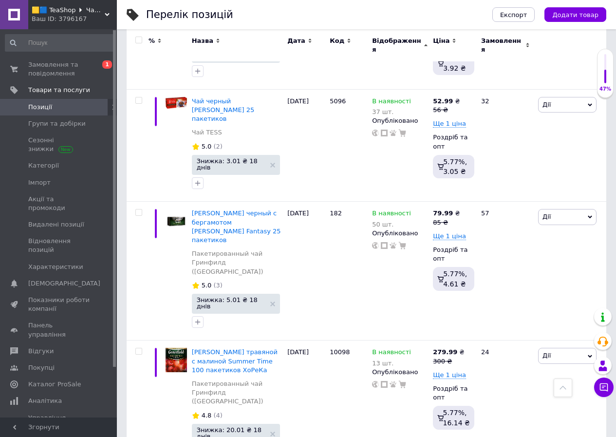
scroll to position [7796, 0]
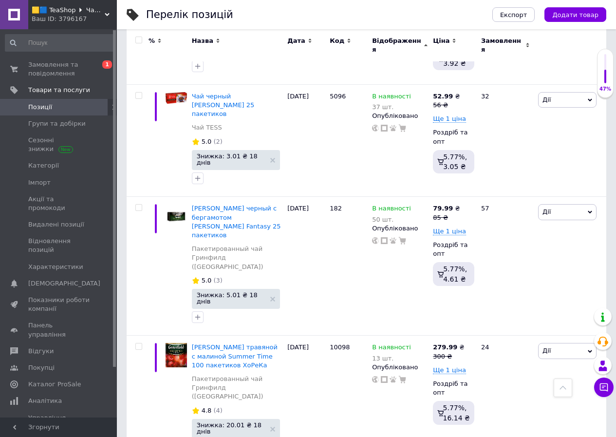
type input "30"
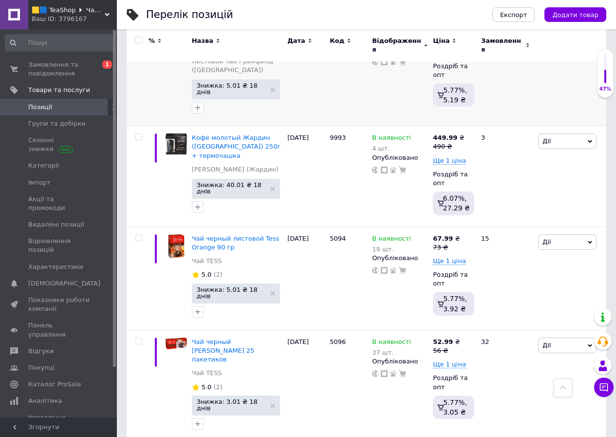
scroll to position [7455, 0]
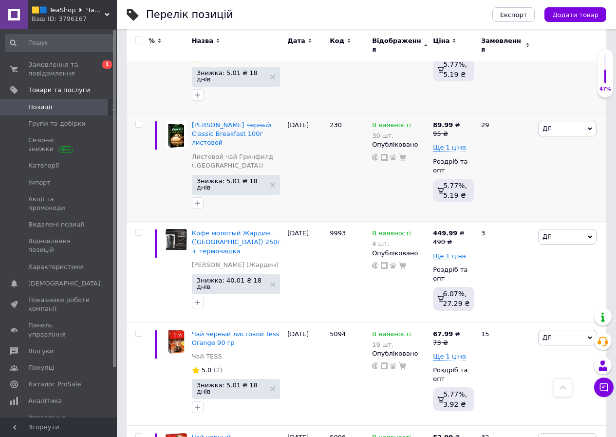
drag, startPoint x: 521, startPoint y: 186, endPoint x: 521, endPoint y: 195, distance: 8.8
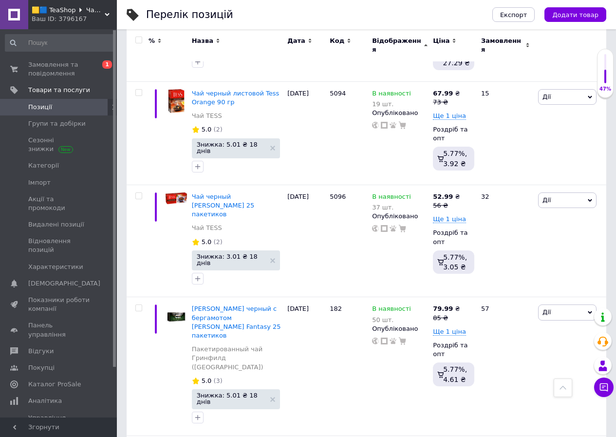
scroll to position [7747, 0]
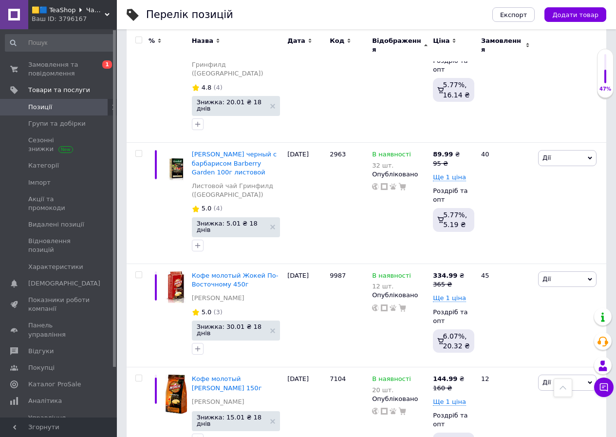
scroll to position [8137, 0]
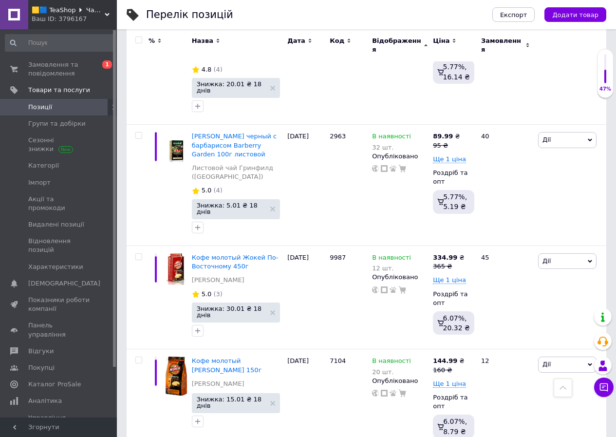
type input "15"
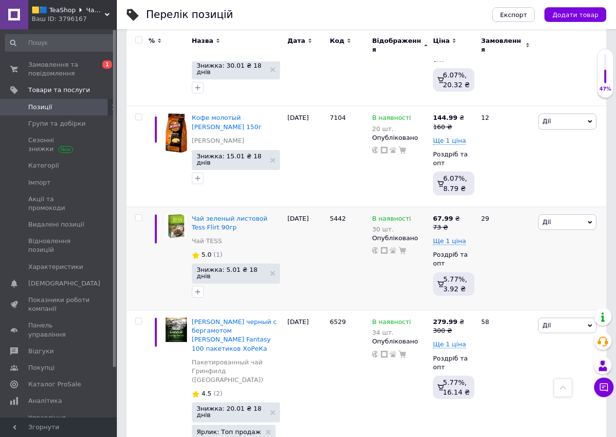
scroll to position [8381, 0]
drag, startPoint x: 529, startPoint y: 250, endPoint x: 526, endPoint y: 255, distance: 5.0
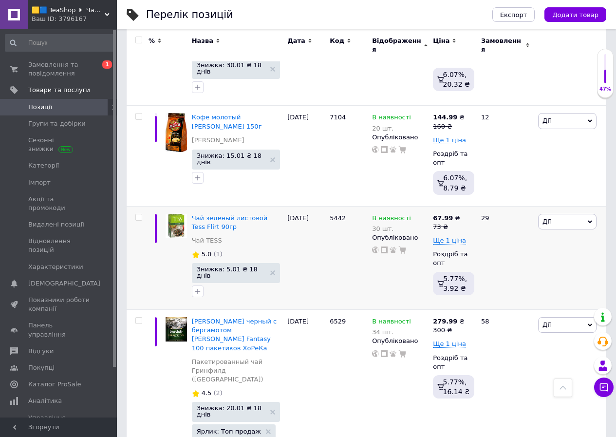
type input "40"
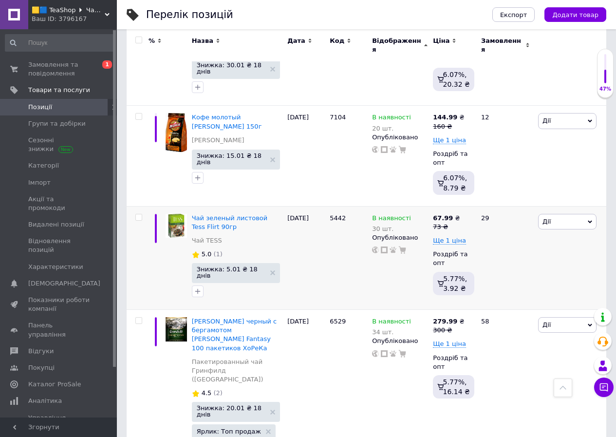
type input "20"
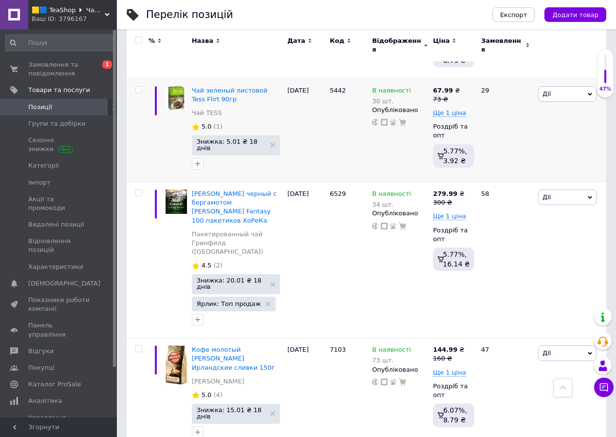
scroll to position [8527, 0]
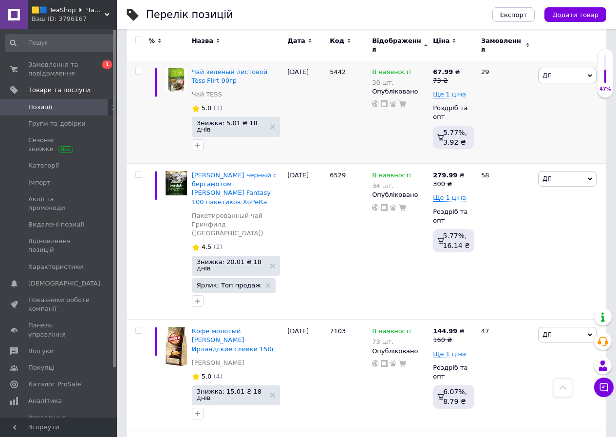
drag, startPoint x: 535, startPoint y: 312, endPoint x: 525, endPoint y: 320, distance: 12.4
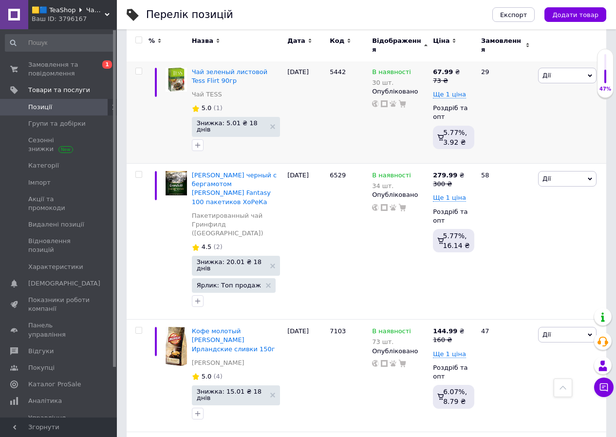
type input "15"
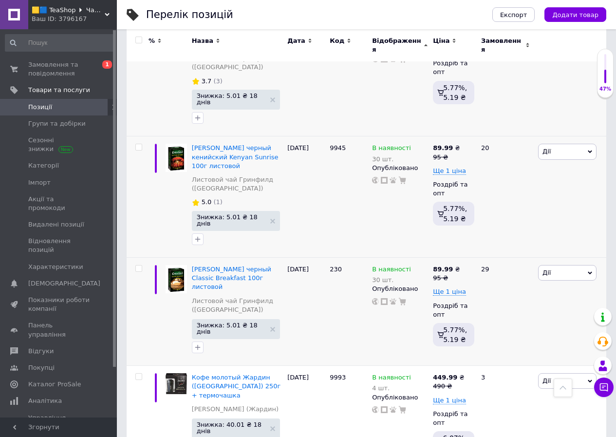
scroll to position [7358, 0]
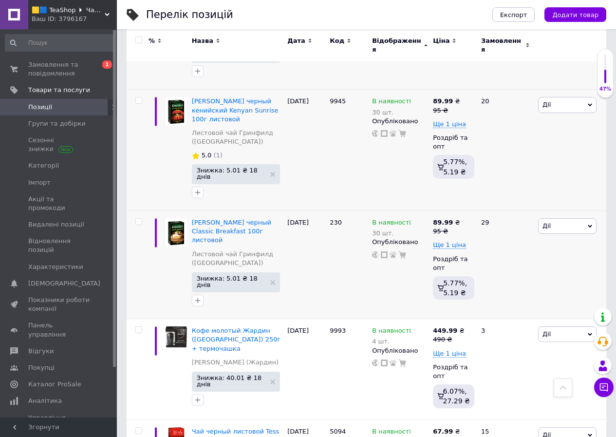
drag, startPoint x: 482, startPoint y: 212, endPoint x: 482, endPoint y: 217, distance: 4.9
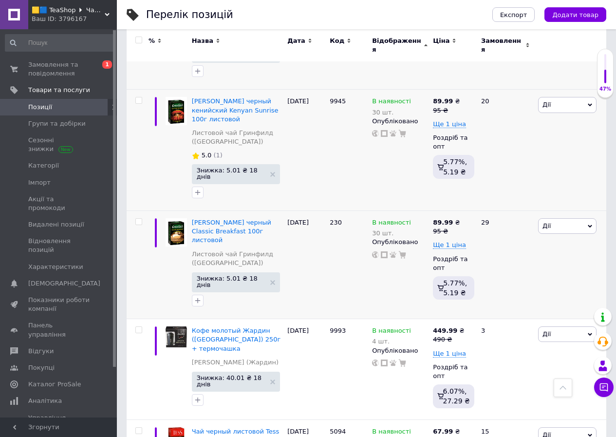
type input "15"
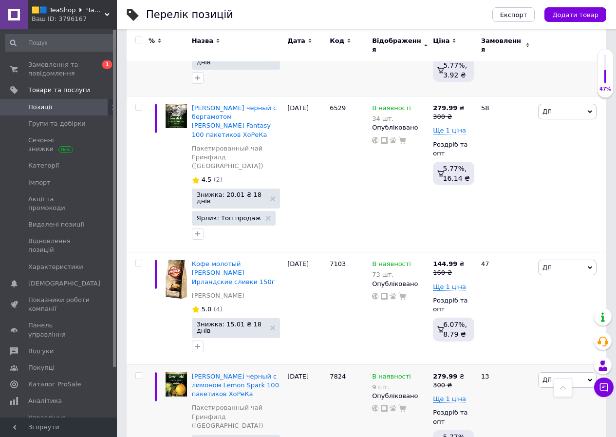
scroll to position [8722, 0]
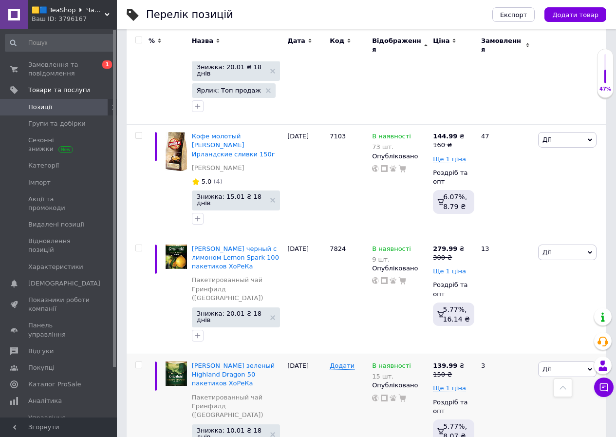
type input "2"
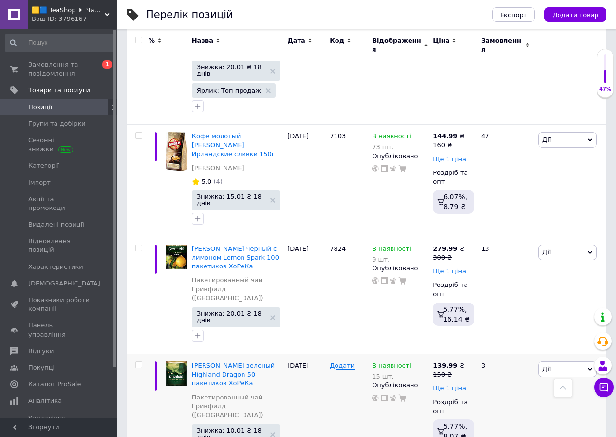
drag, startPoint x: 191, startPoint y: 250, endPoint x: 221, endPoint y: 251, distance: 29.7
copy span "Cafe Eclair"
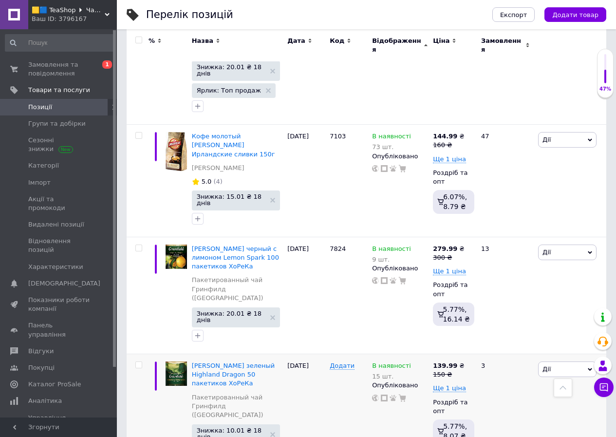
type input "8"
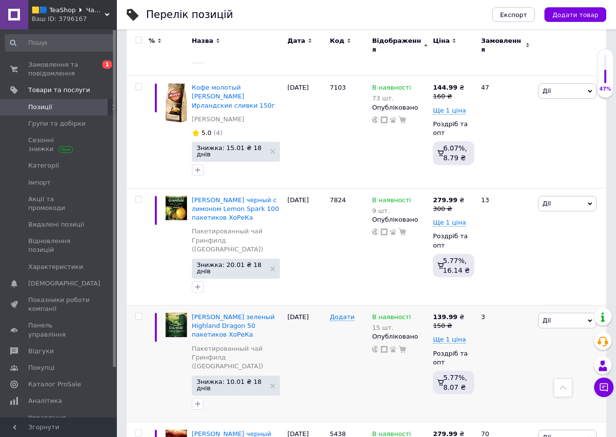
scroll to position [8917, 0]
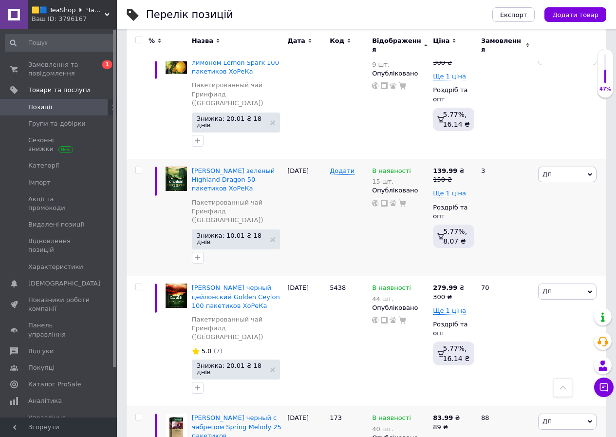
type input "30"
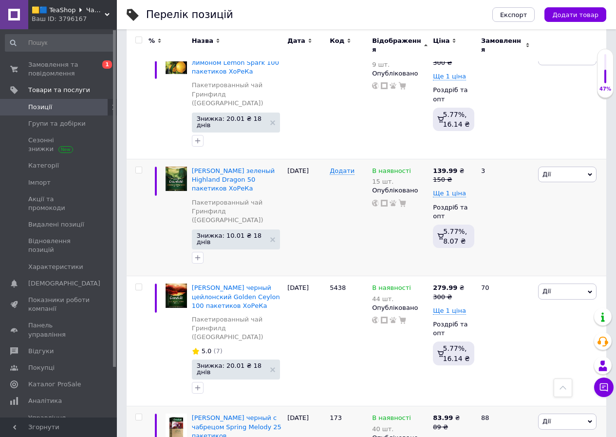
type input "20"
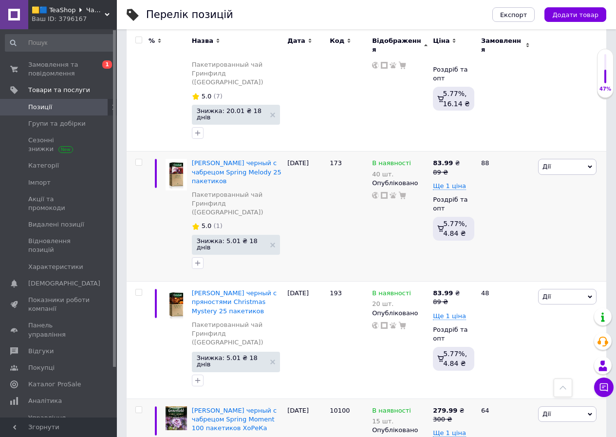
scroll to position [9258, 0]
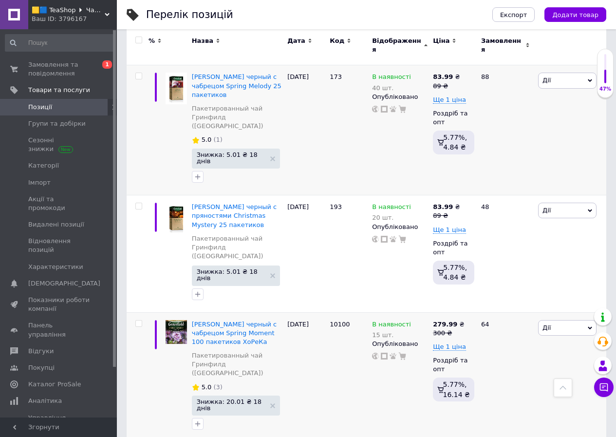
type input "25"
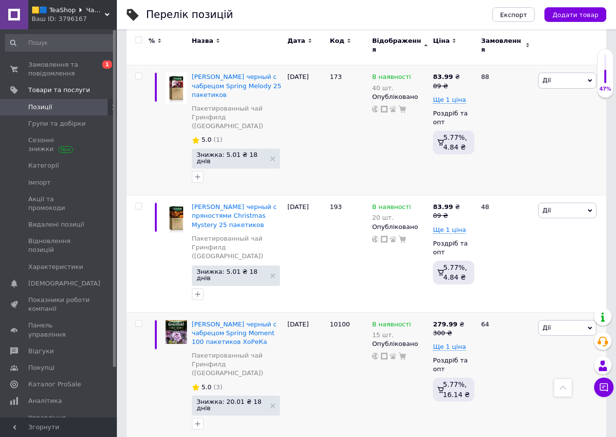
type input "25"
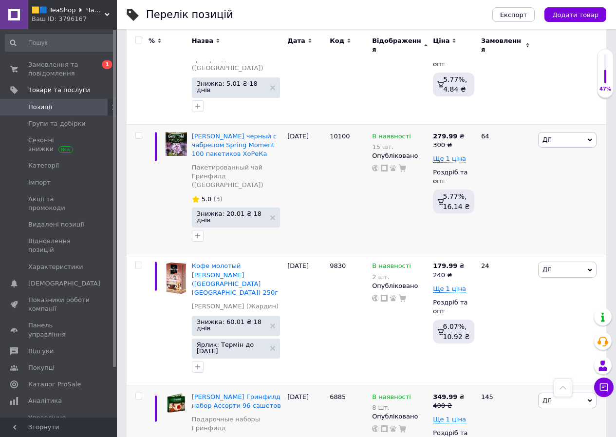
scroll to position [9453, 0]
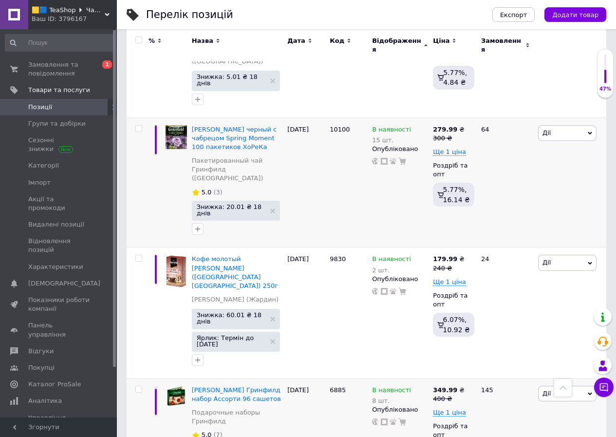
drag, startPoint x: 399, startPoint y: 300, endPoint x: 415, endPoint y: 297, distance: 16.7
drag, startPoint x: 522, startPoint y: 285, endPoint x: 498, endPoint y: 314, distance: 38.1
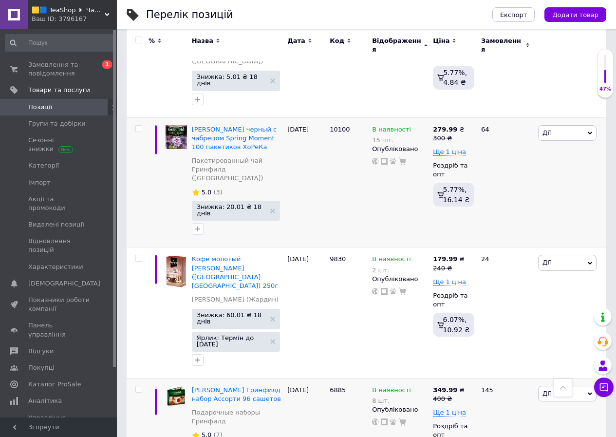
type input "25"
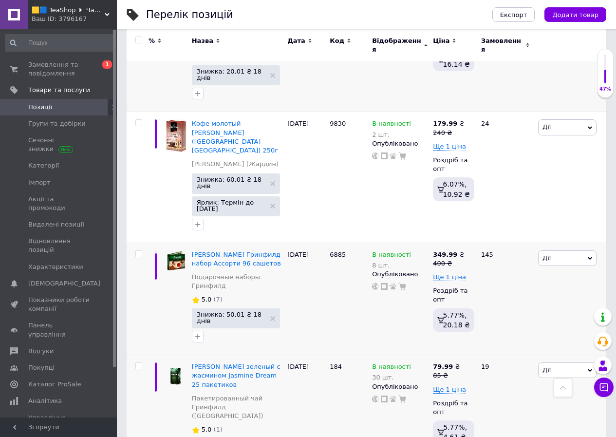
scroll to position [9599, 0]
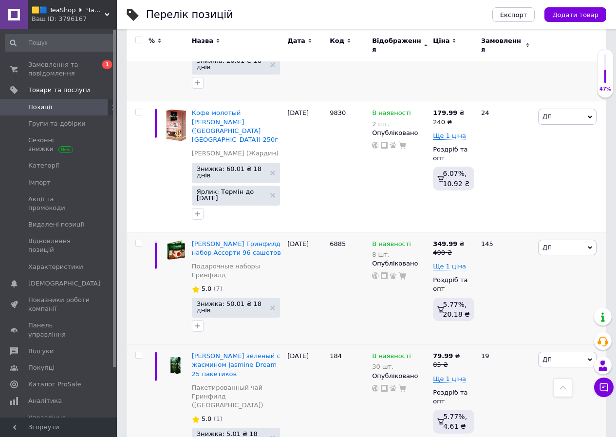
drag, startPoint x: 535, startPoint y: 346, endPoint x: 509, endPoint y: 383, distance: 45.4
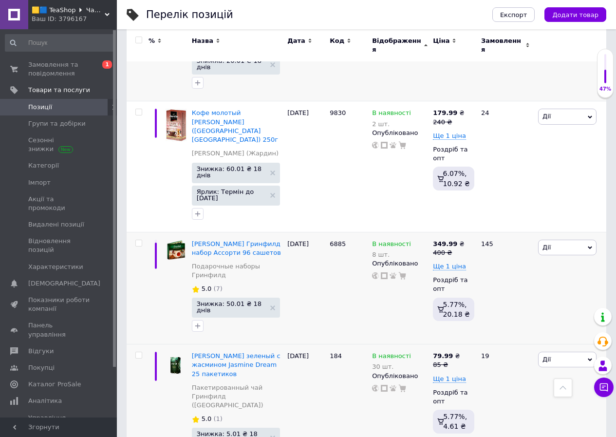
type input "30"
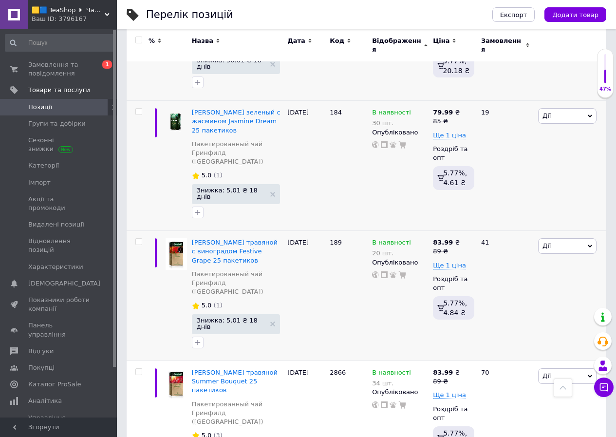
scroll to position [9989, 0]
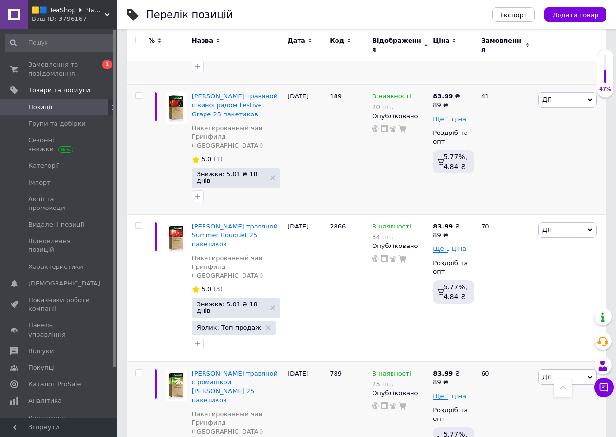
drag, startPoint x: 535, startPoint y: 264, endPoint x: 510, endPoint y: 287, distance: 33.8
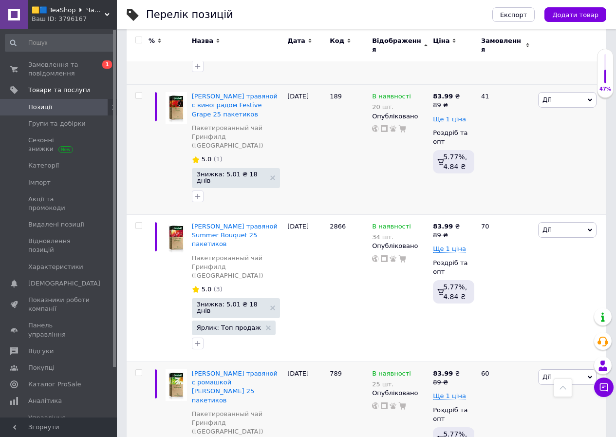
type input "20"
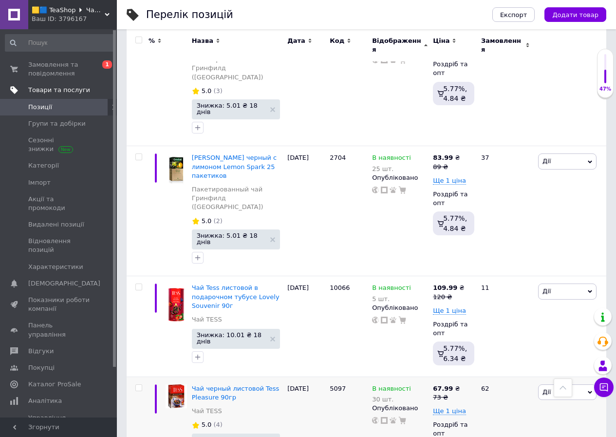
scroll to position [10475, 0]
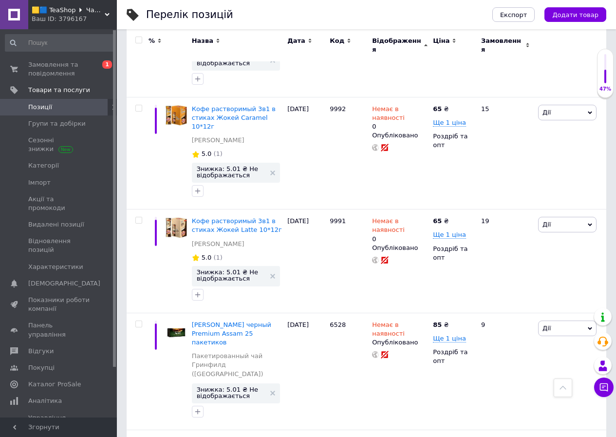
scroll to position [8456, 0]
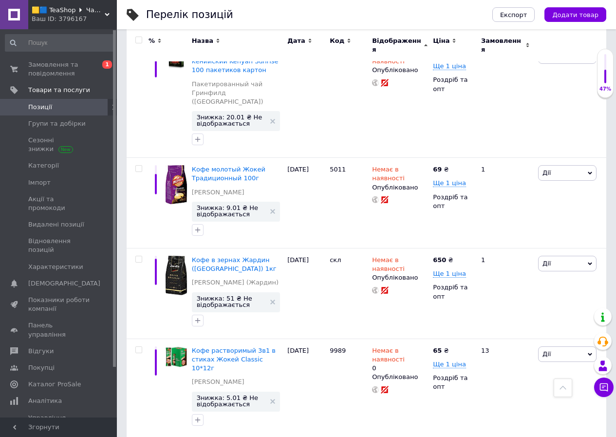
click at [74, 11] on span "🟨🟦 TeaShop 🞂 Чай та до чаю" at bounding box center [68, 10] width 73 height 9
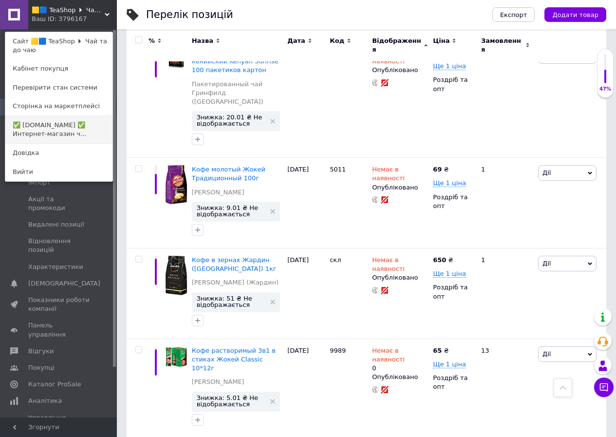
click at [97, 131] on link "✅ [DOMAIN_NAME] ✅ Интернет-магазин ч..." at bounding box center [58, 129] width 107 height 27
